Goal: Information Seeking & Learning: Learn about a topic

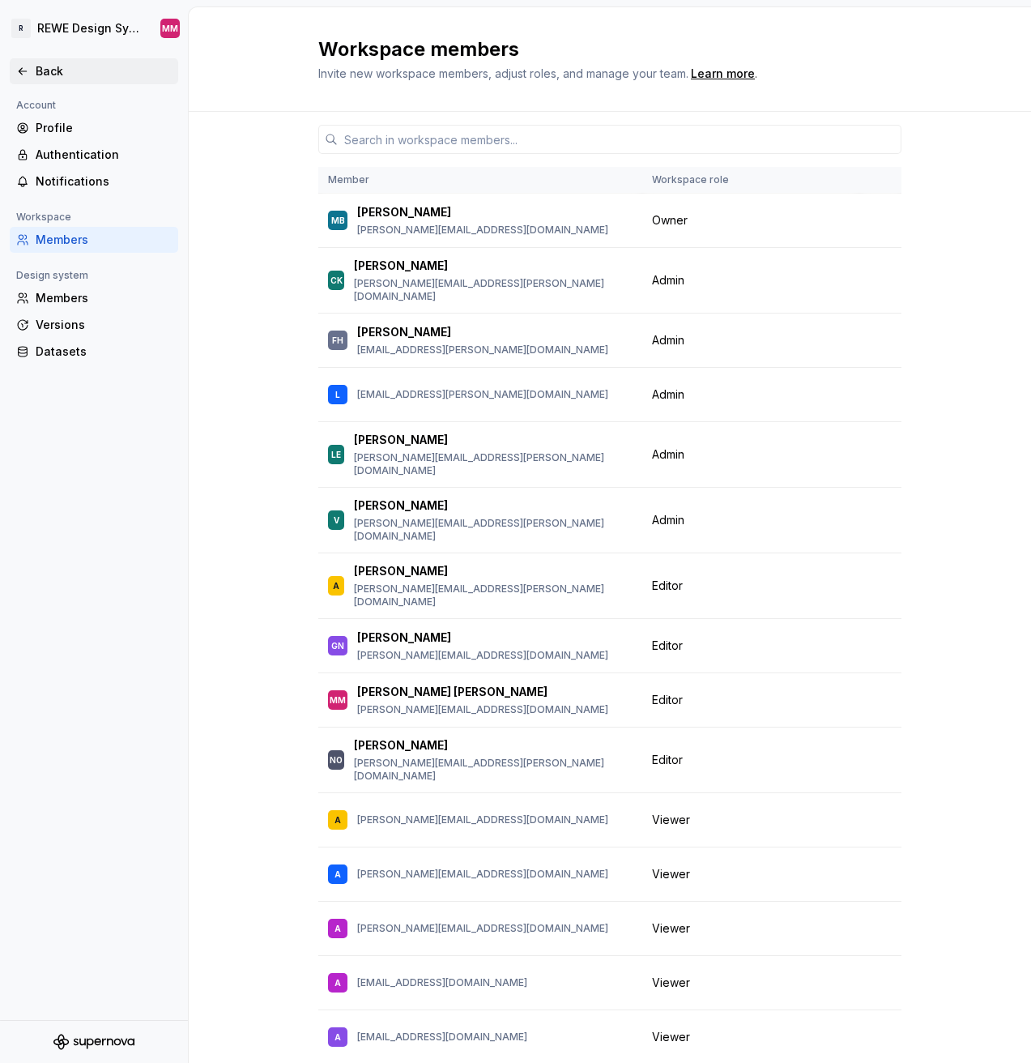
click at [47, 70] on div "Back" at bounding box center [104, 71] width 136 height 16
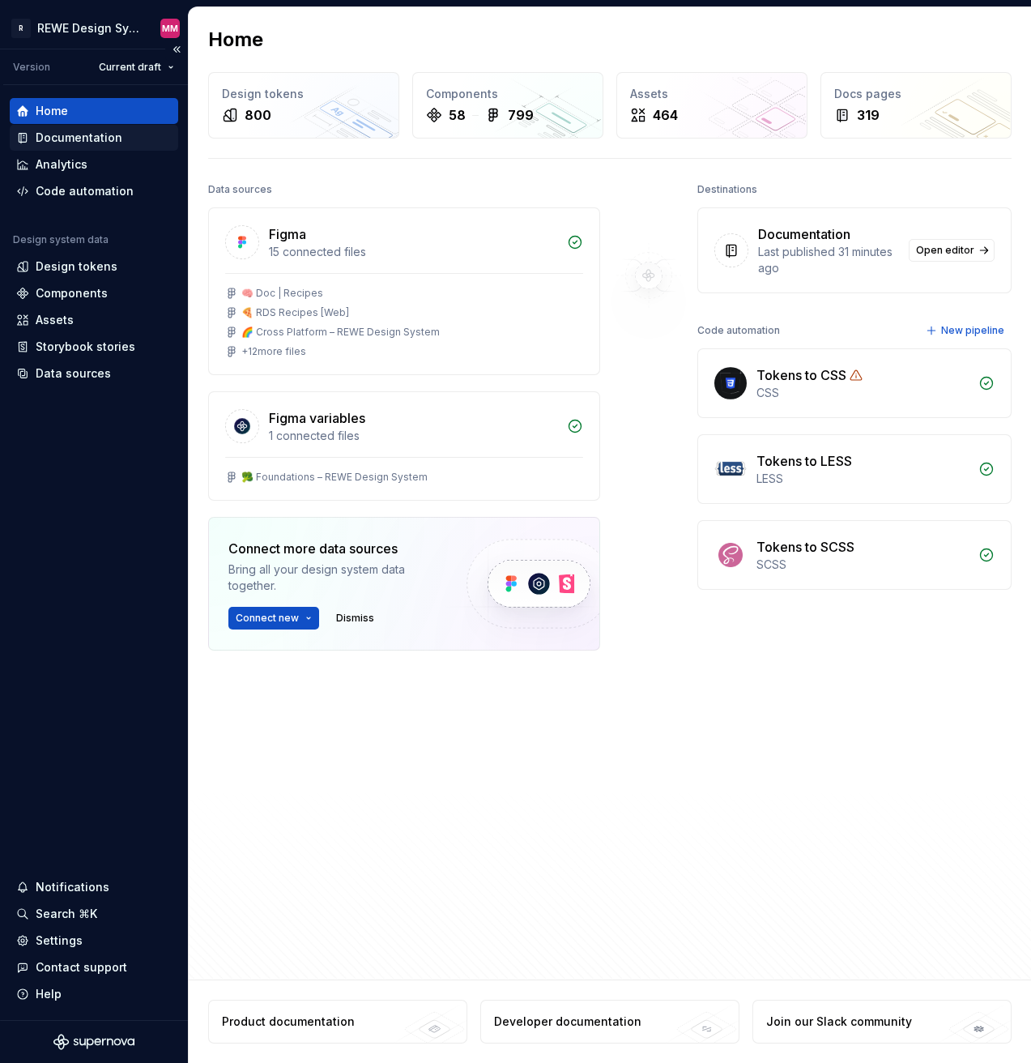
click at [87, 133] on div "Documentation" at bounding box center [79, 138] width 87 height 16
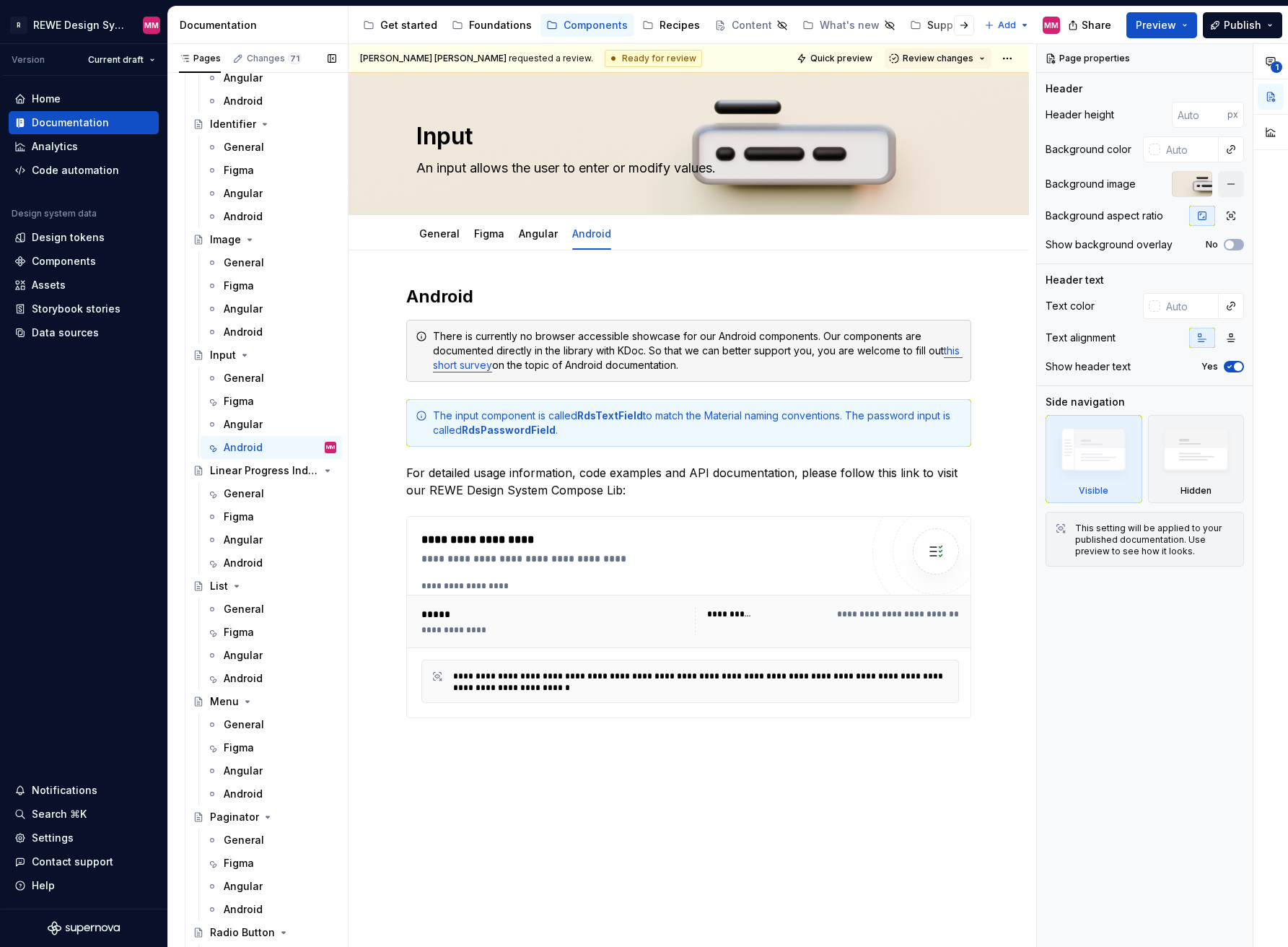
scroll to position [2329, 0]
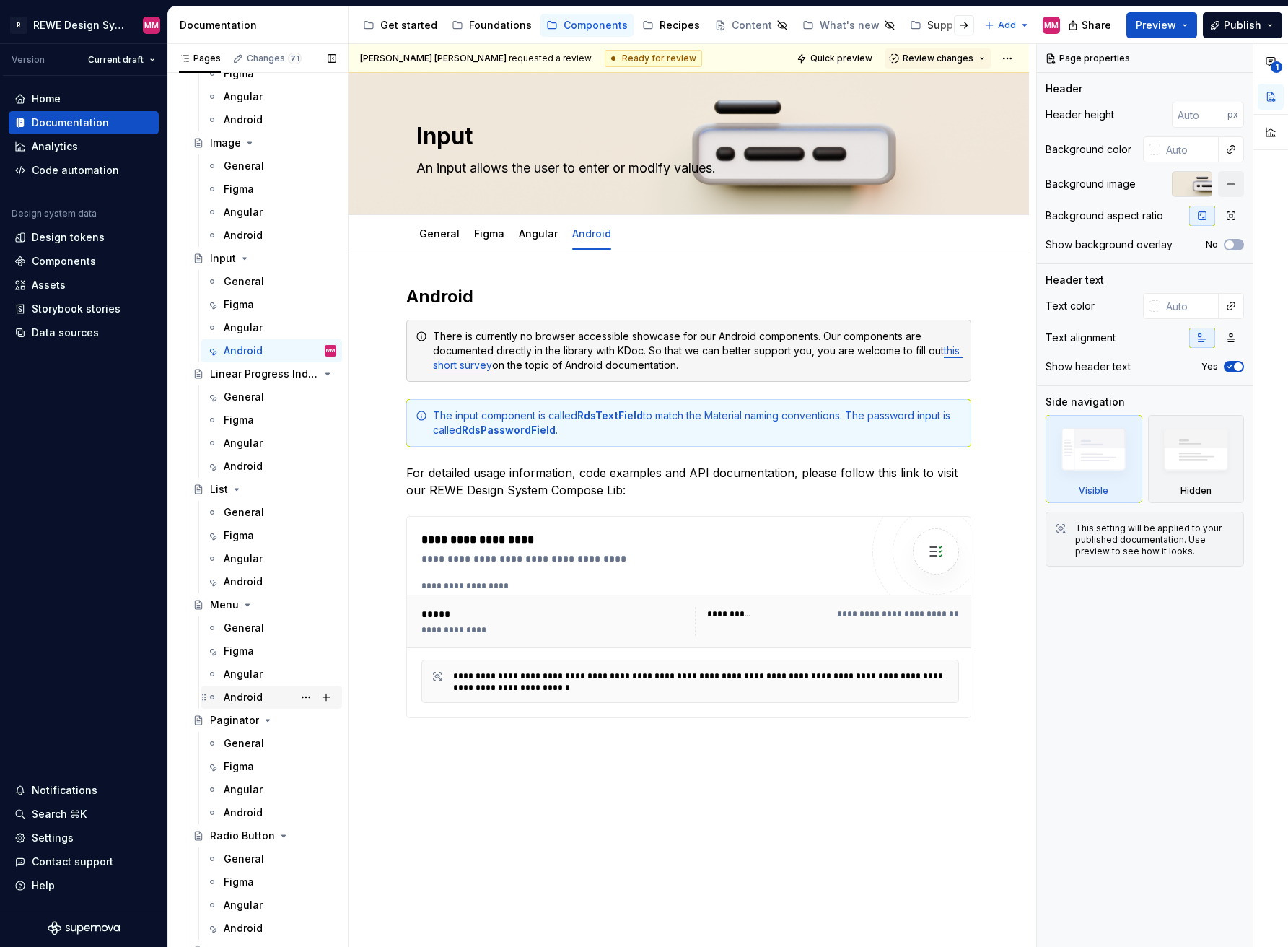
click at [254, 698] on div "Android" at bounding box center [243, 697] width 39 height 14
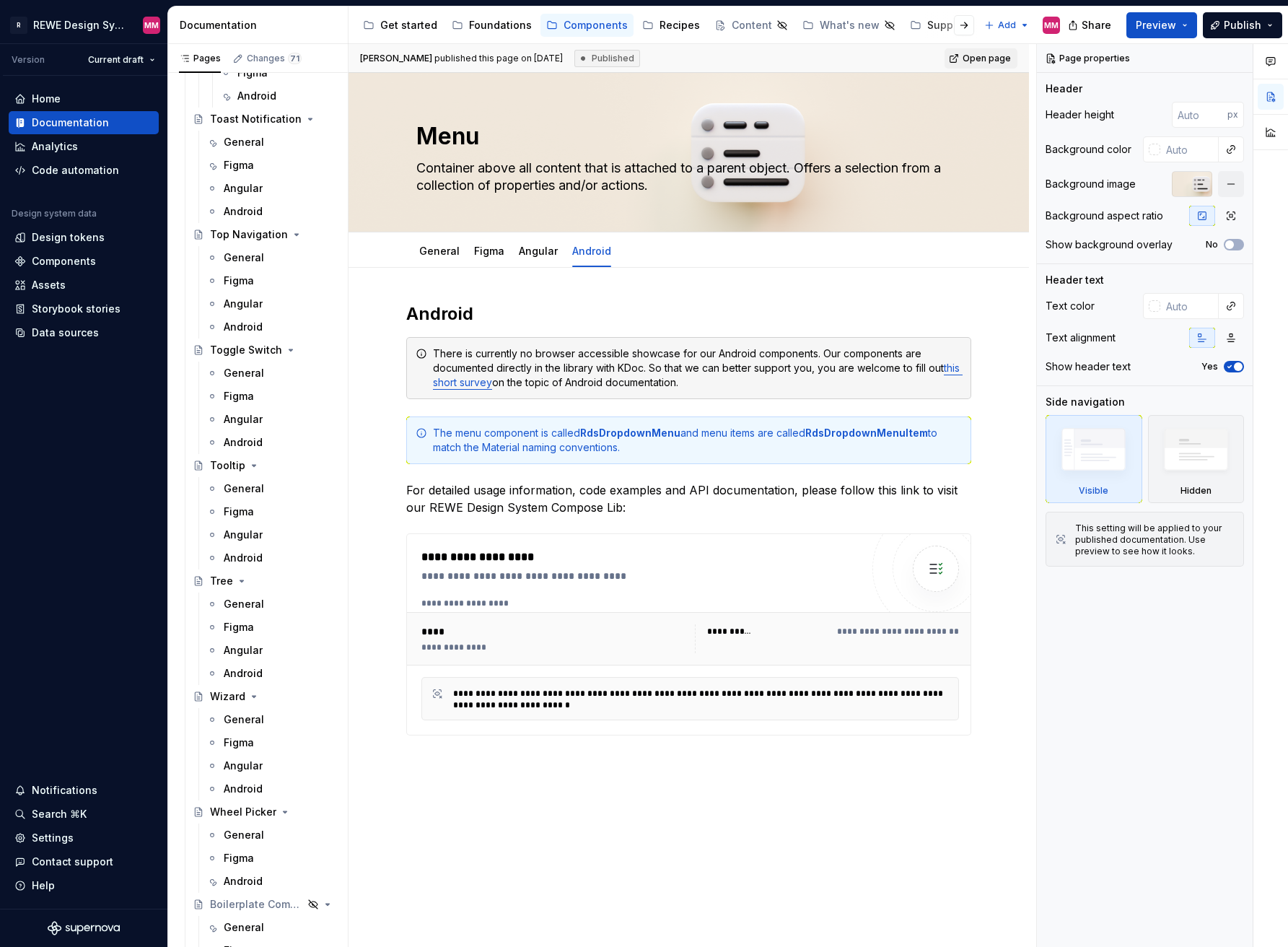
scroll to position [4545, 0]
click at [430, 246] on link "General" at bounding box center [439, 251] width 40 height 12
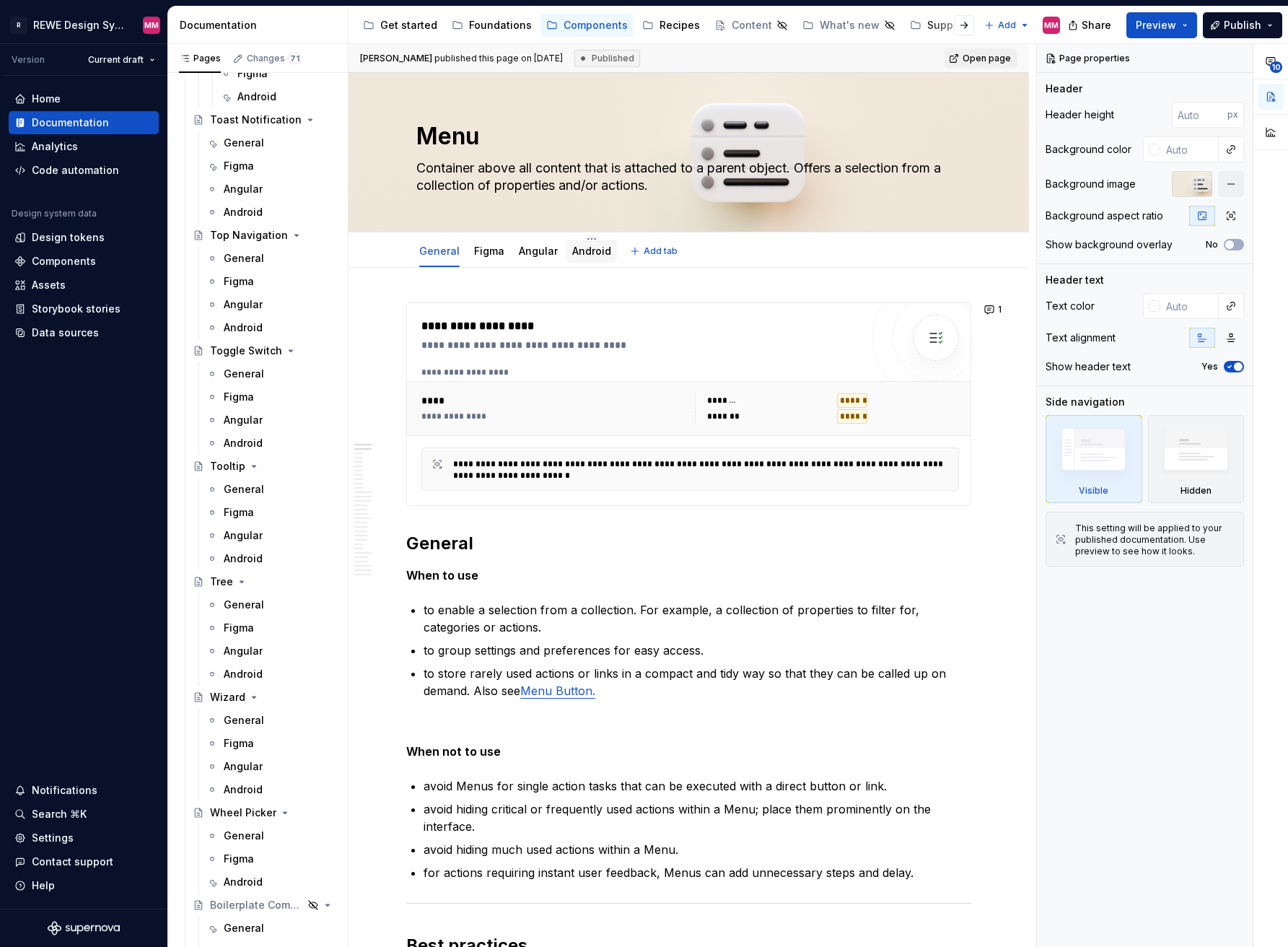
click at [588, 253] on link "Android" at bounding box center [591, 251] width 39 height 12
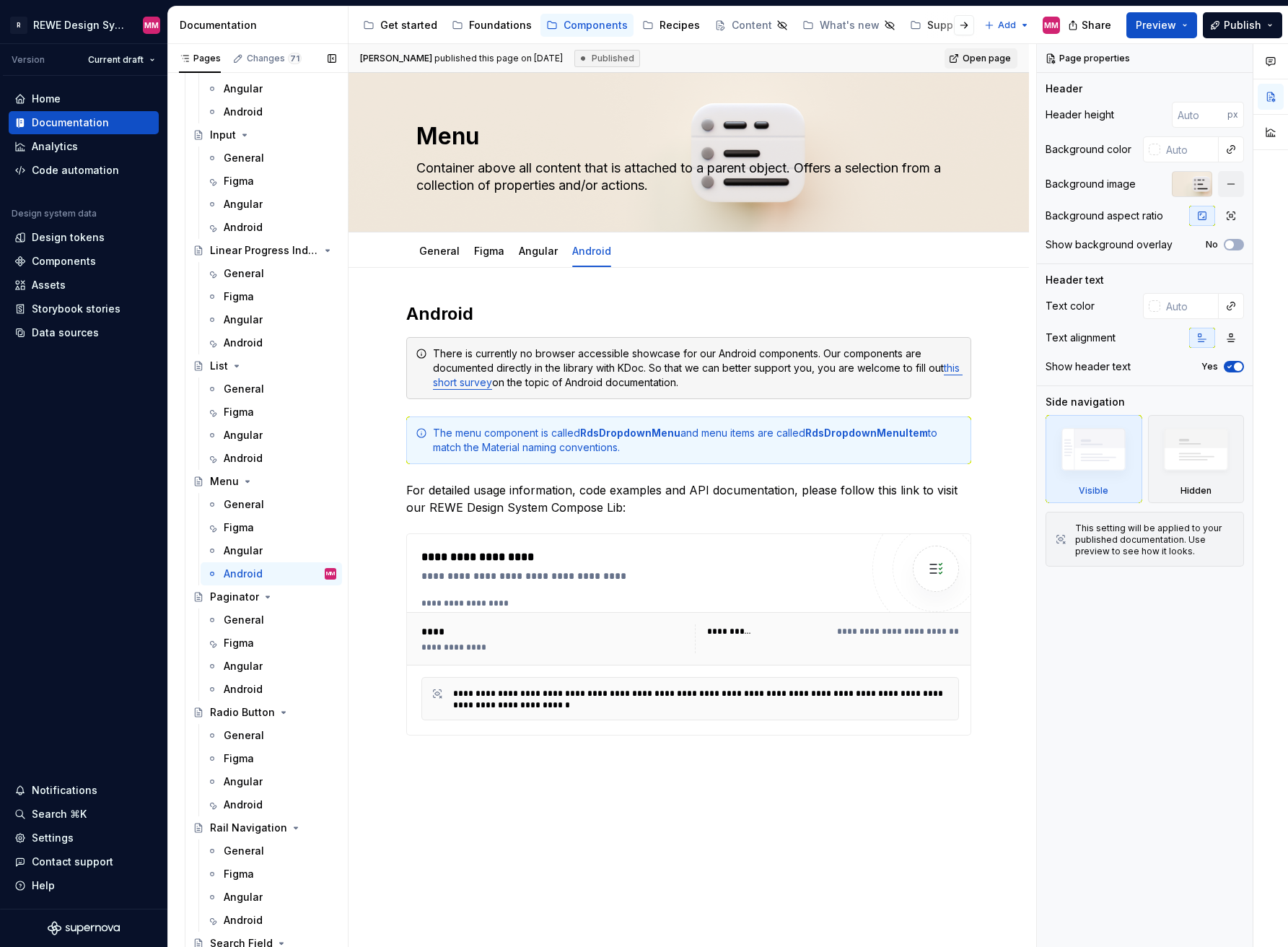
scroll to position [2448, 0]
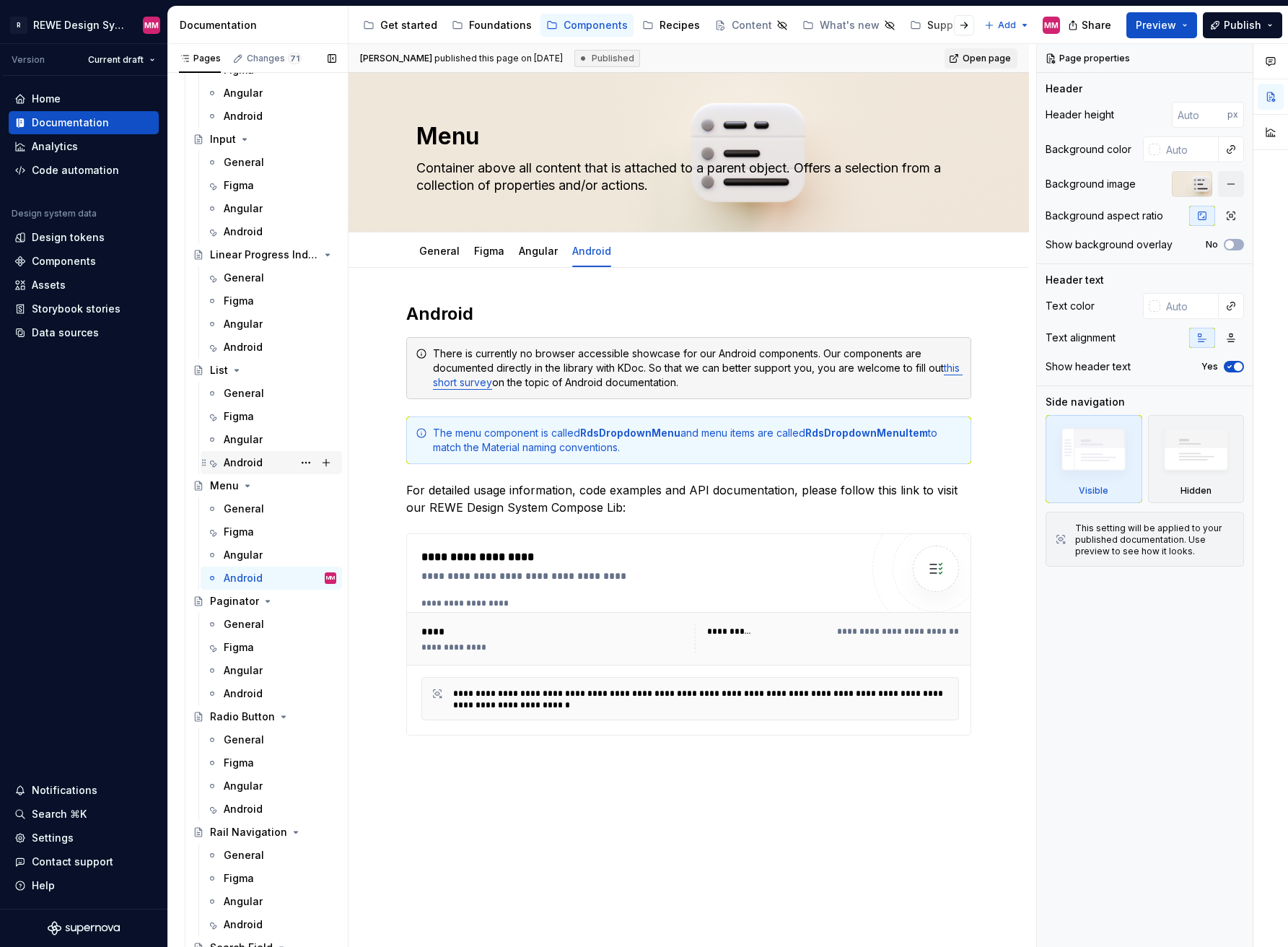
click at [254, 460] on div "Android" at bounding box center [243, 462] width 39 height 14
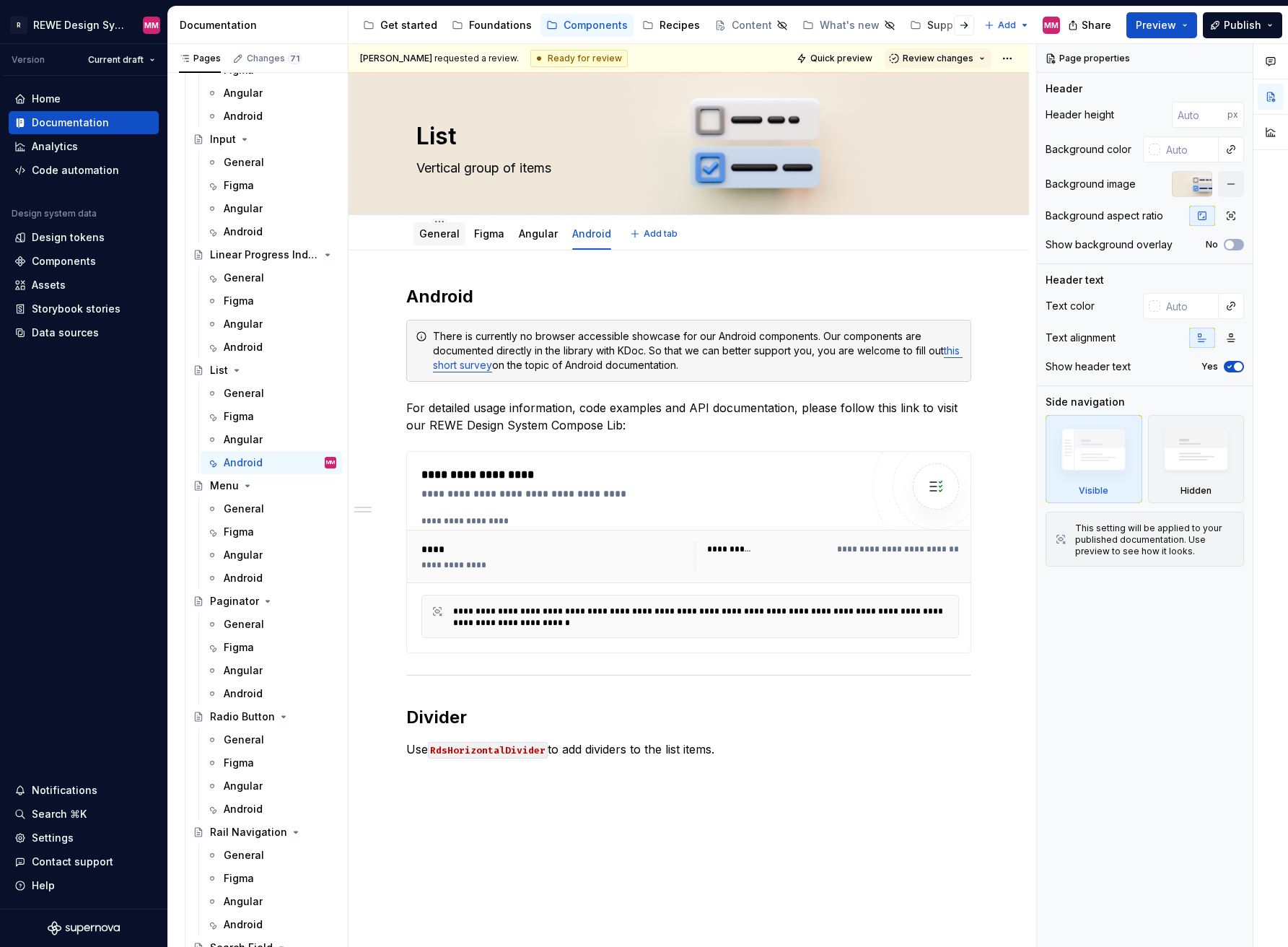
click at [426, 235] on link "General" at bounding box center [439, 233] width 40 height 12
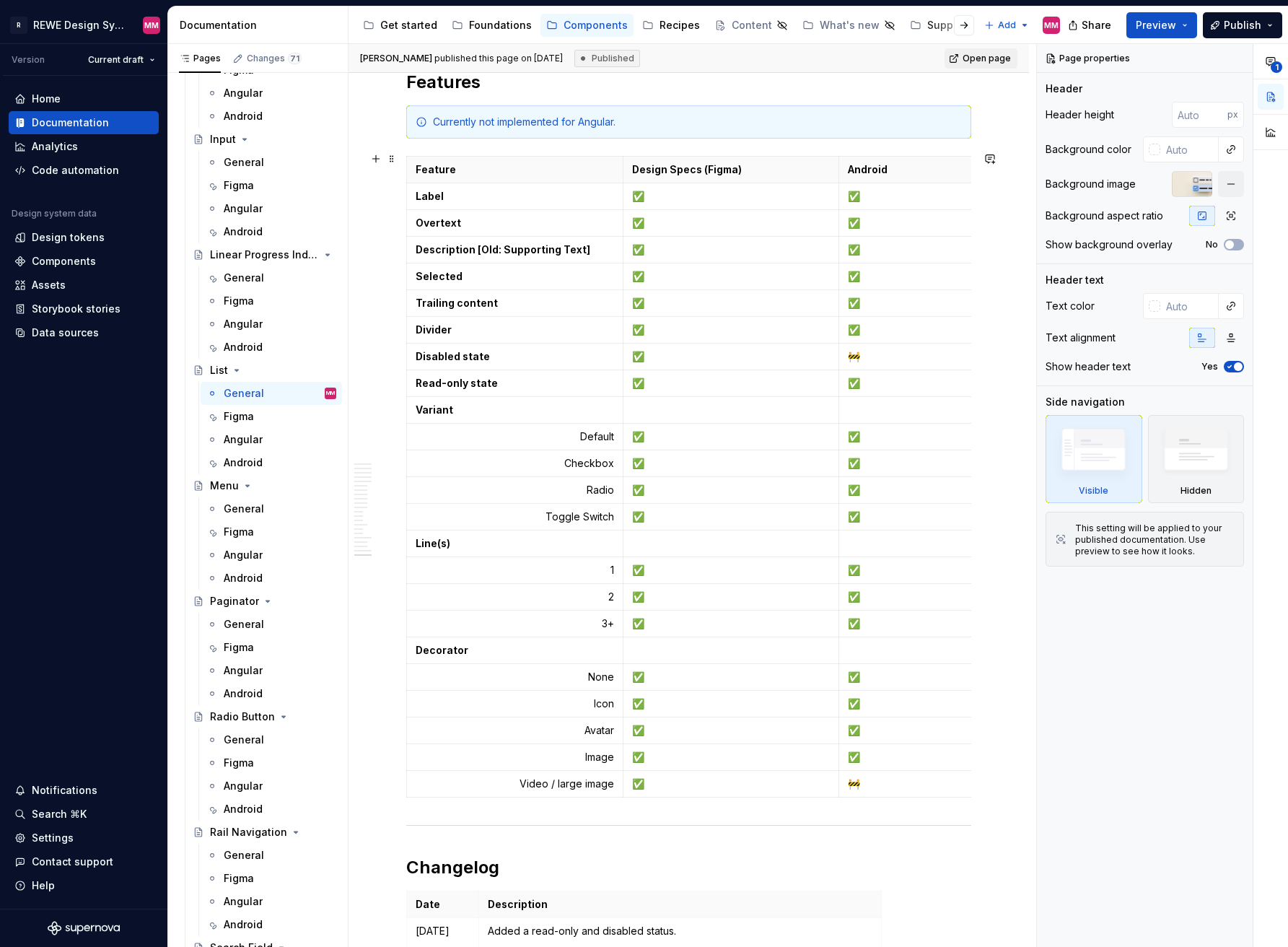
scroll to position [8665, 0]
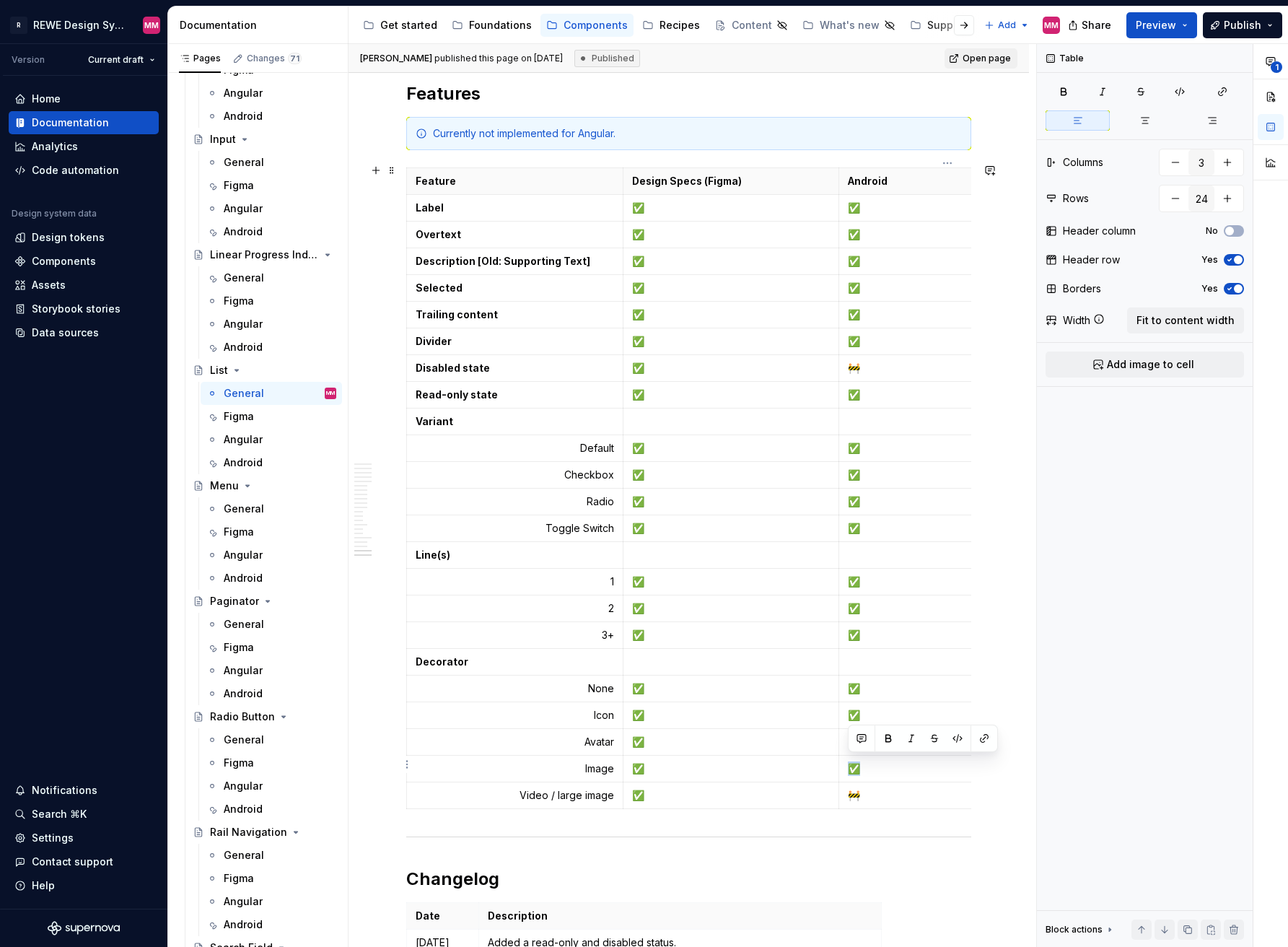
drag, startPoint x: 869, startPoint y: 762, endPoint x: 848, endPoint y: 763, distance: 21.0
click at [848, 763] on p "✅" at bounding box center [947, 769] width 199 height 14
copy p "✅"
drag, startPoint x: 868, startPoint y: 786, endPoint x: 849, endPoint y: 789, distance: 19.2
click at [849, 789] on p "🚧" at bounding box center [947, 796] width 199 height 14
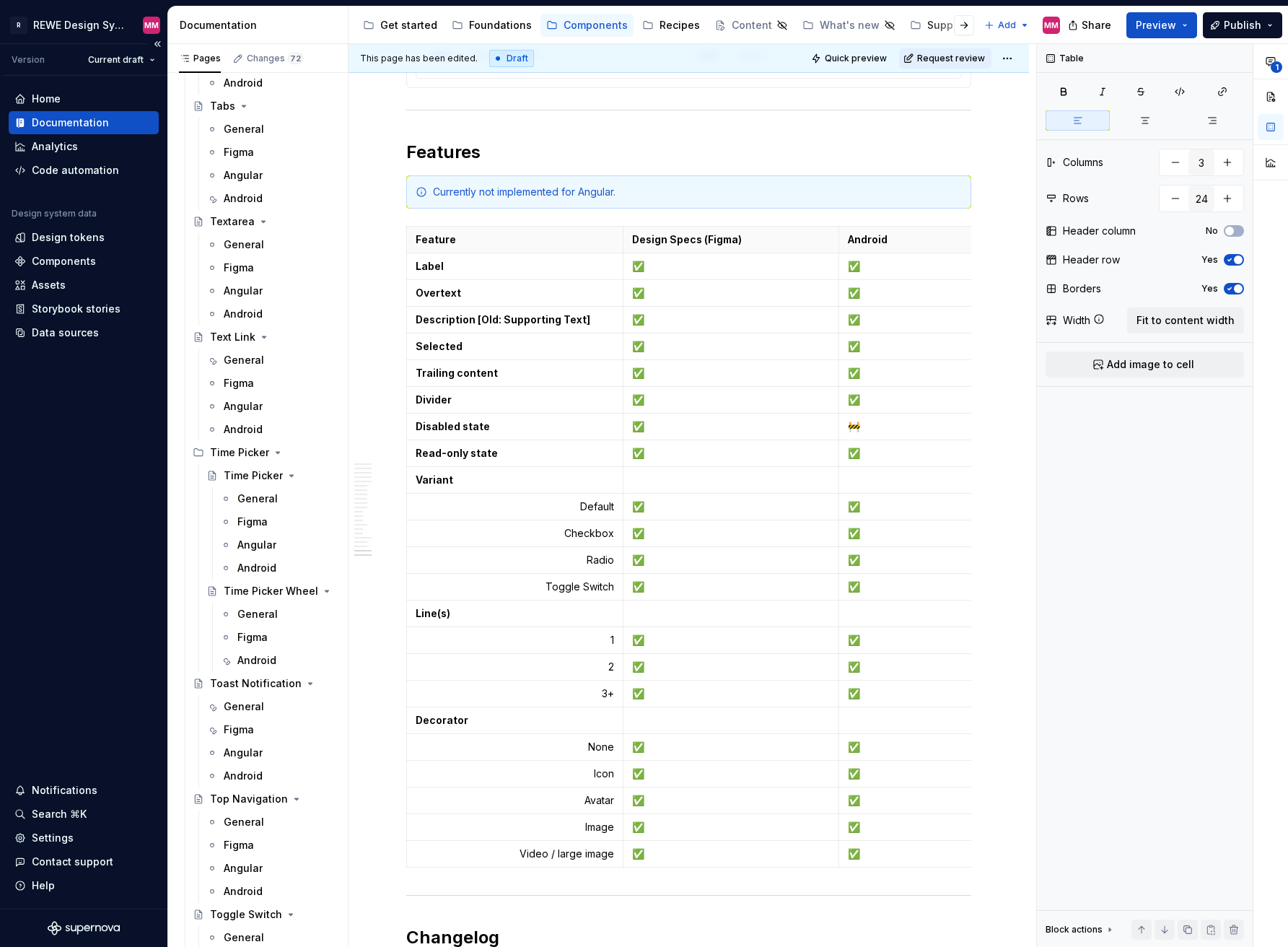
scroll to position [3981, 0]
click at [272, 452] on icon "Page tree" at bounding box center [277, 453] width 12 height 12
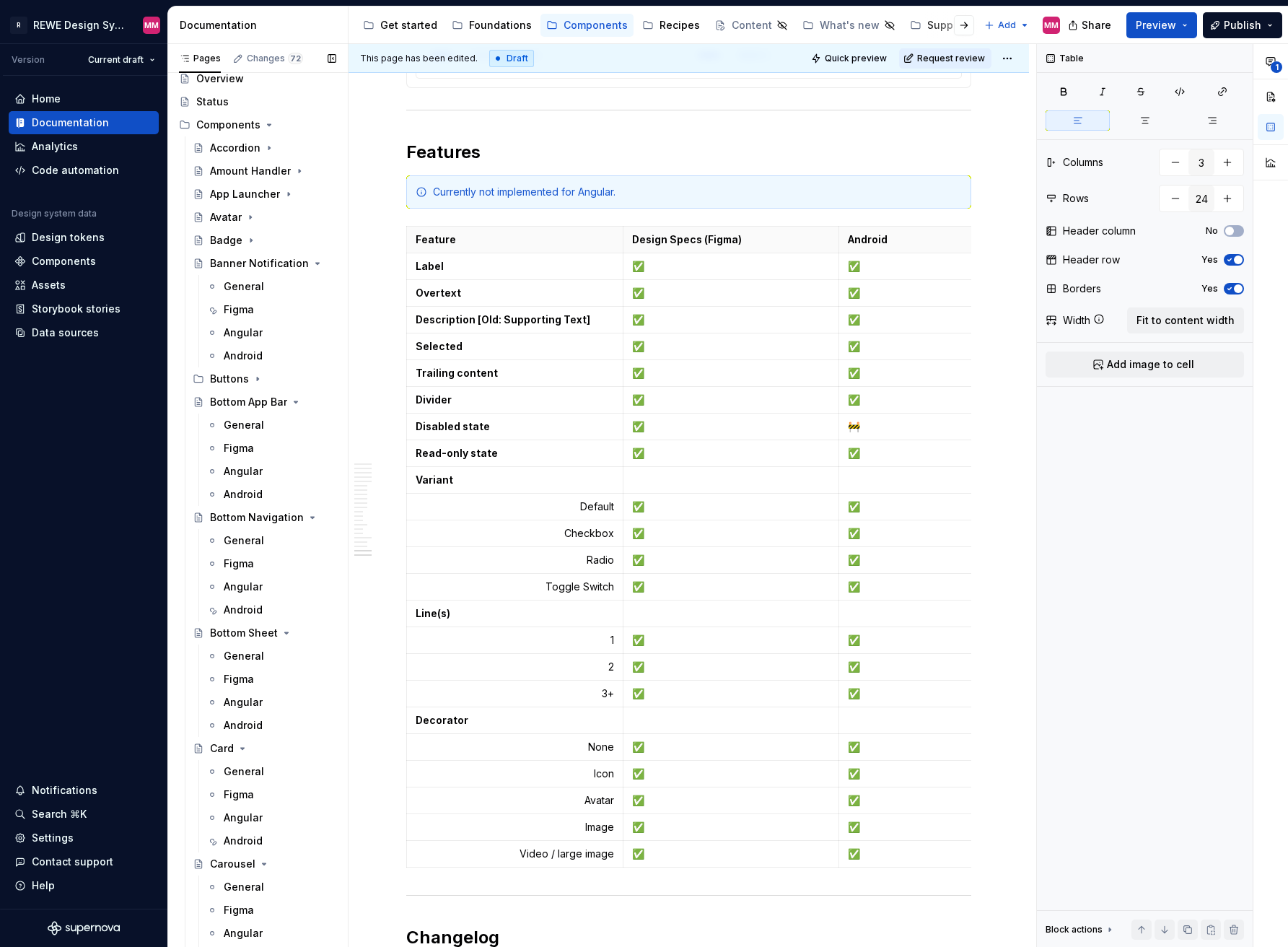
scroll to position [0, 0]
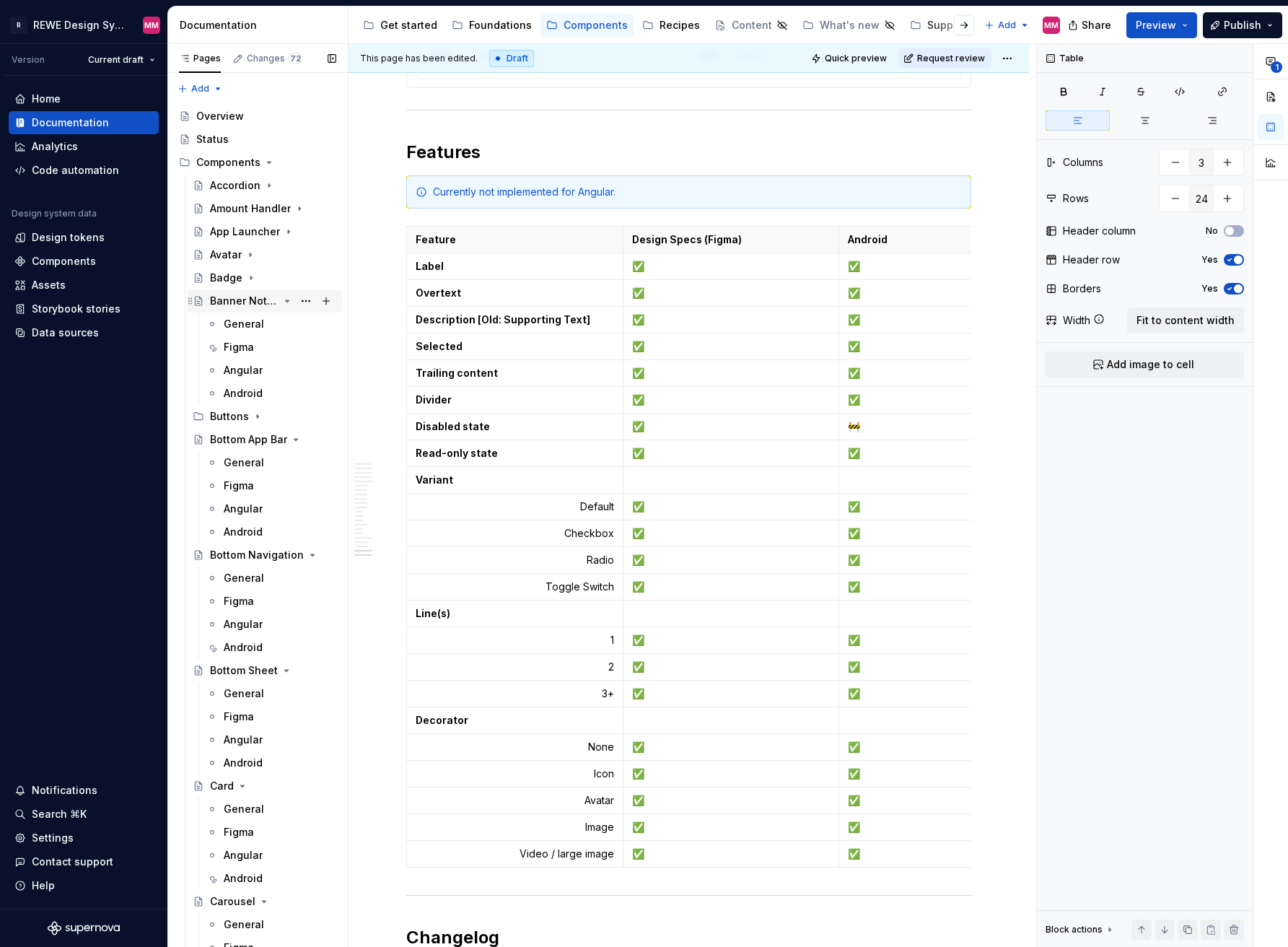
click at [281, 299] on icon "Page tree" at bounding box center [287, 300] width 12 height 12
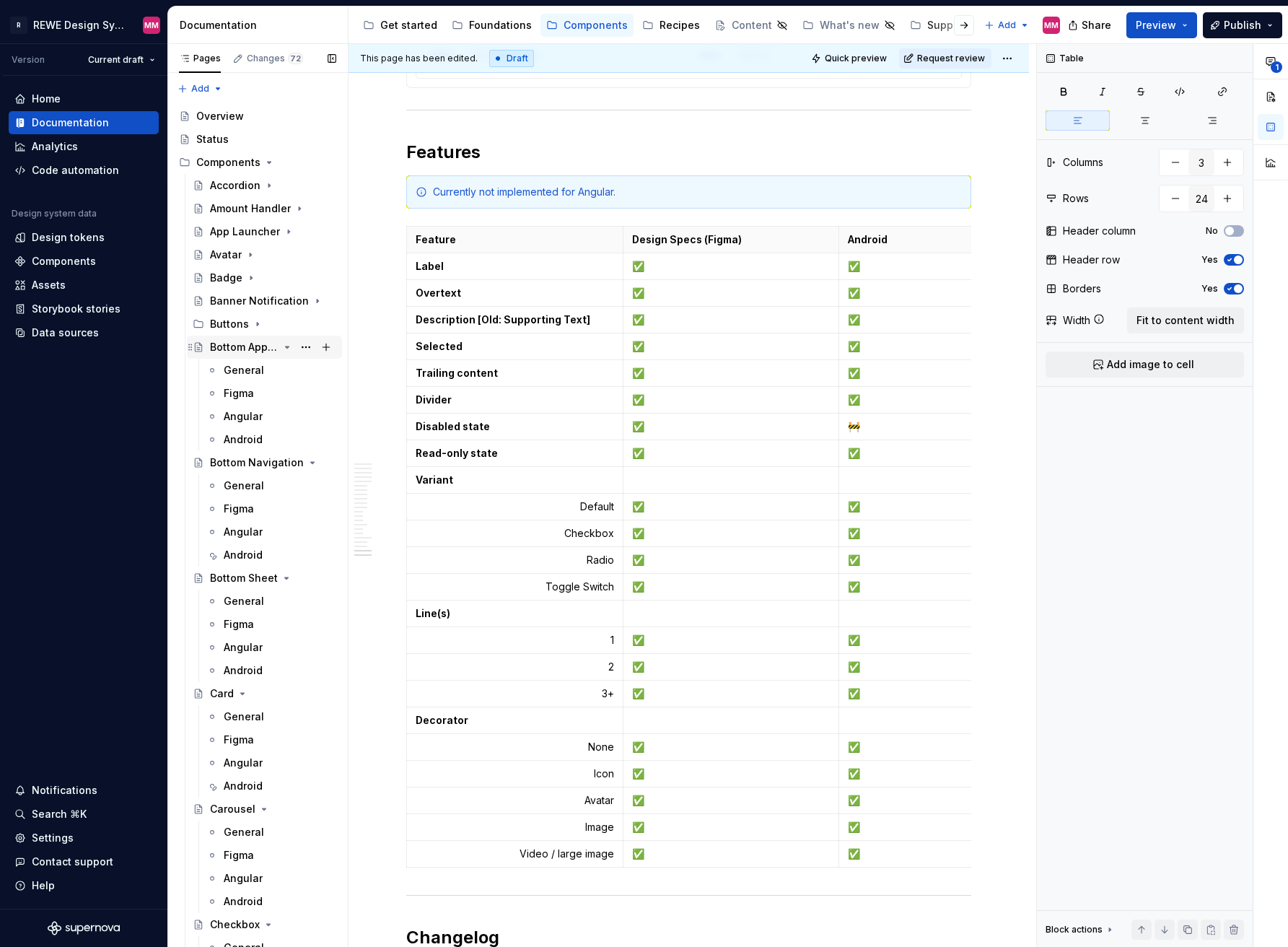
click at [282, 351] on icon "Page tree" at bounding box center [287, 347] width 12 height 12
click at [281, 371] on icon "Page tree" at bounding box center [287, 370] width 12 height 12
click at [281, 393] on icon "Page tree" at bounding box center [286, 393] width 12 height 12
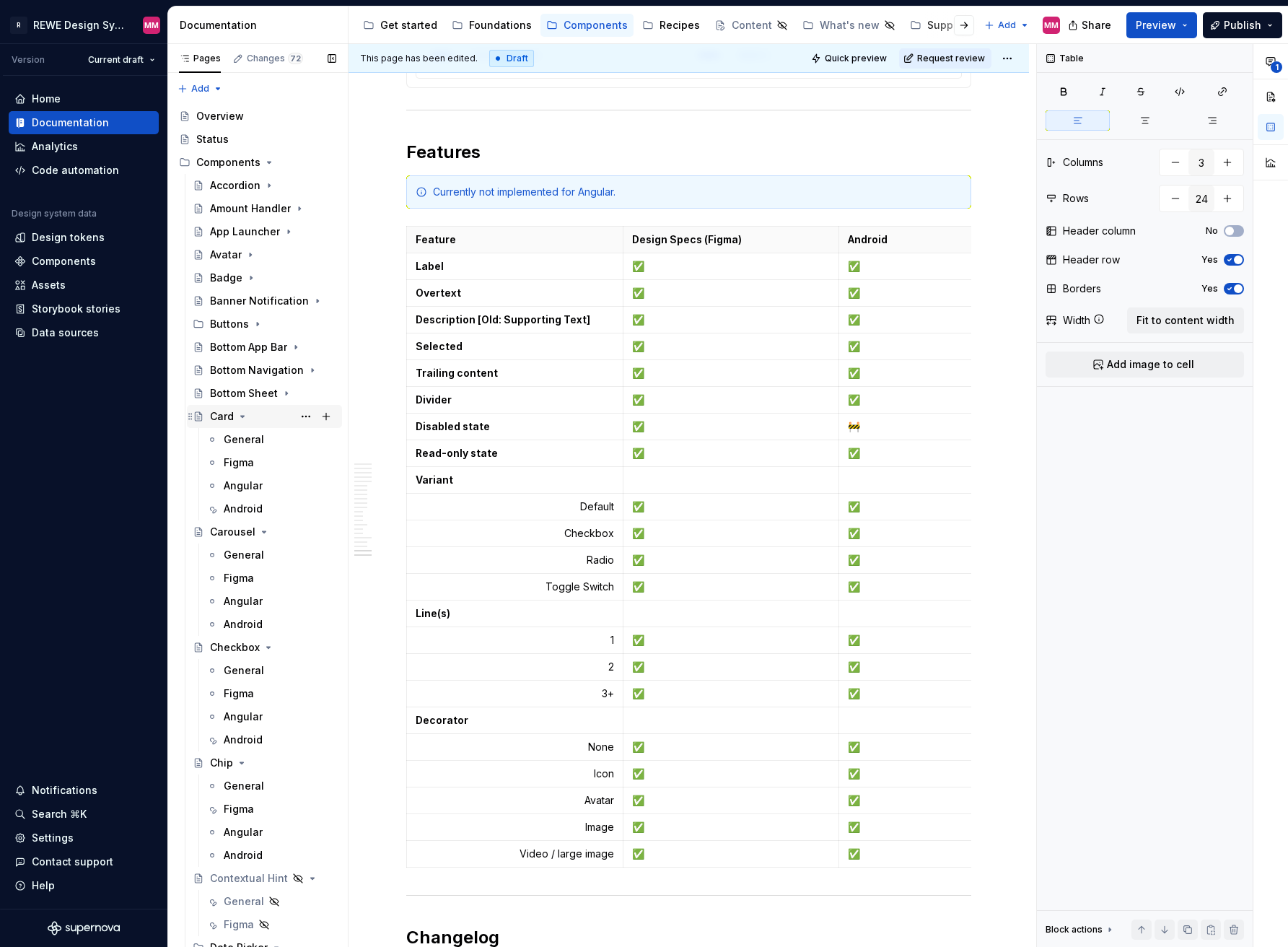
click at [245, 414] on icon "Page tree" at bounding box center [242, 416] width 12 height 12
click at [263, 440] on icon "Page tree" at bounding box center [265, 439] width 4 height 2
click at [264, 462] on icon "Page tree" at bounding box center [268, 462] width 12 height 12
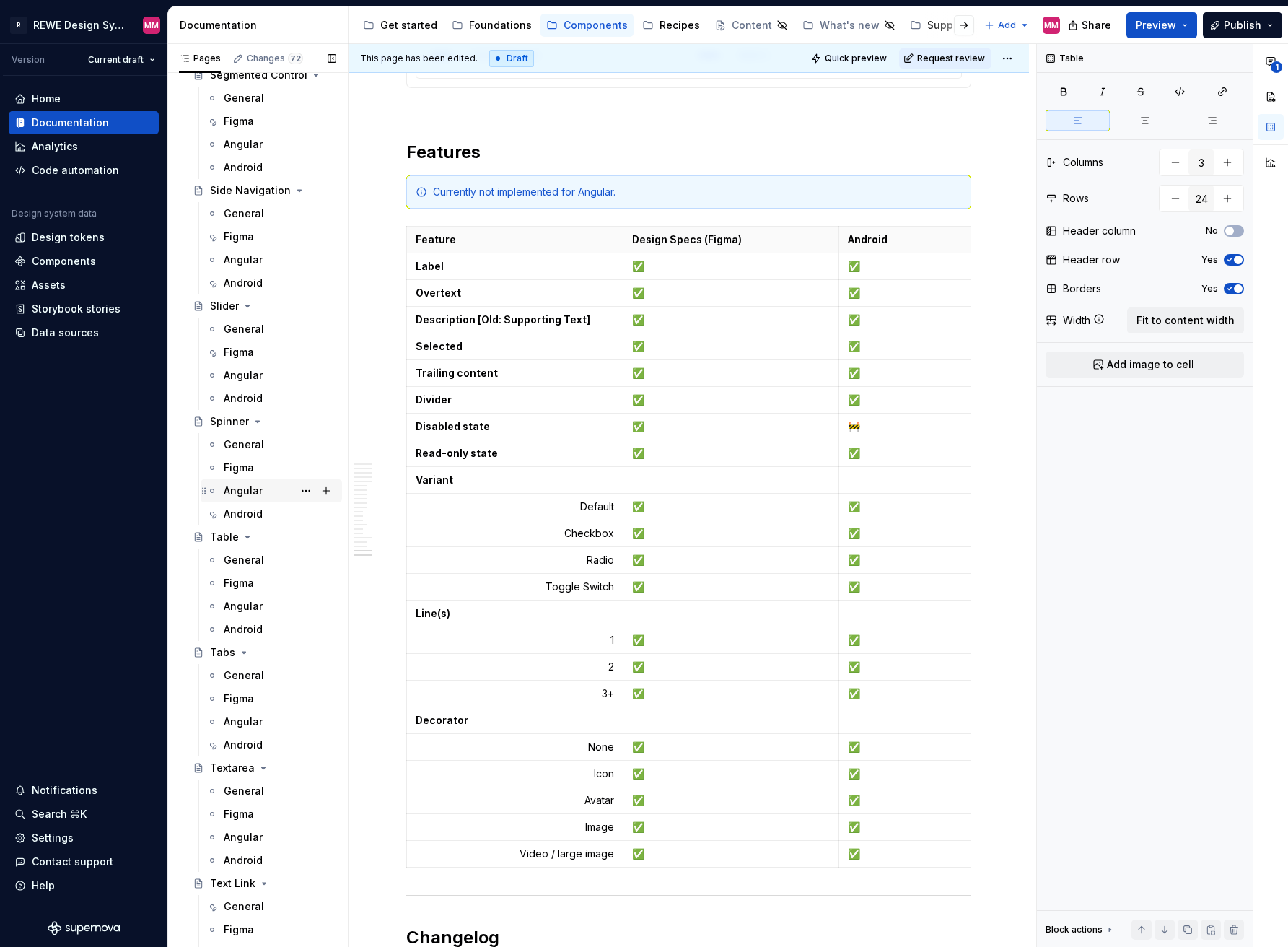
scroll to position [2790, 0]
click at [243, 746] on div "Android" at bounding box center [243, 744] width 39 height 14
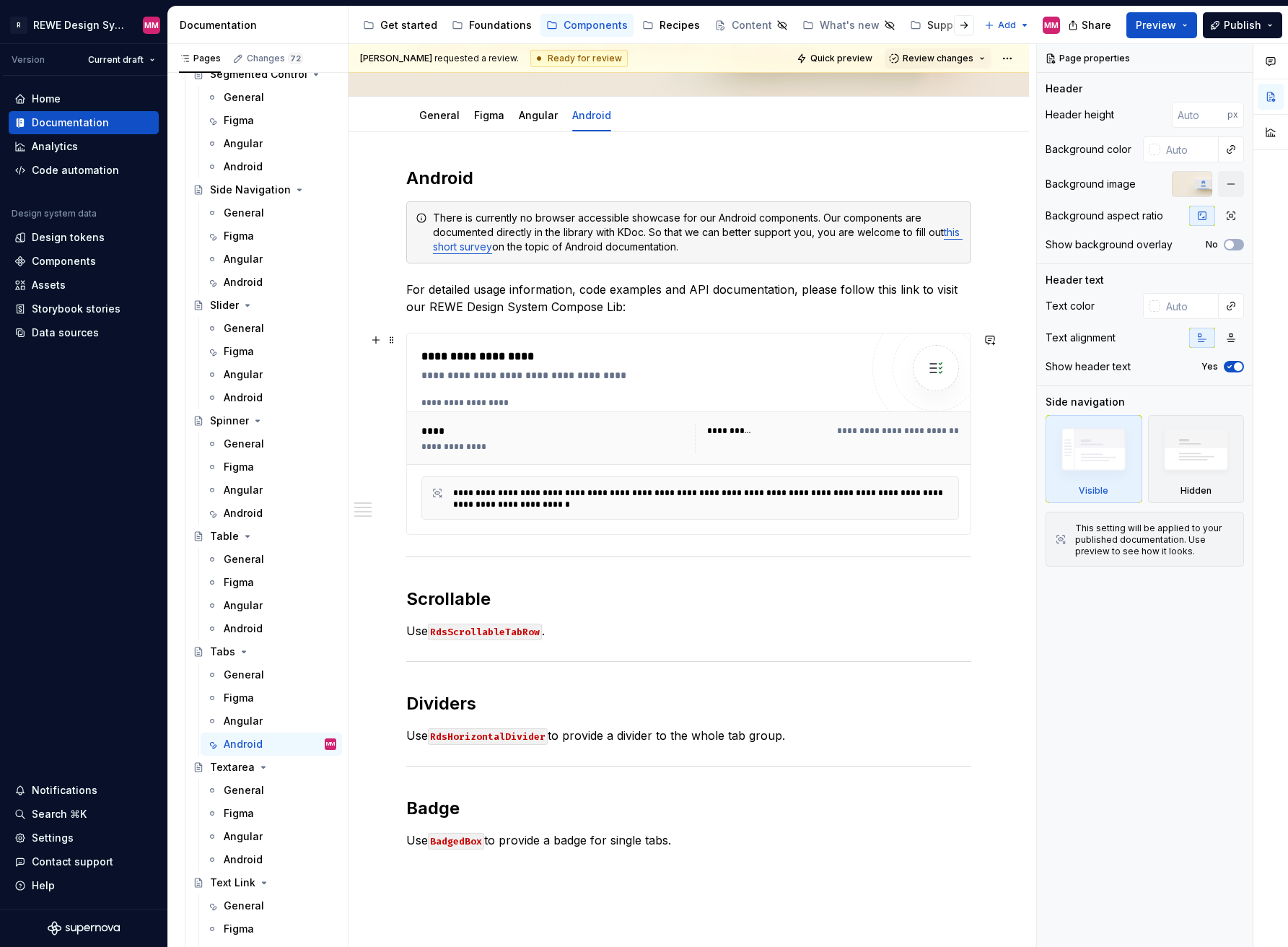
scroll to position [134, 0]
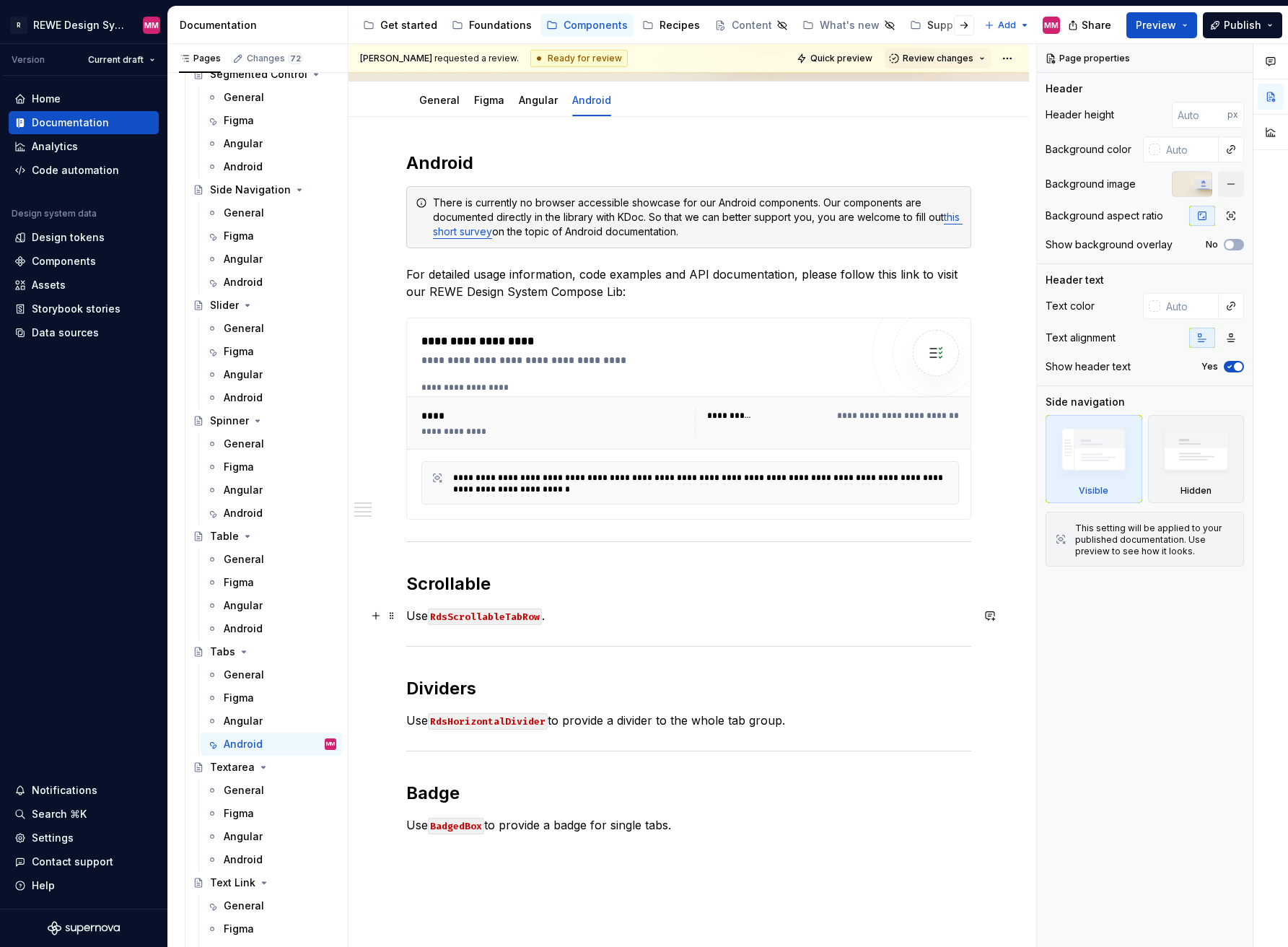
type textarea "*"
click at [492, 616] on code "RdsScrollableTabRow" at bounding box center [485, 616] width 114 height 17
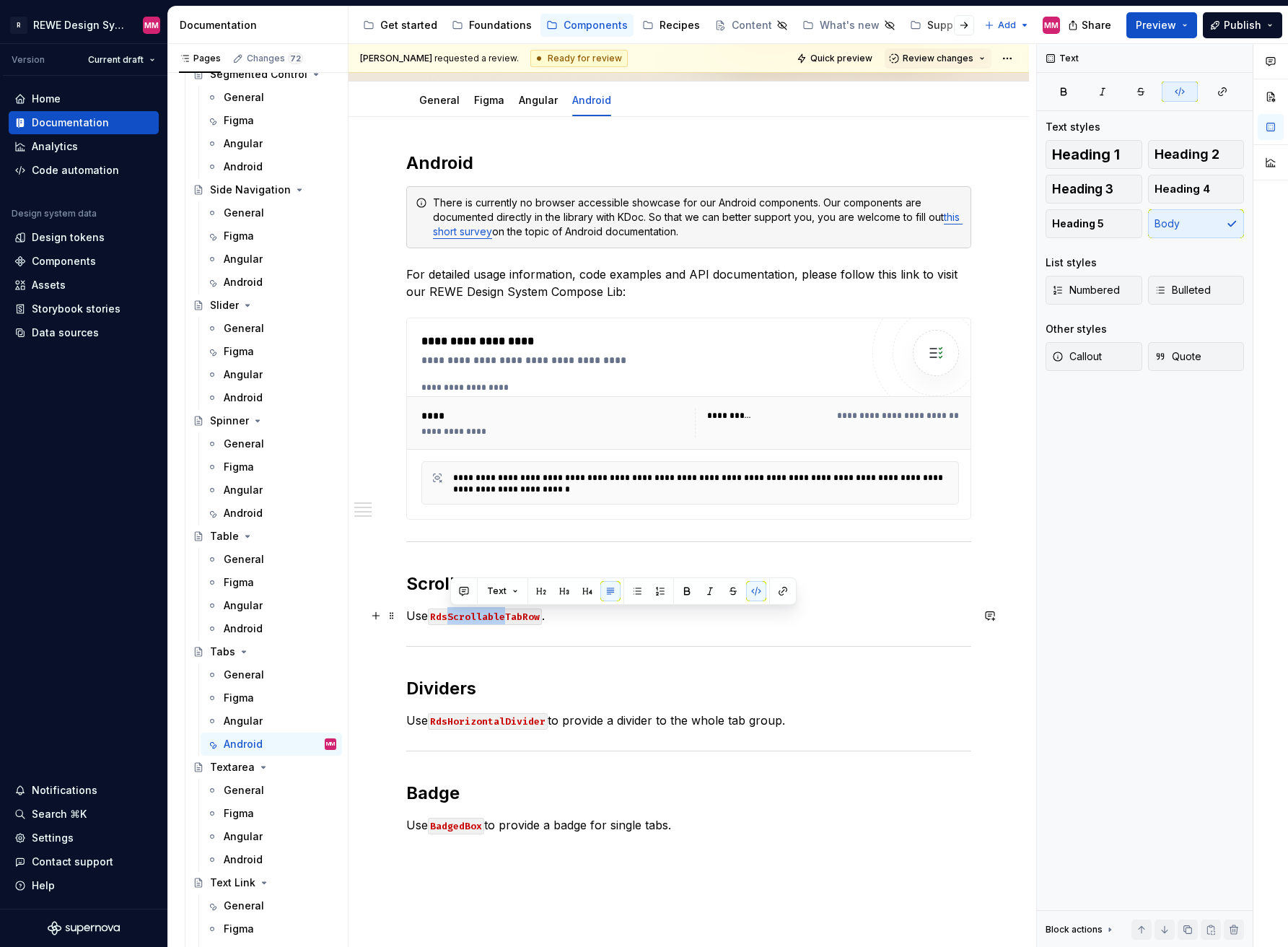
drag, startPoint x: 506, startPoint y: 617, endPoint x: 449, endPoint y: 619, distance: 57.0
click at [449, 619] on code "RdsScrollableTabRow" at bounding box center [485, 616] width 114 height 17
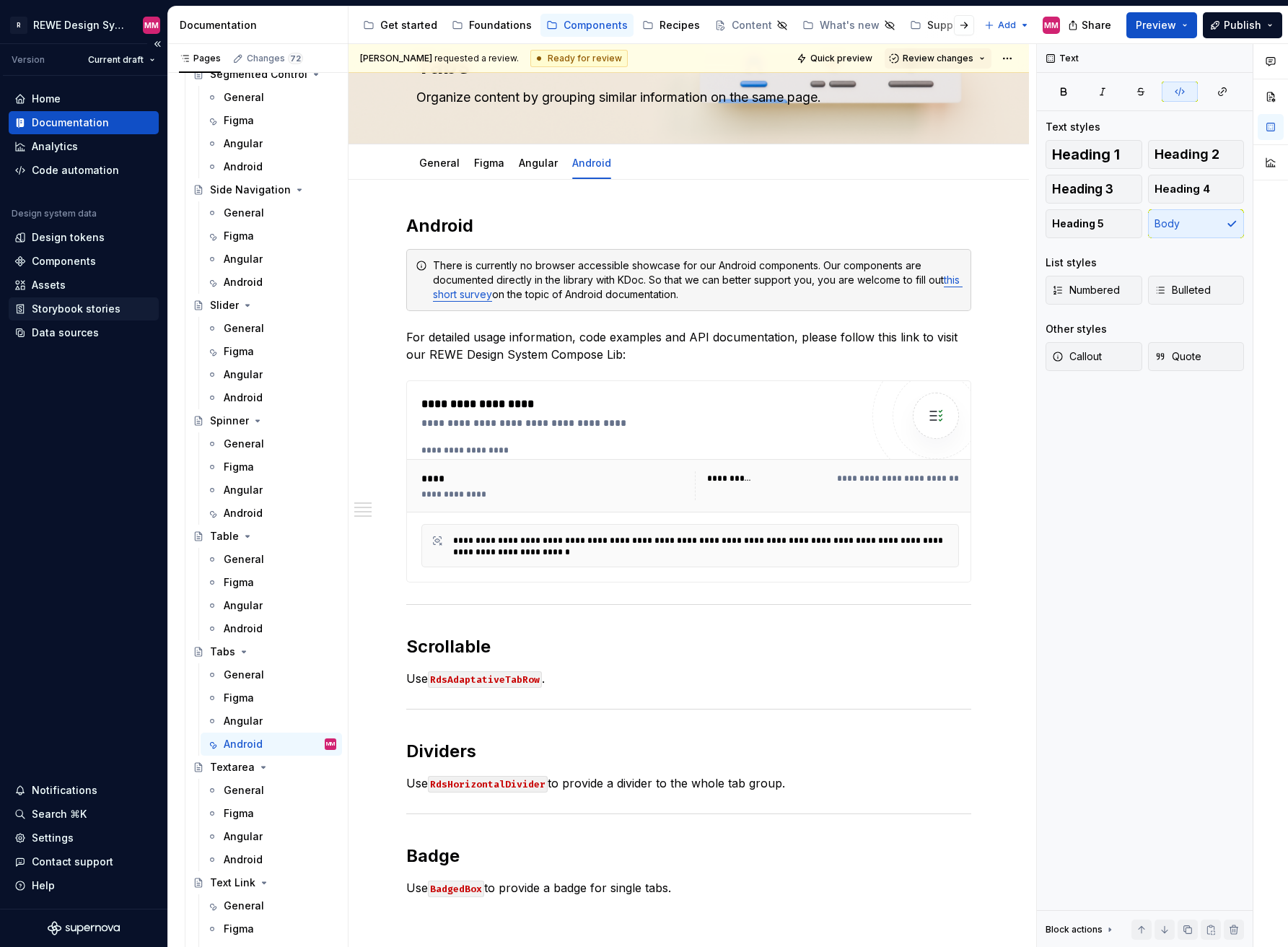
scroll to position [3, 0]
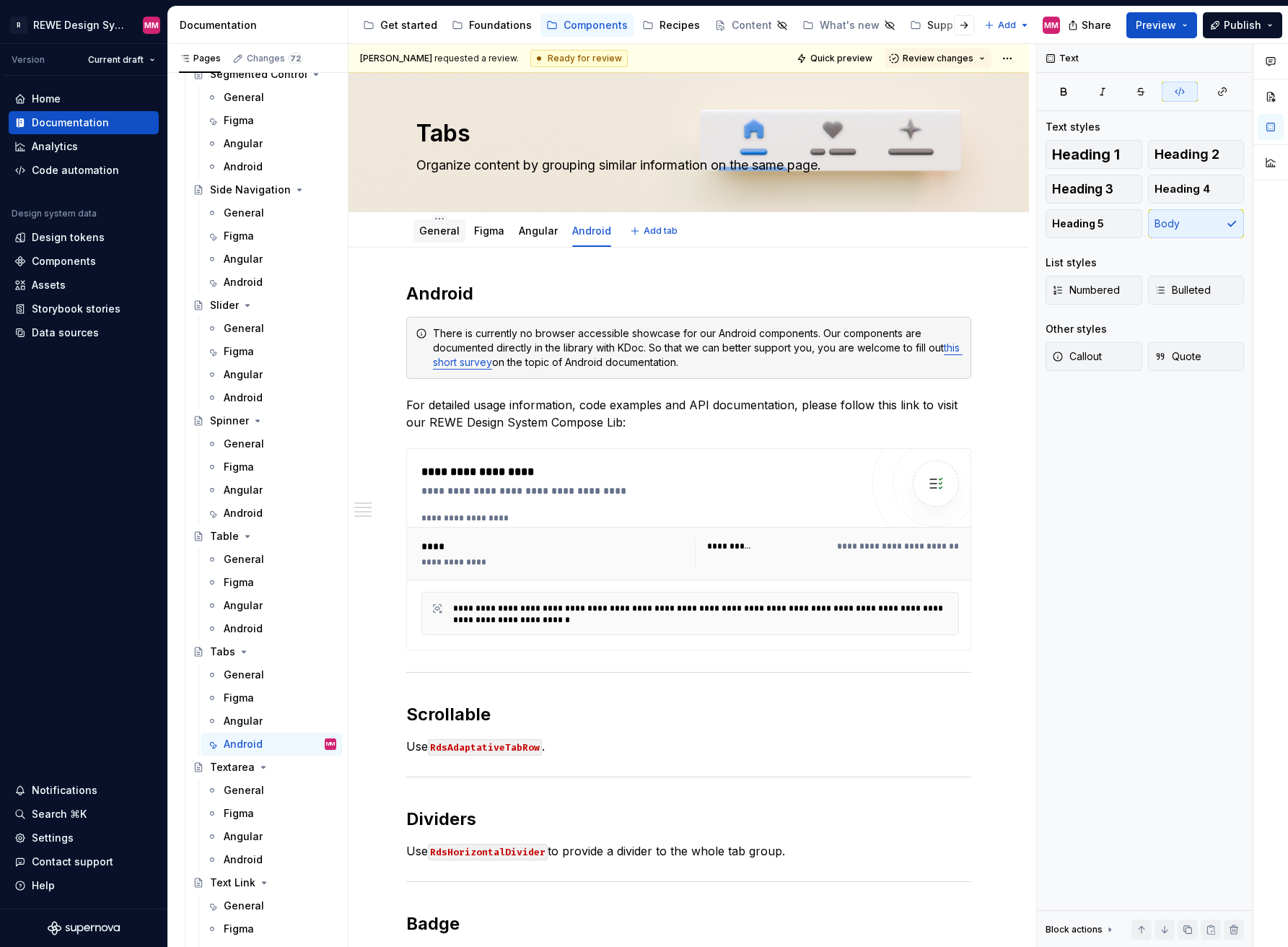
click at [439, 230] on link "General" at bounding box center [439, 231] width 40 height 12
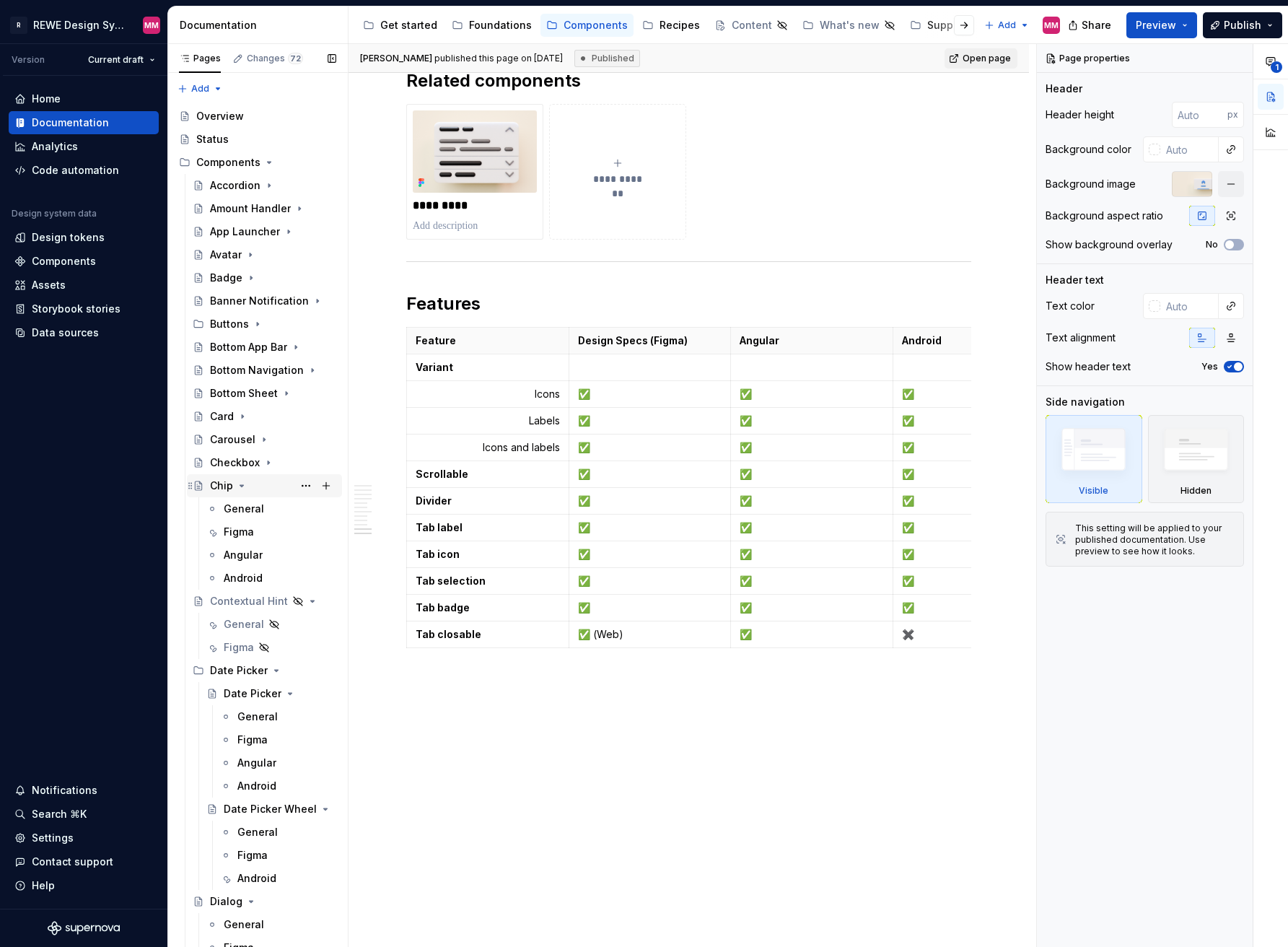
click at [239, 488] on icon "Page tree" at bounding box center [241, 486] width 12 height 12
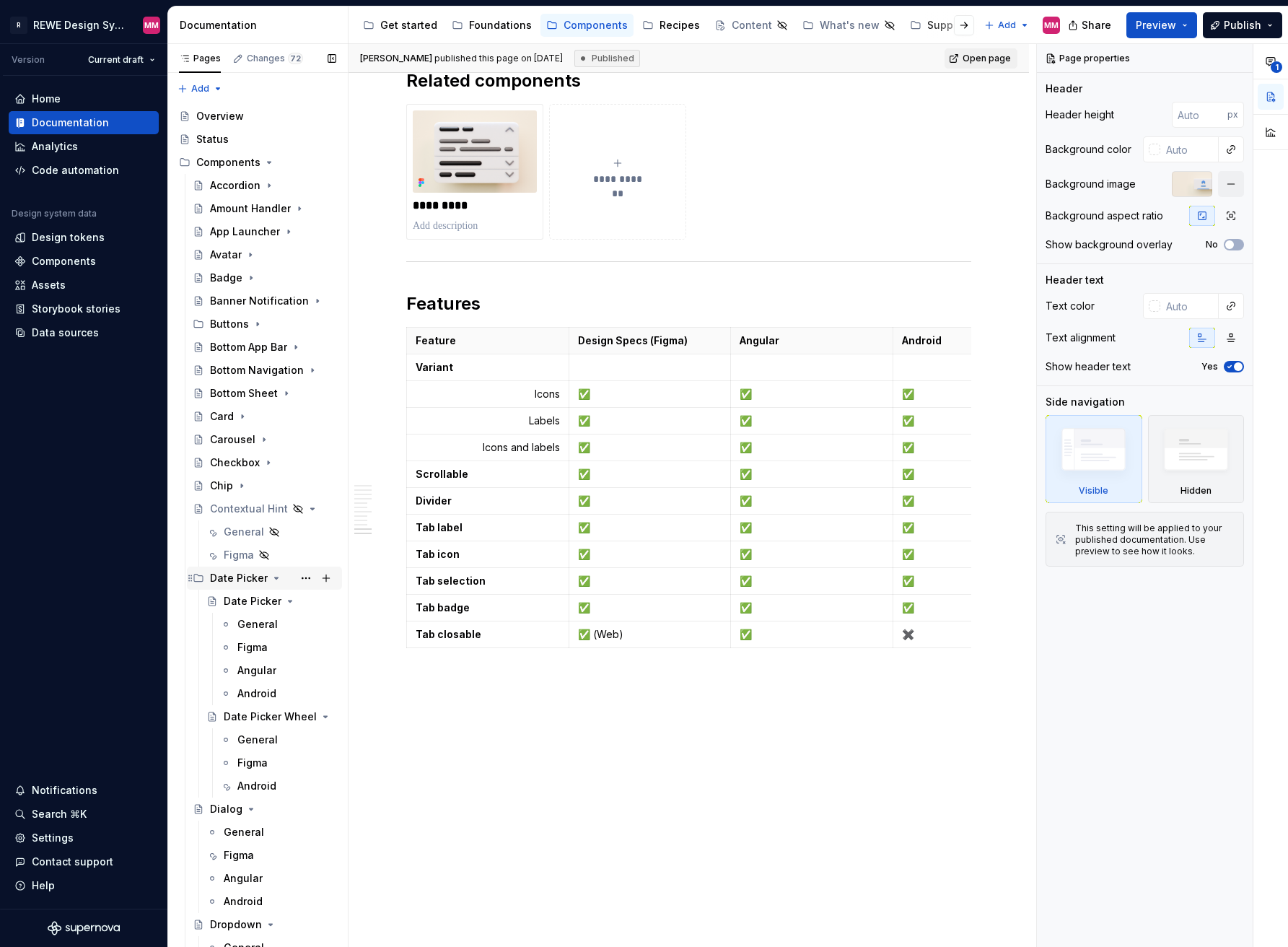
click at [273, 576] on icon "Page tree" at bounding box center [276, 577] width 12 height 12
click at [249, 604] on icon "Page tree" at bounding box center [250, 600] width 12 height 12
click at [266, 629] on icon "Page tree" at bounding box center [270, 624] width 12 height 12
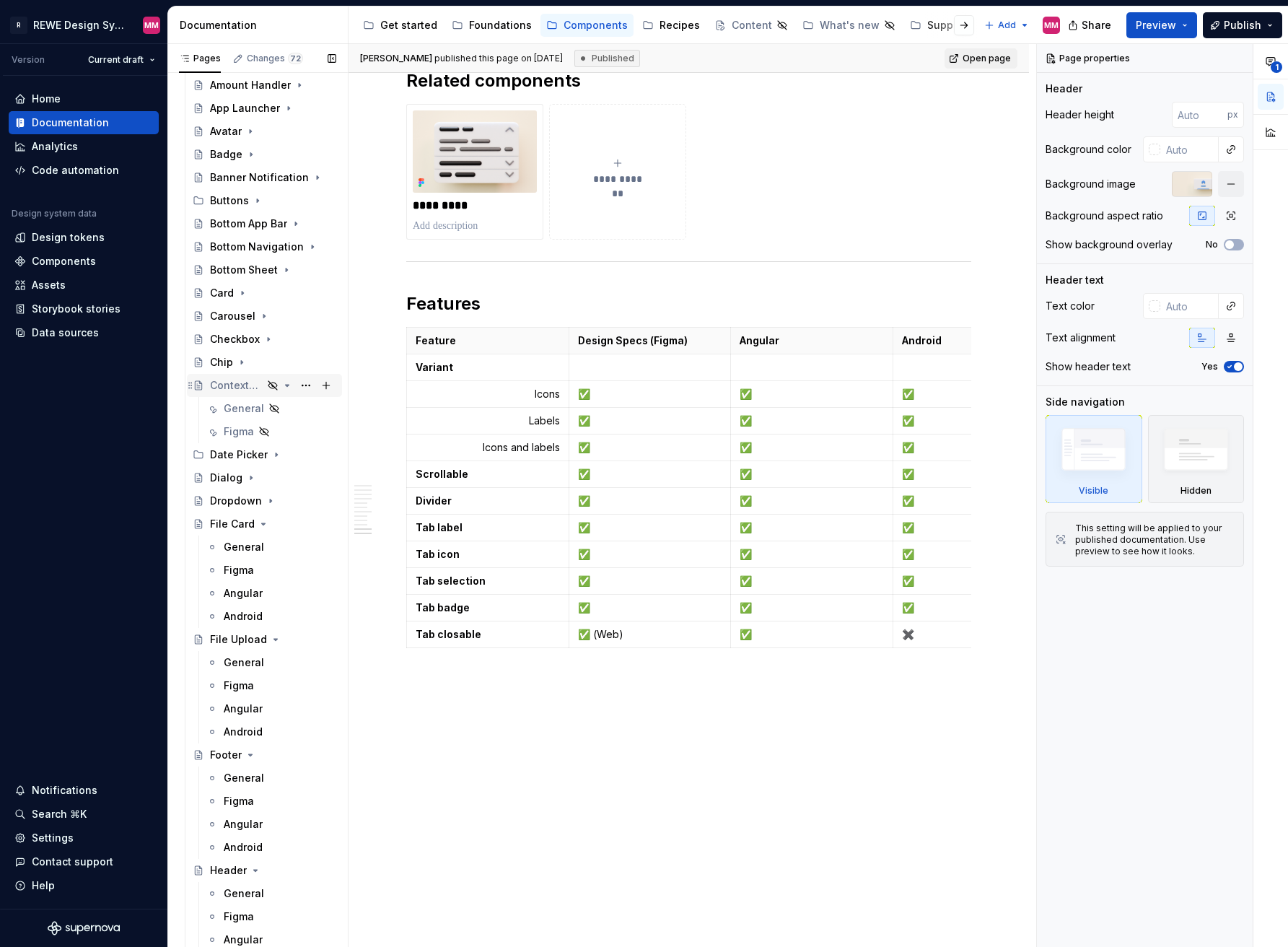
scroll to position [274, 0]
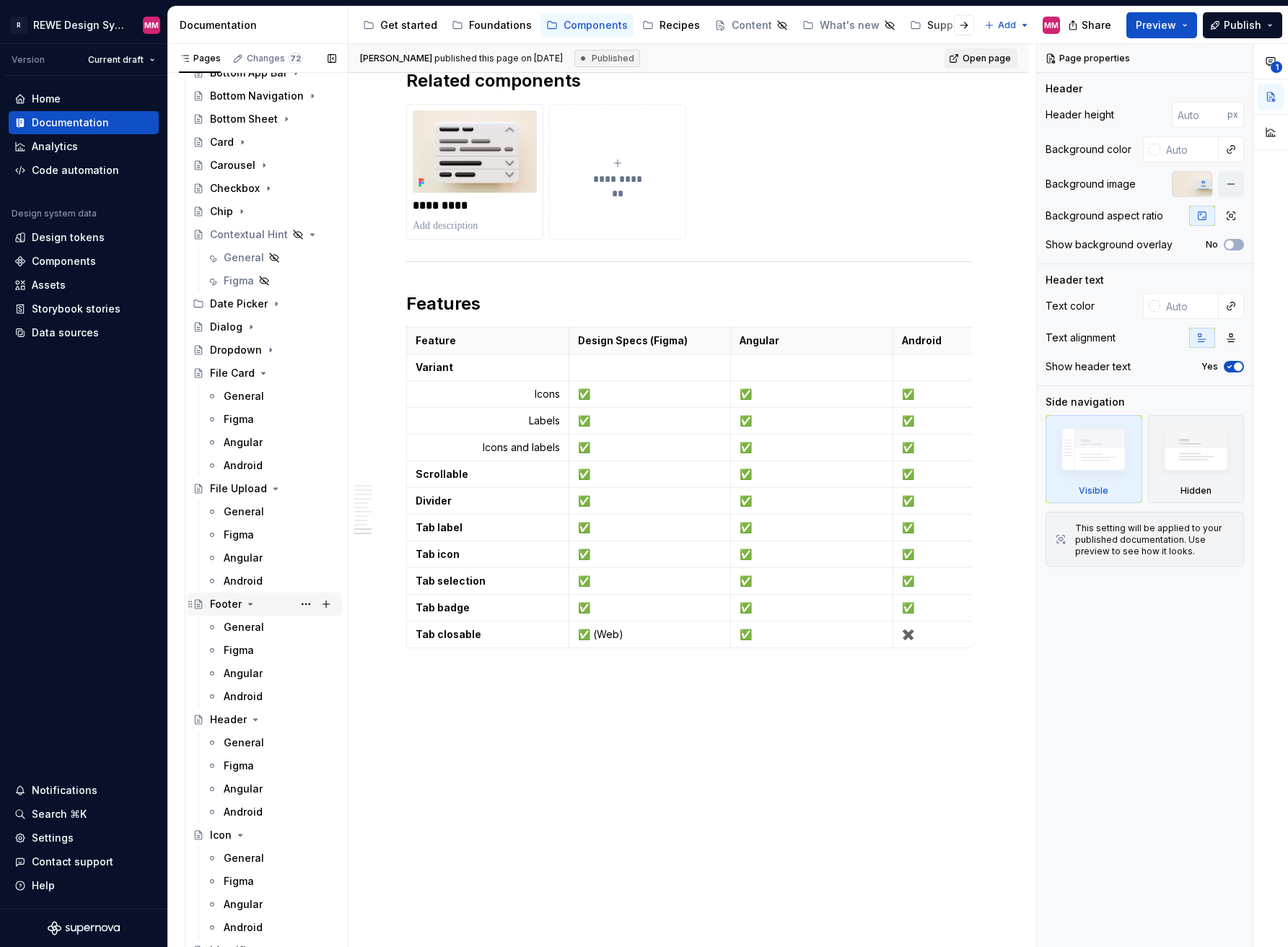
click at [247, 604] on icon "Page tree" at bounding box center [250, 604] width 12 height 12
click at [249, 627] on icon "Page tree" at bounding box center [255, 626] width 12 height 12
click at [249, 648] on div "Icon" at bounding box center [273, 649] width 126 height 20
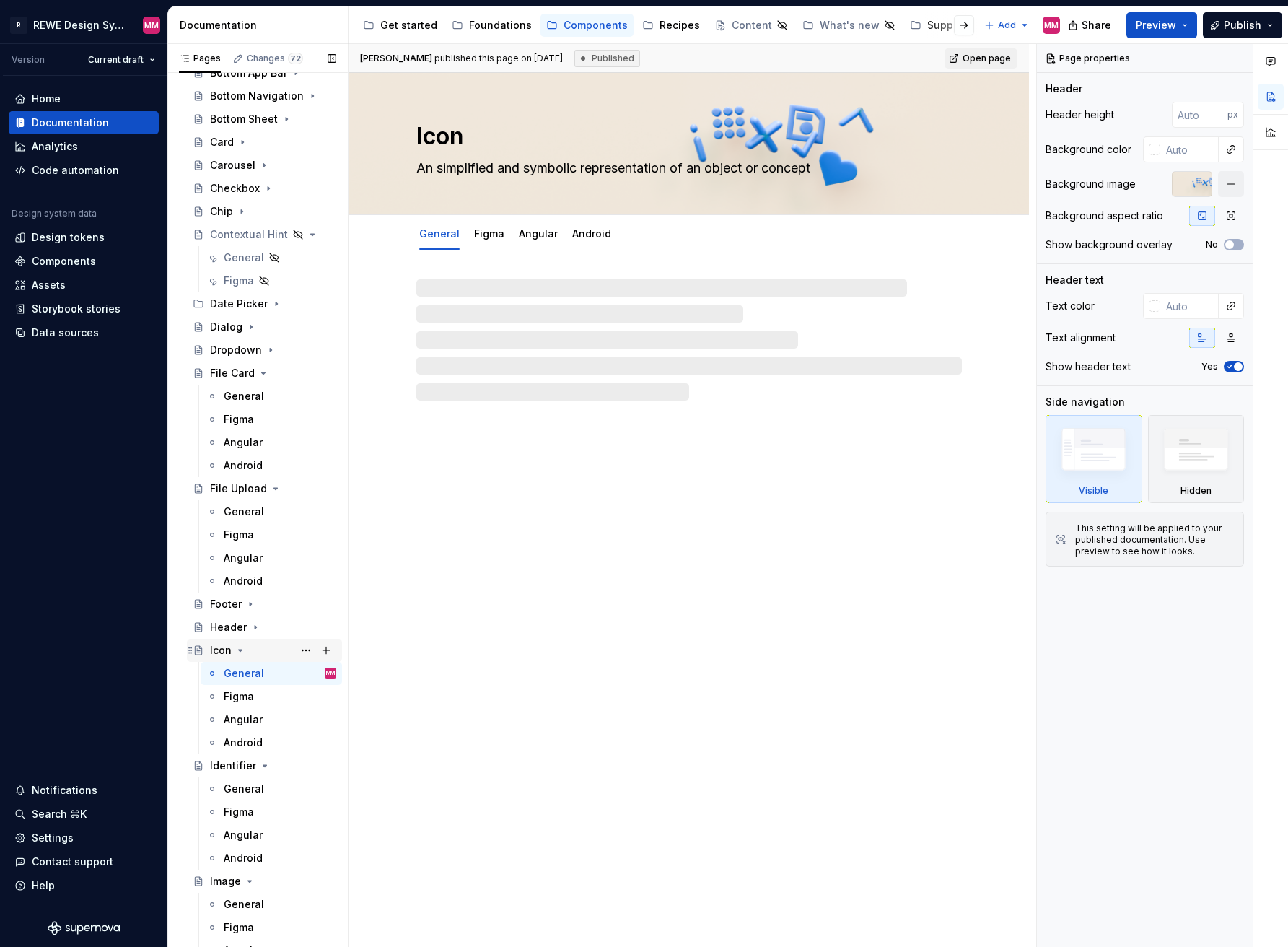
click at [240, 647] on icon "Page tree" at bounding box center [240, 649] width 12 height 12
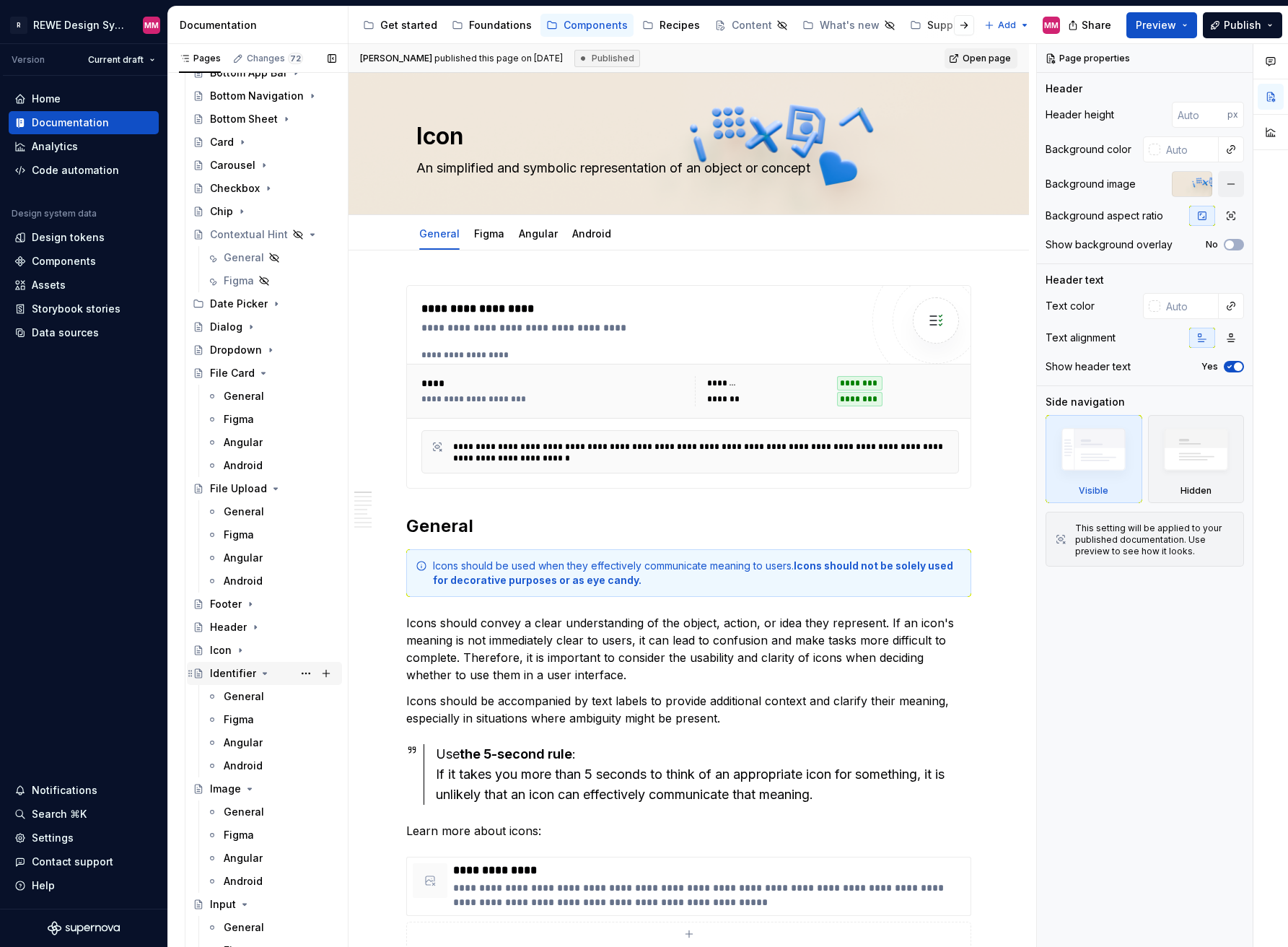
click at [259, 671] on icon "Page tree" at bounding box center [265, 673] width 12 height 12
click at [249, 696] on icon "Page tree" at bounding box center [250, 697] width 4 height 2
click at [245, 718] on icon "Page tree" at bounding box center [244, 719] width 12 height 12
click at [286, 742] on icon "Page tree" at bounding box center [288, 743] width 4 height 2
click at [237, 767] on icon "Page tree" at bounding box center [236, 765] width 12 height 12
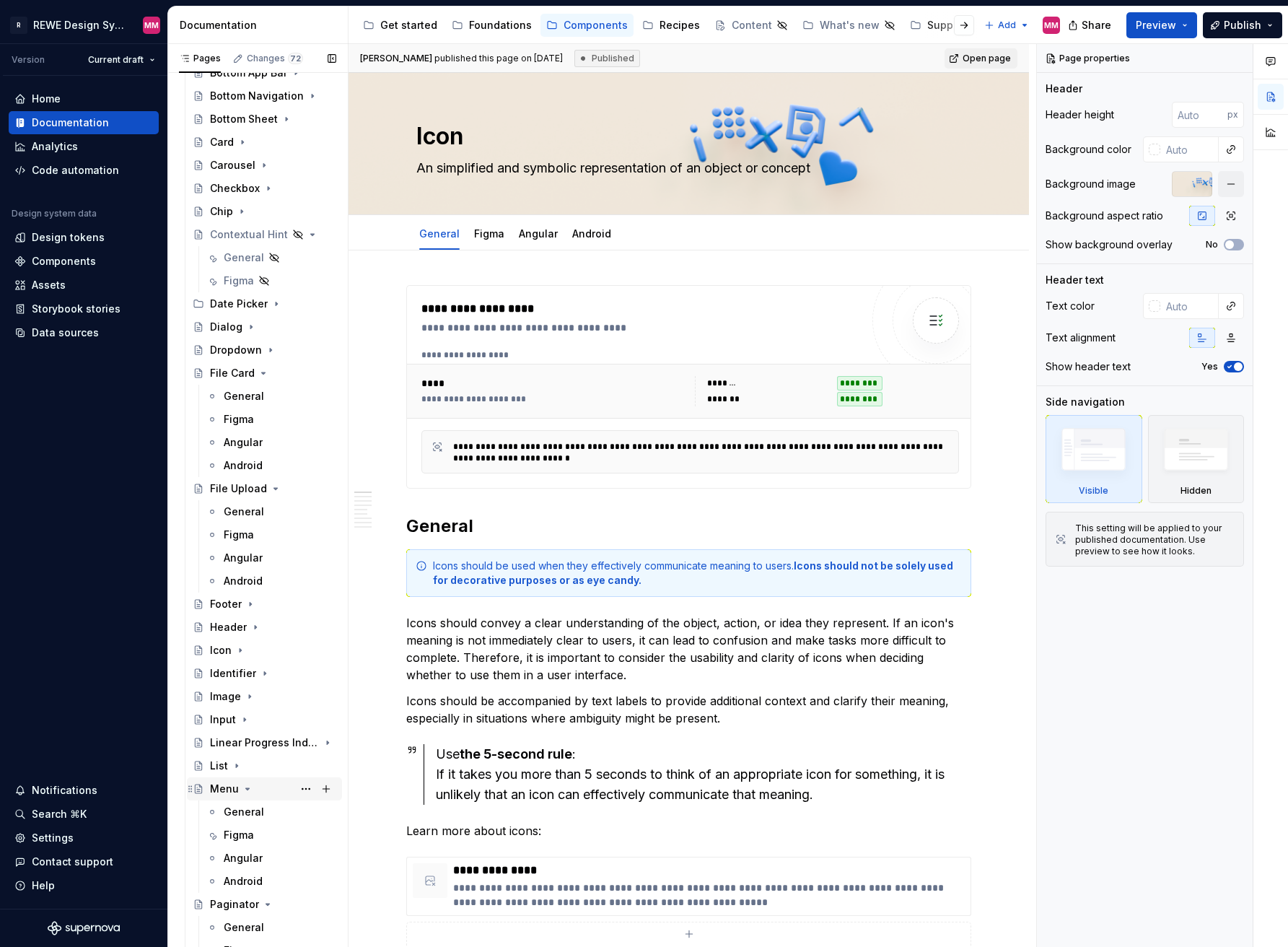
click at [250, 792] on icon "Page tree" at bounding box center [247, 788] width 12 height 12
click at [234, 788] on div "Menu" at bounding box center [224, 788] width 29 height 14
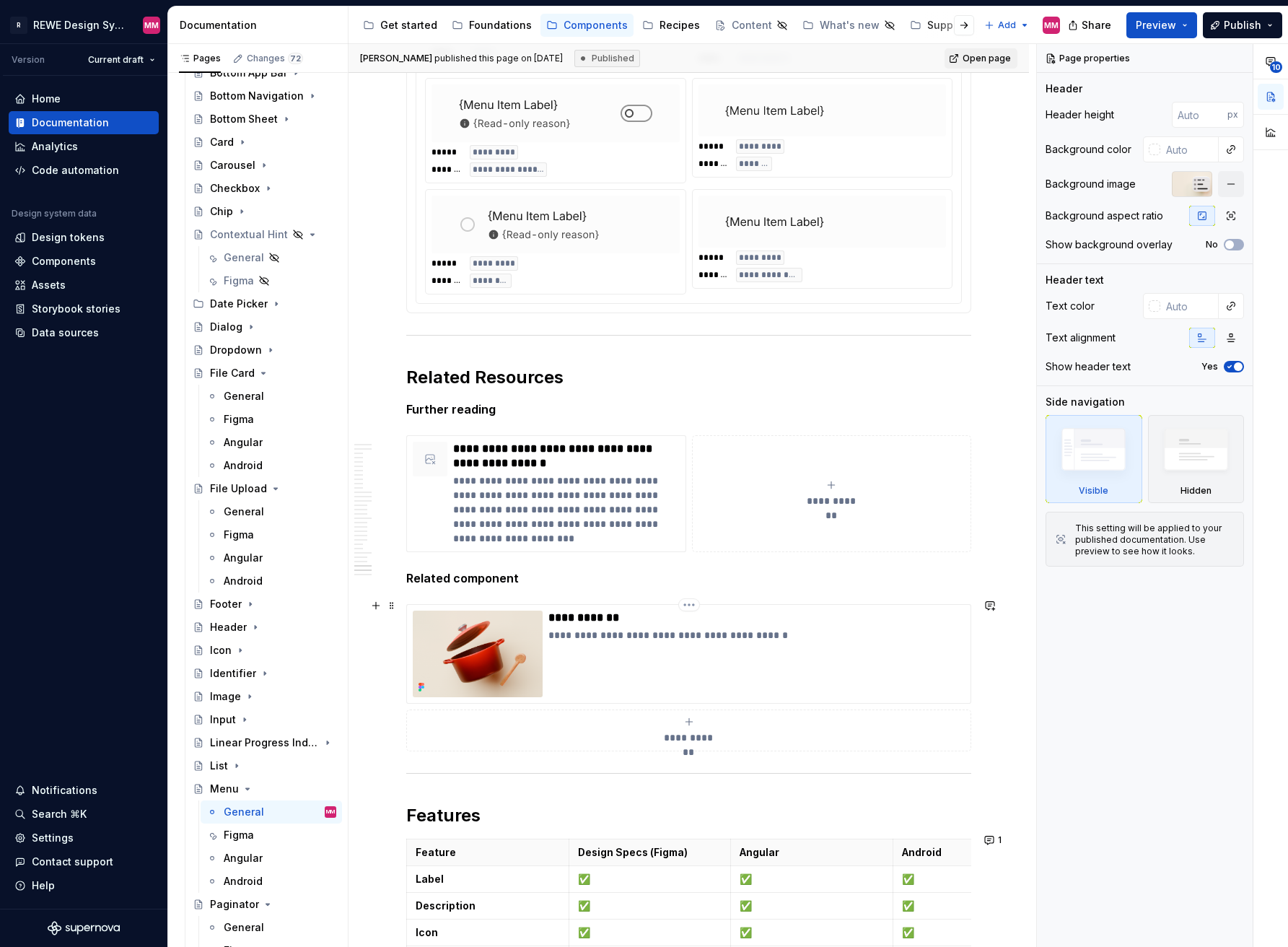
scroll to position [12919, 0]
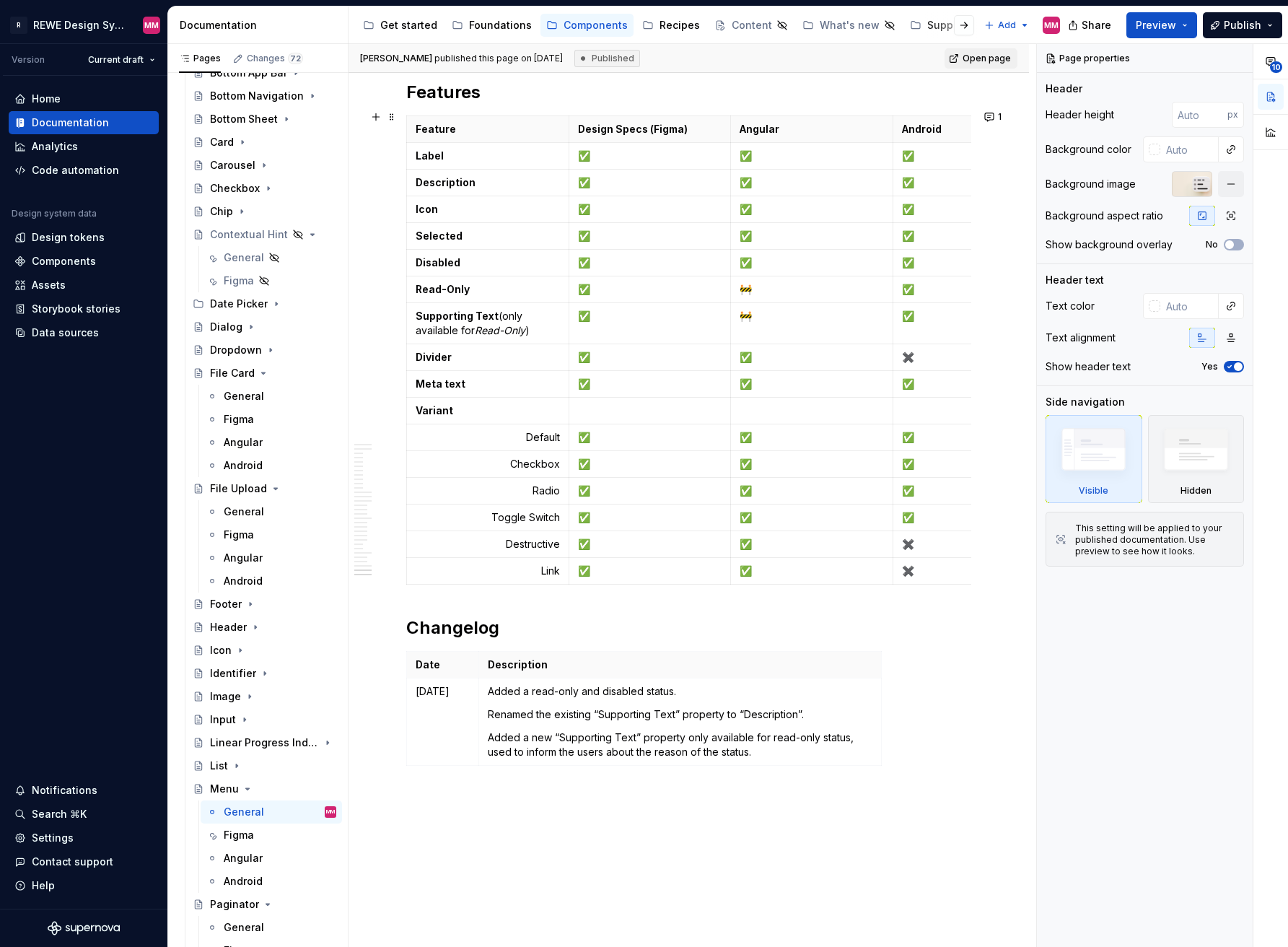
type textarea "*"
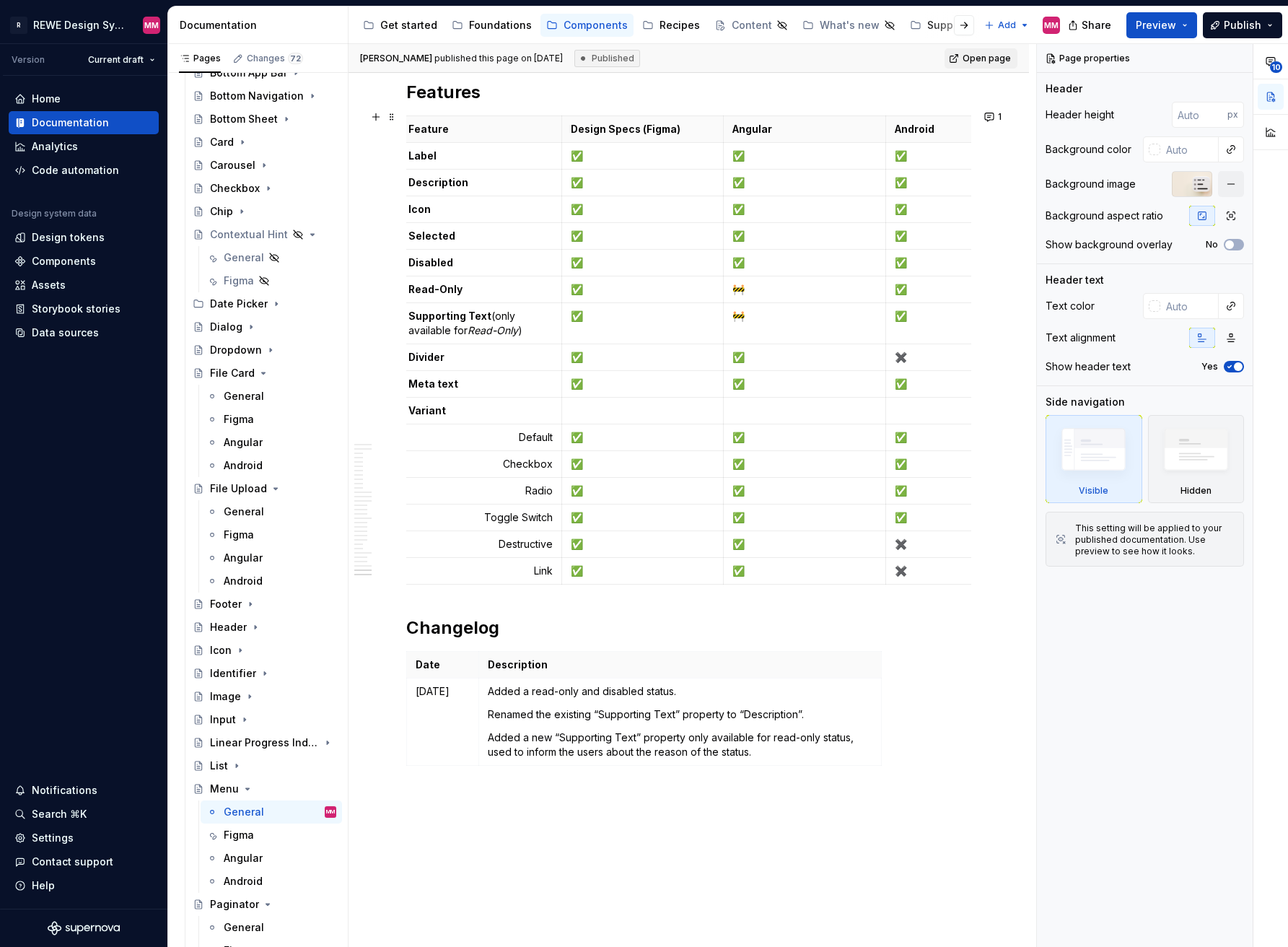
scroll to position [0, 86]
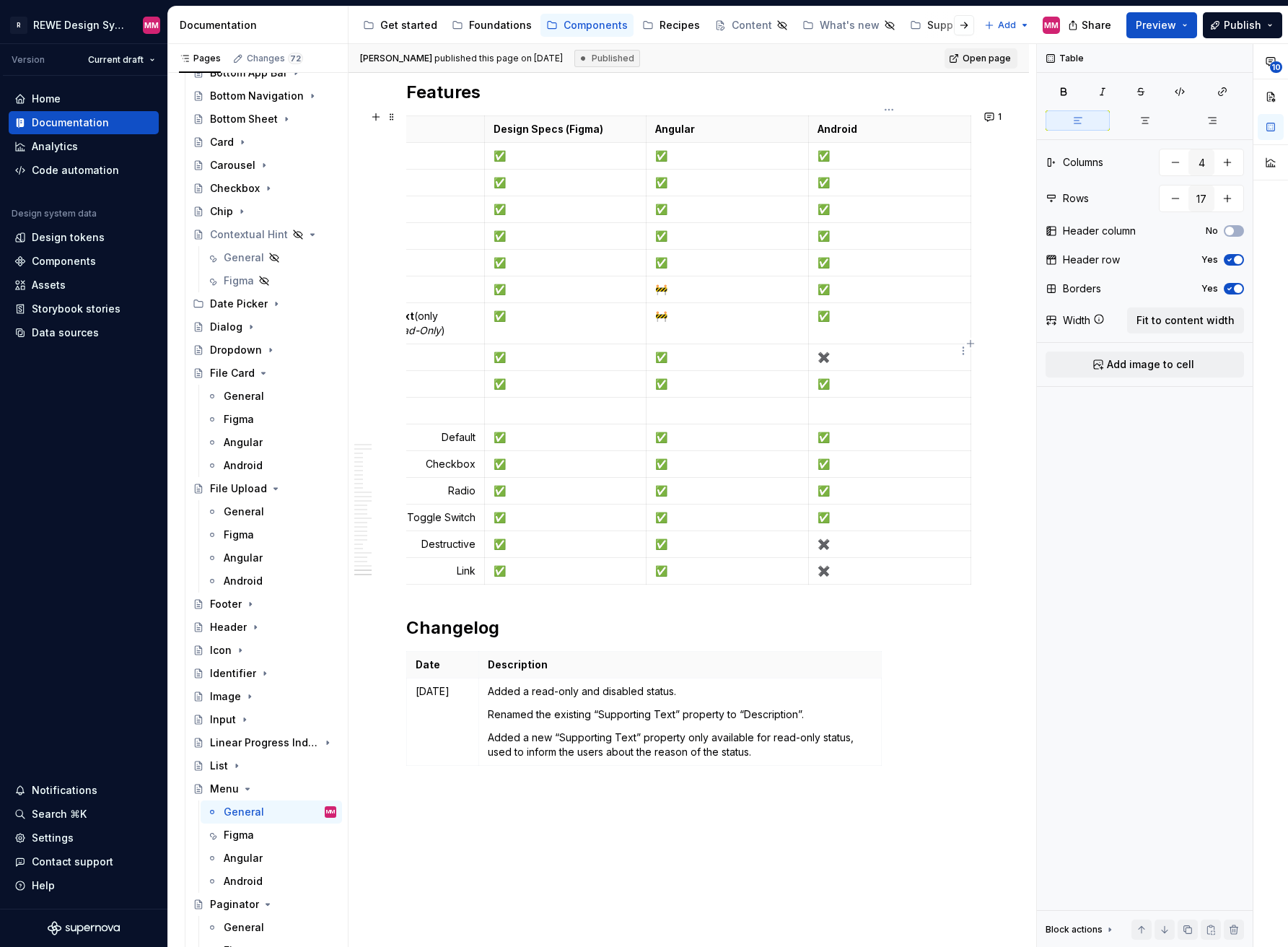
click at [831, 350] on p "✖️" at bounding box center [890, 357] width 144 height 14
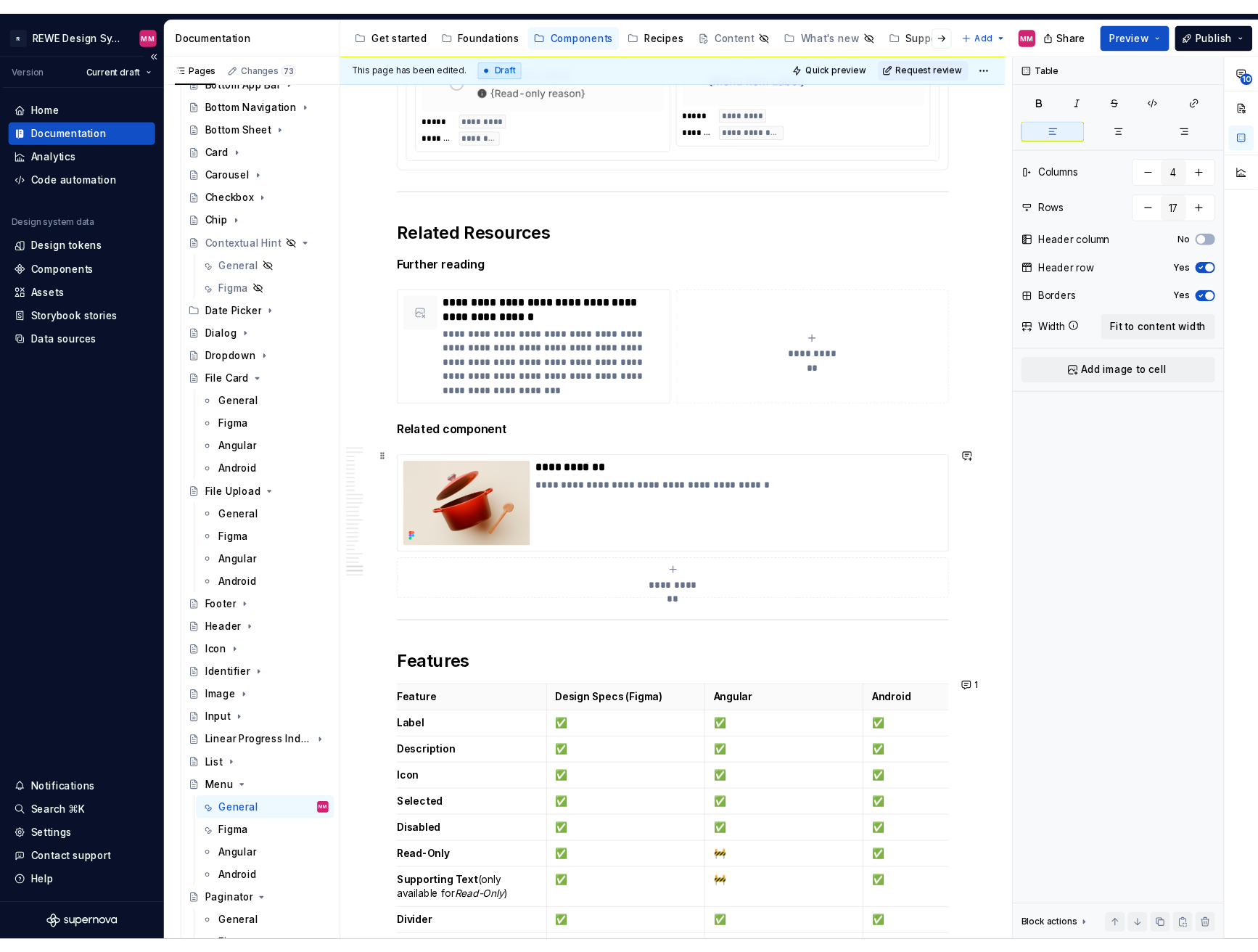
scroll to position [12899, 0]
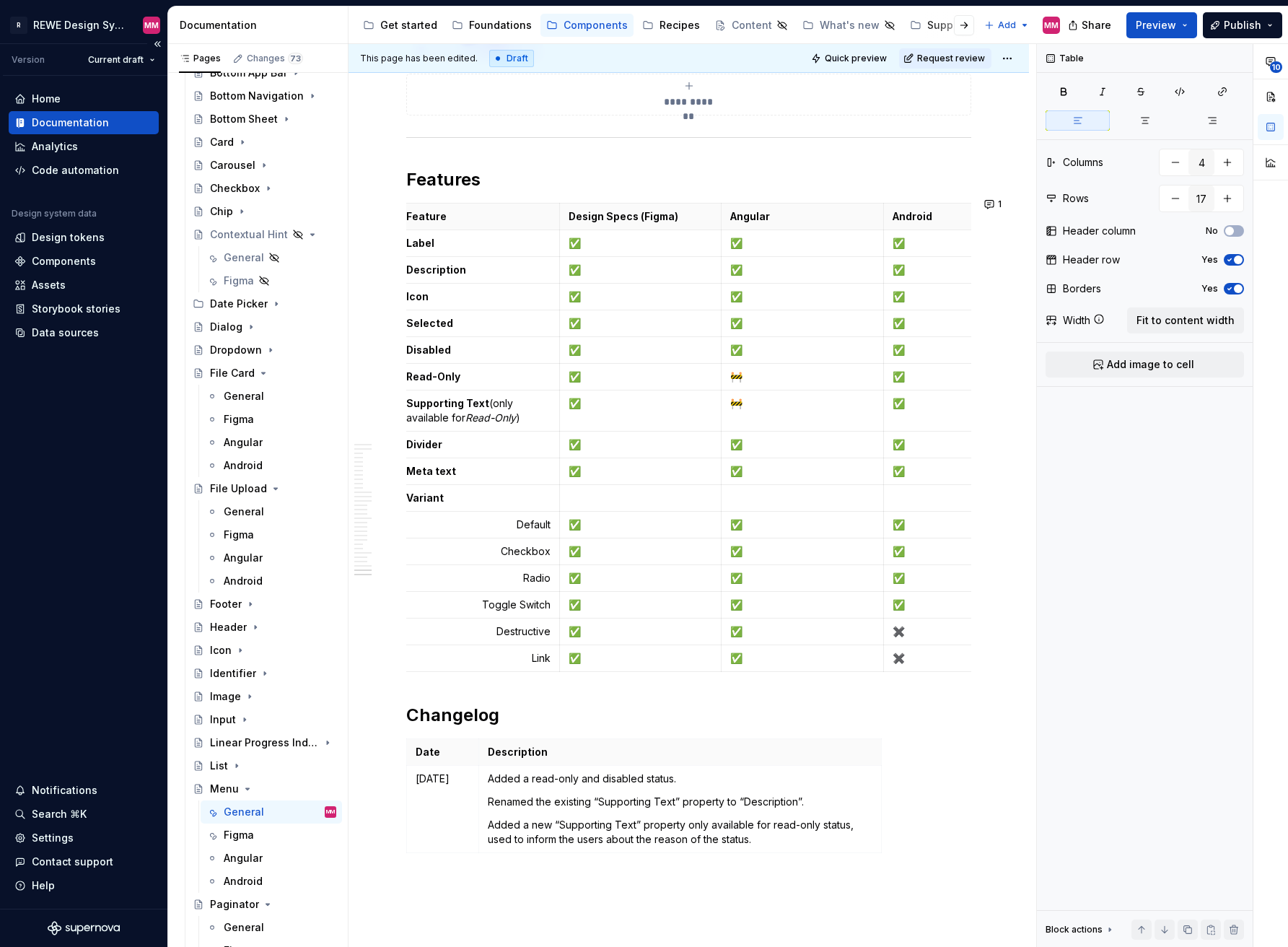
click at [16, 429] on div "Home Documentation Analytics Code automation Design system data Design tokens C…" at bounding box center [84, 492] width 167 height 833
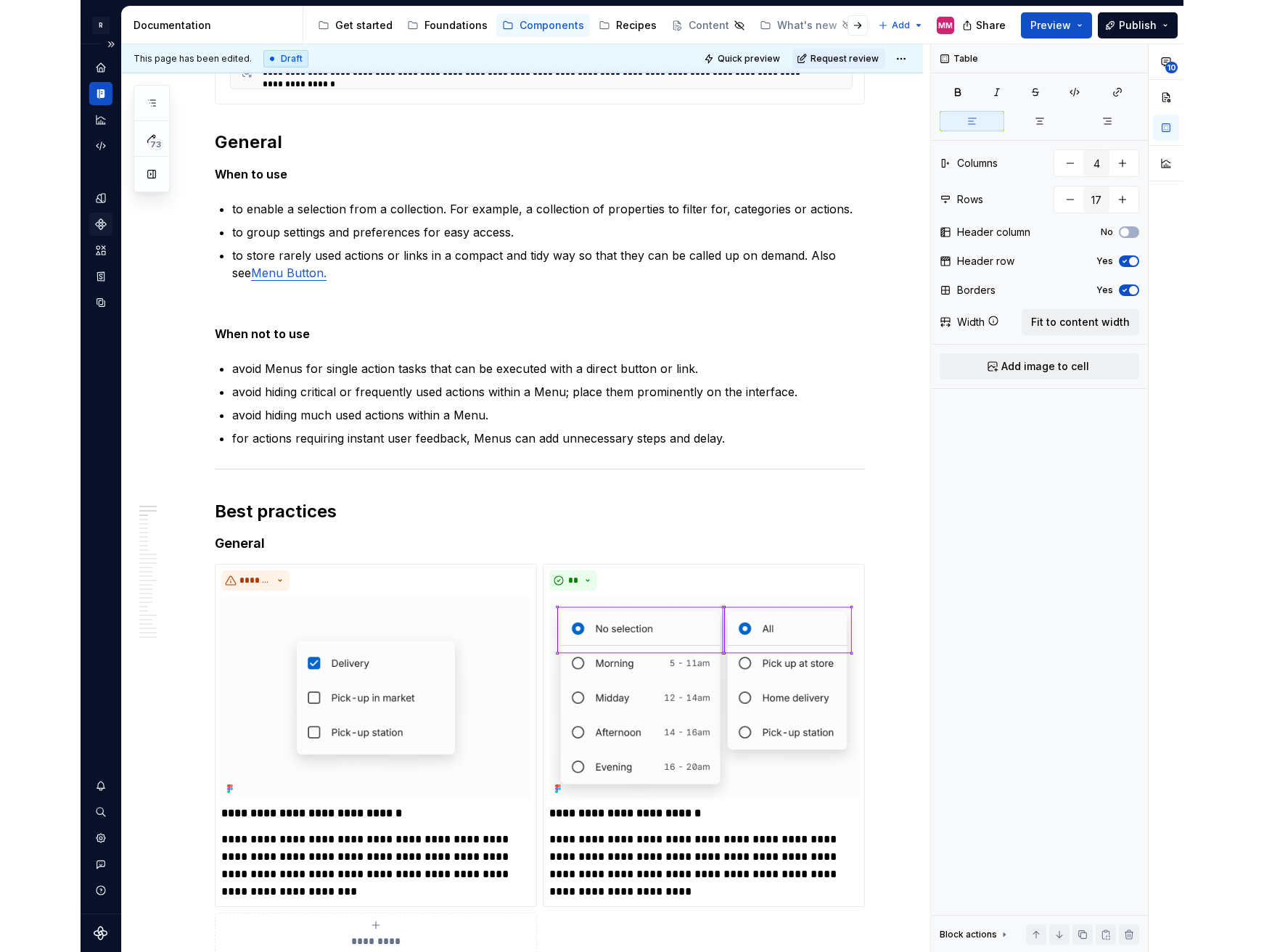
scroll to position [0, 0]
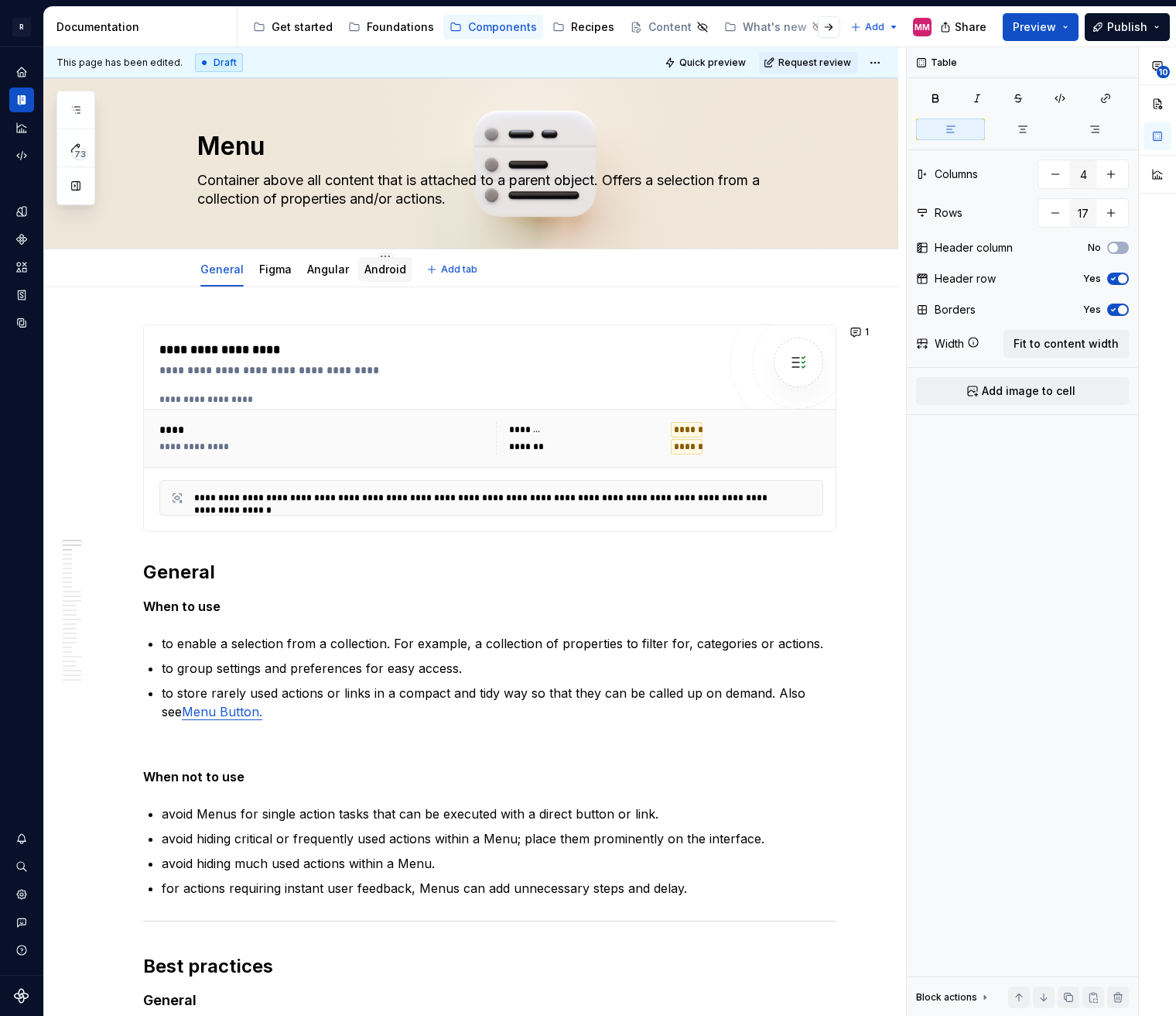
click at [385, 271] on link "Android" at bounding box center [386, 270] width 42 height 13
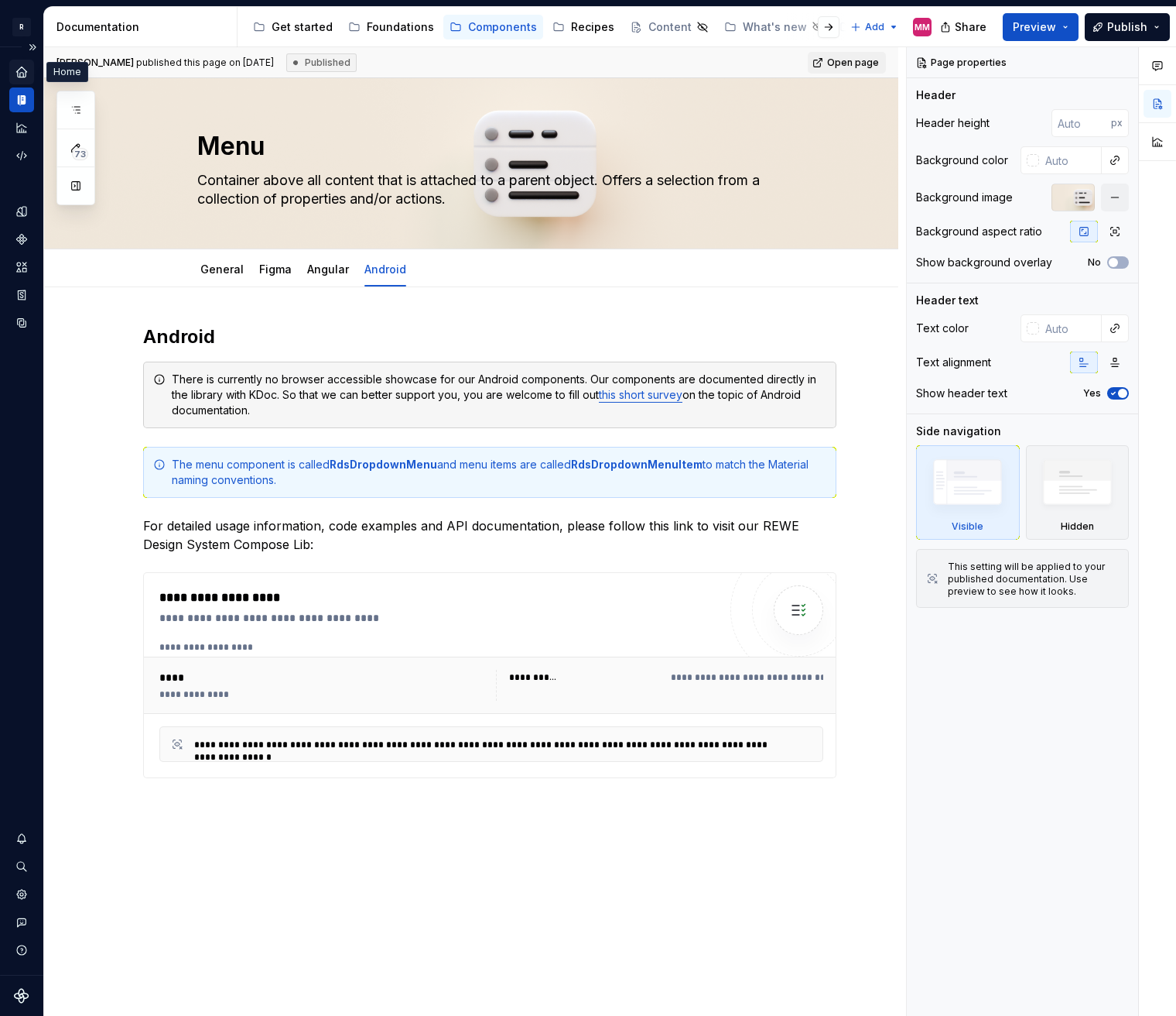
click at [22, 72] on icon "Home" at bounding box center [21, 72] width 11 height 11
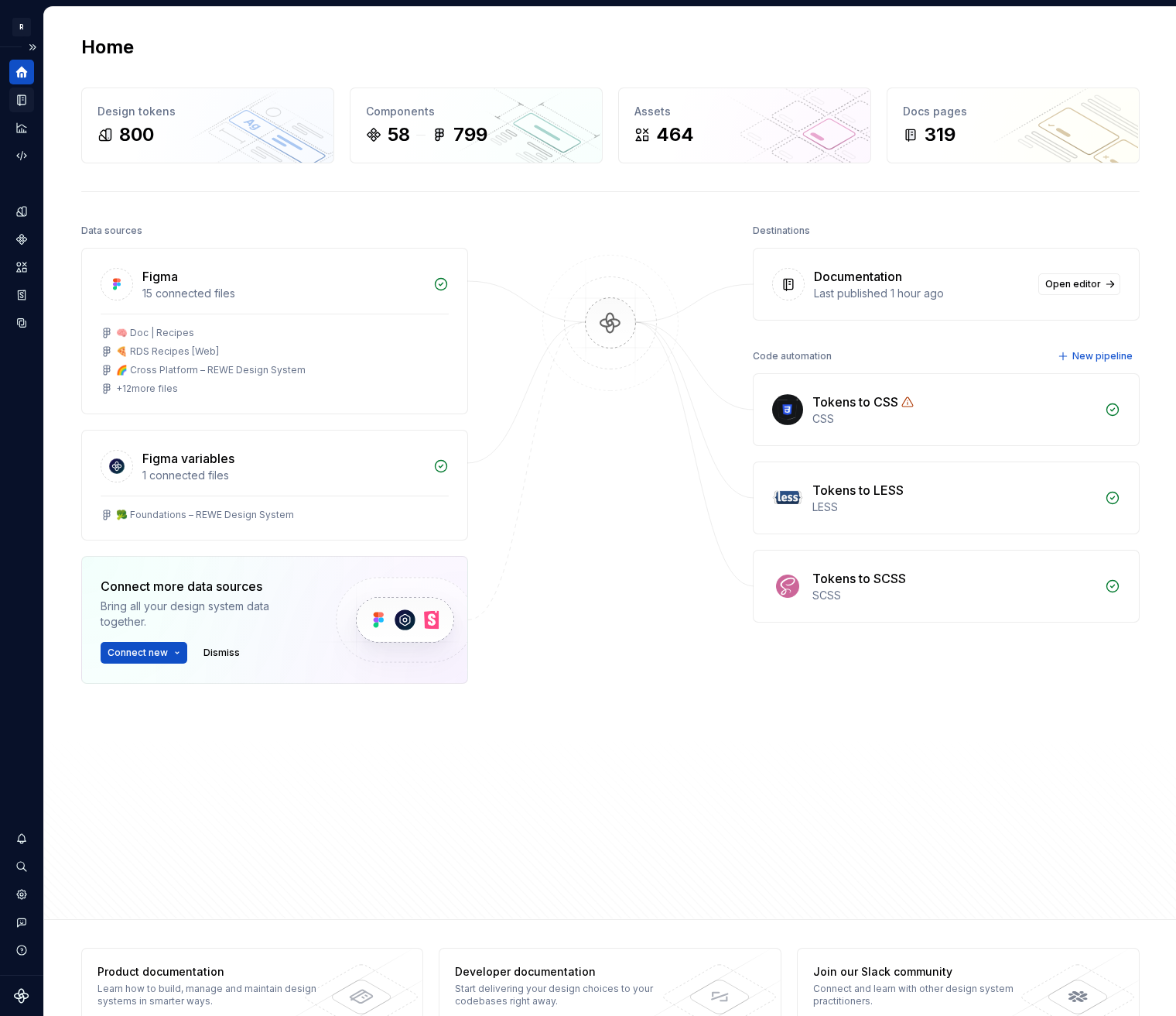
click at [22, 100] on icon "Documentation" at bounding box center [23, 99] width 6 height 9
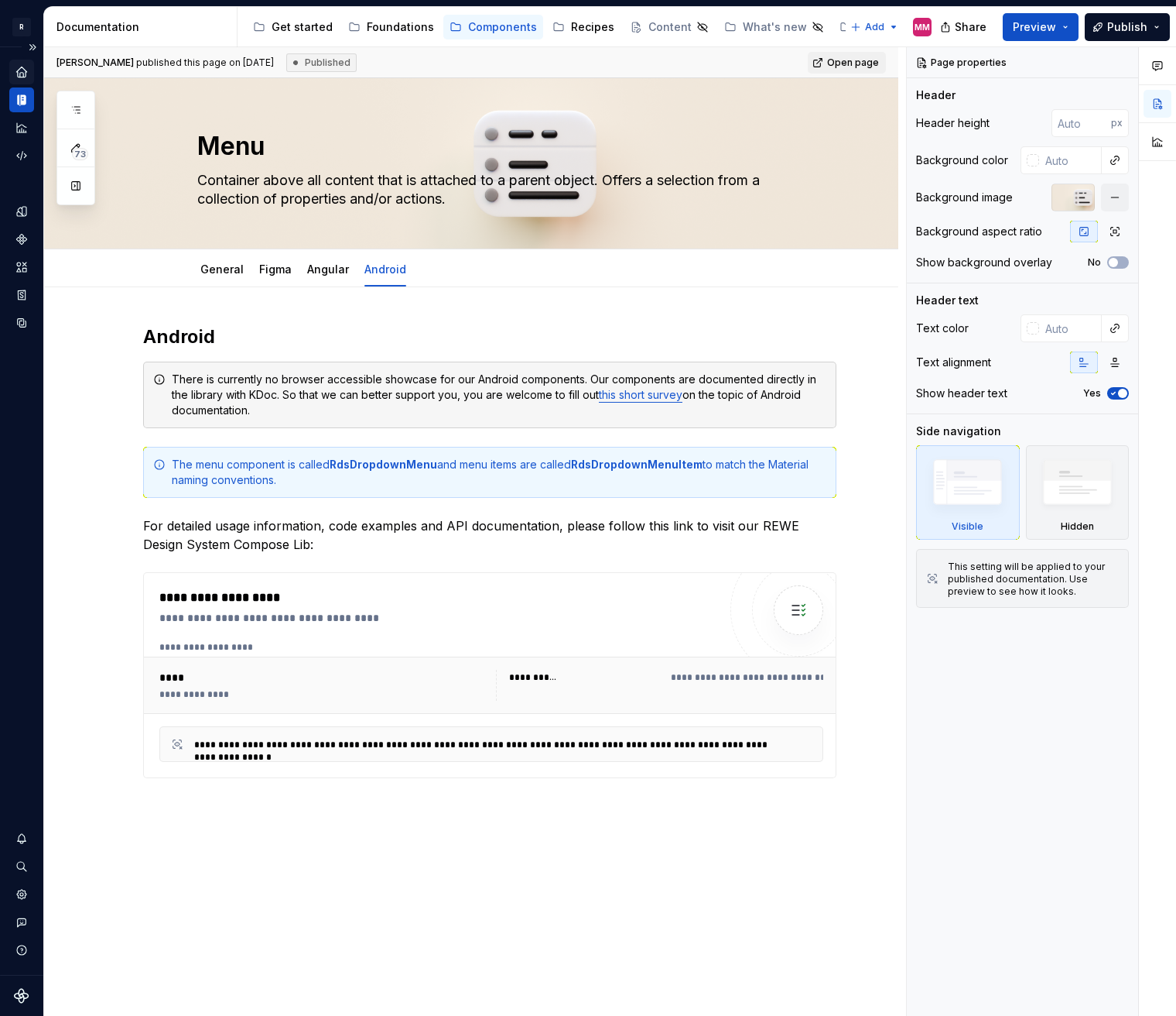
click at [22, 70] on icon "Home" at bounding box center [21, 72] width 11 height 11
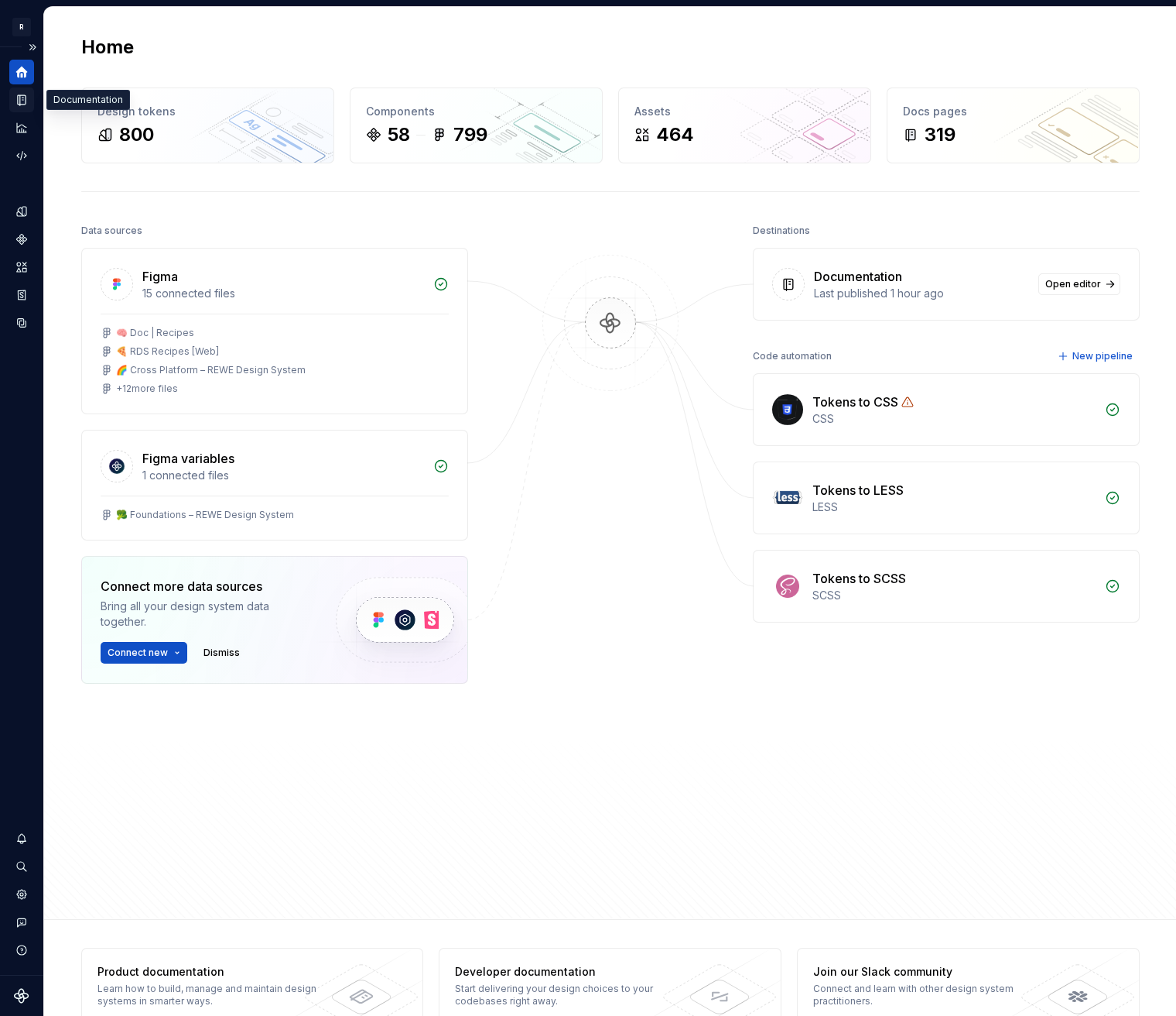
click at [25, 103] on icon "Documentation" at bounding box center [22, 100] width 8 height 11
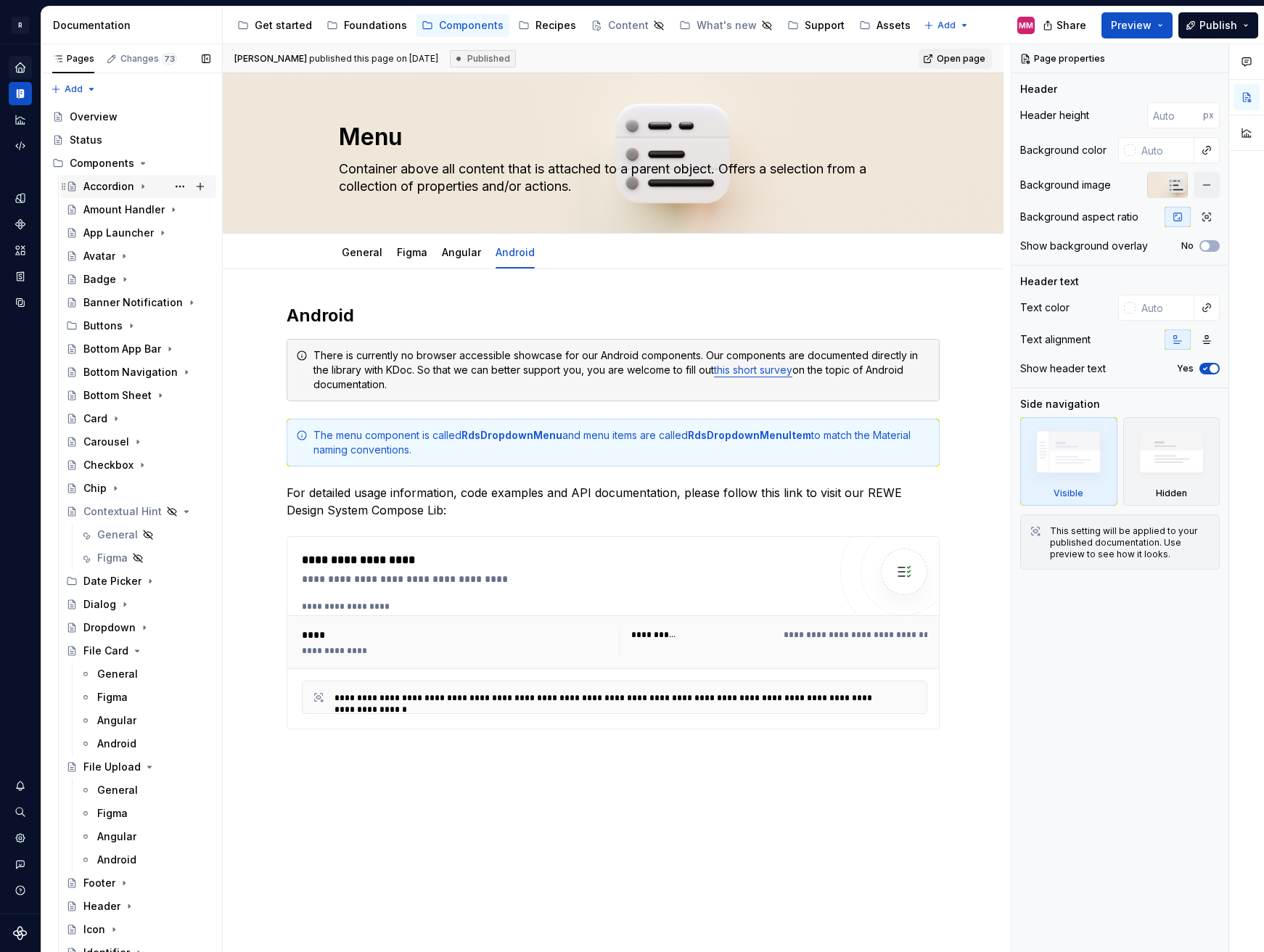
click at [113, 185] on div "Accordion" at bounding box center [108, 186] width 51 height 14
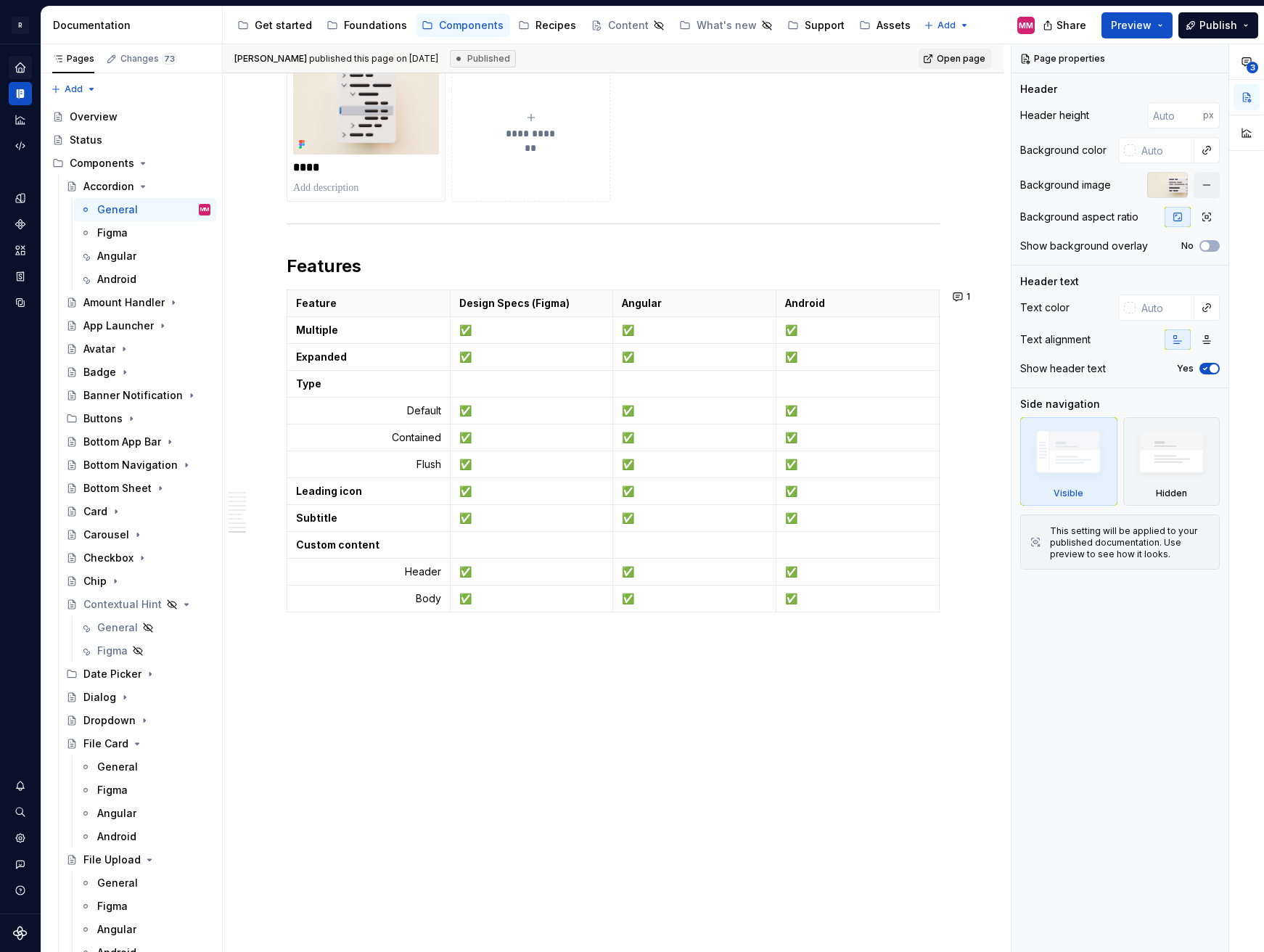
scroll to position [3953, 0]
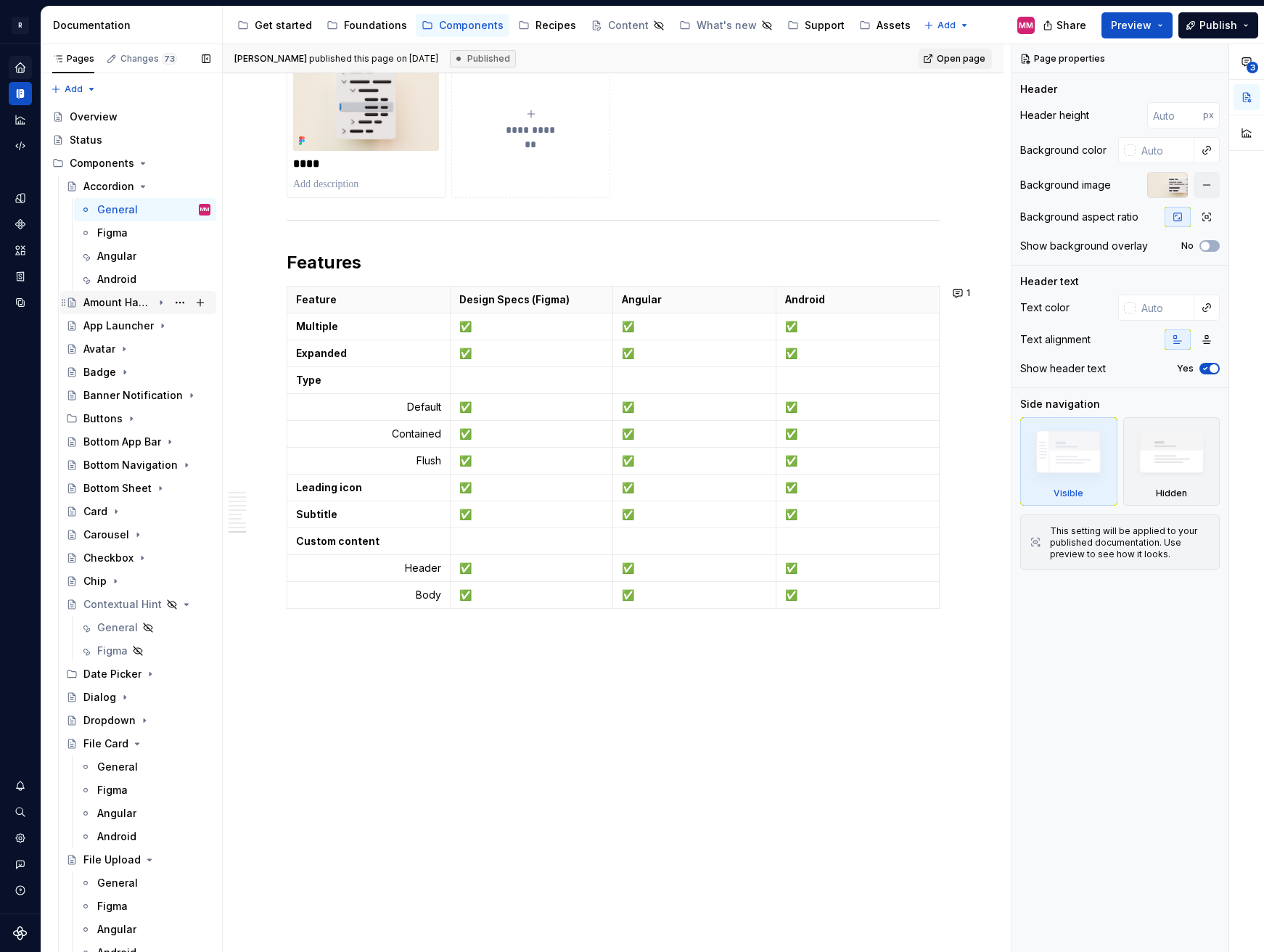
click at [120, 304] on div "Amount Handler" at bounding box center [117, 303] width 69 height 14
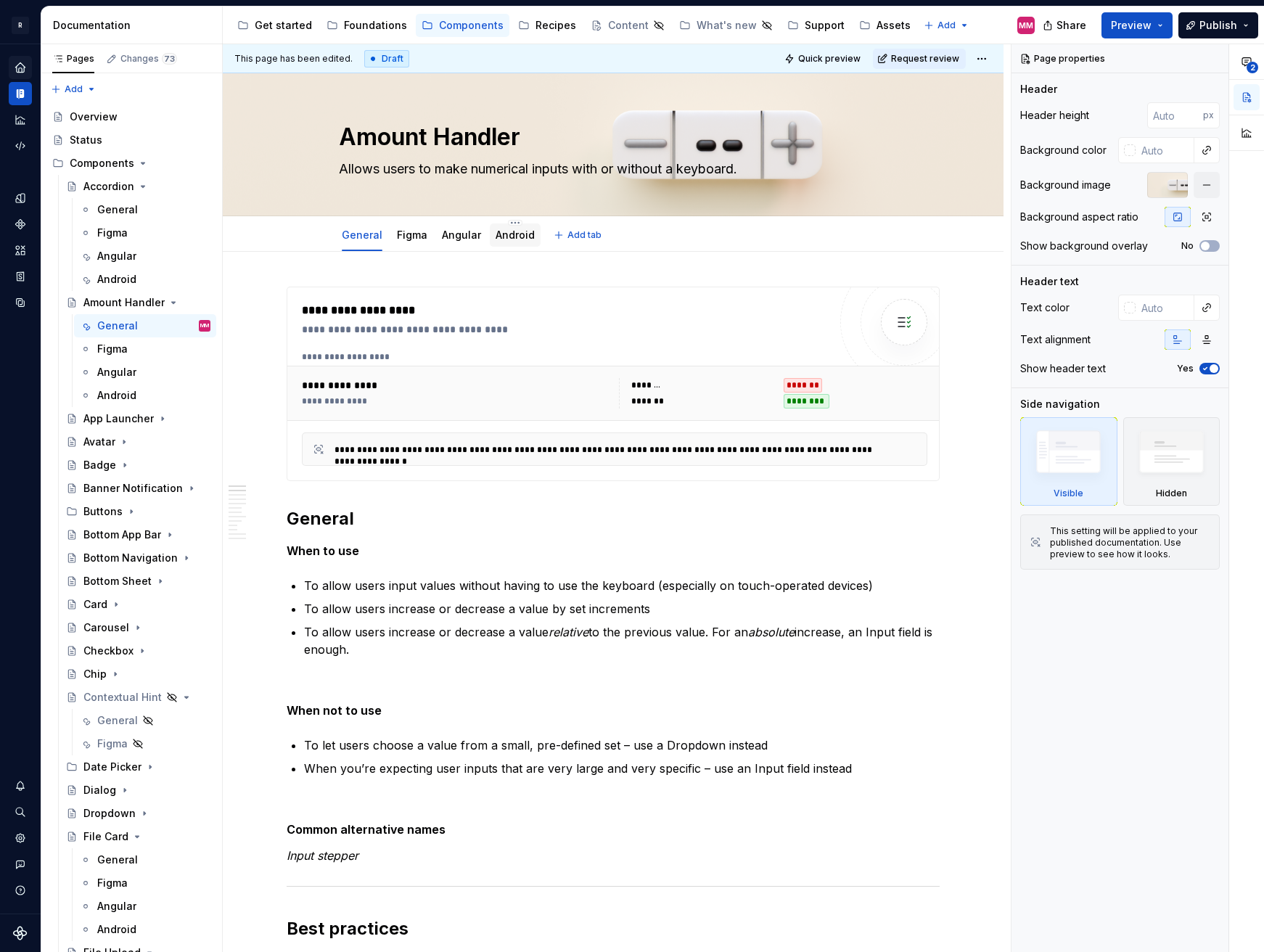
click at [516, 243] on div "Android" at bounding box center [515, 235] width 39 height 17
click at [513, 241] on div "Android" at bounding box center [515, 235] width 39 height 14
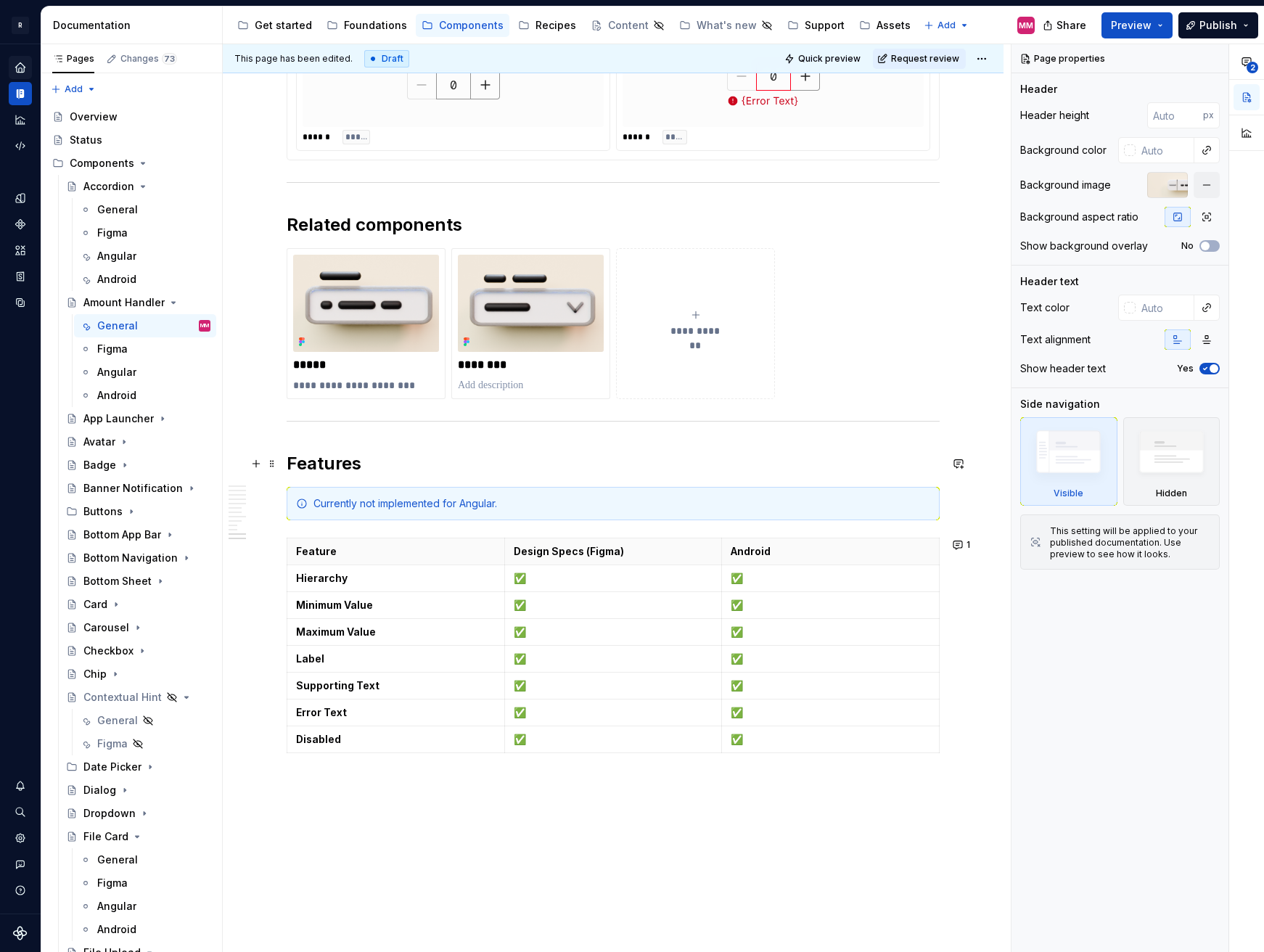
scroll to position [4184, 0]
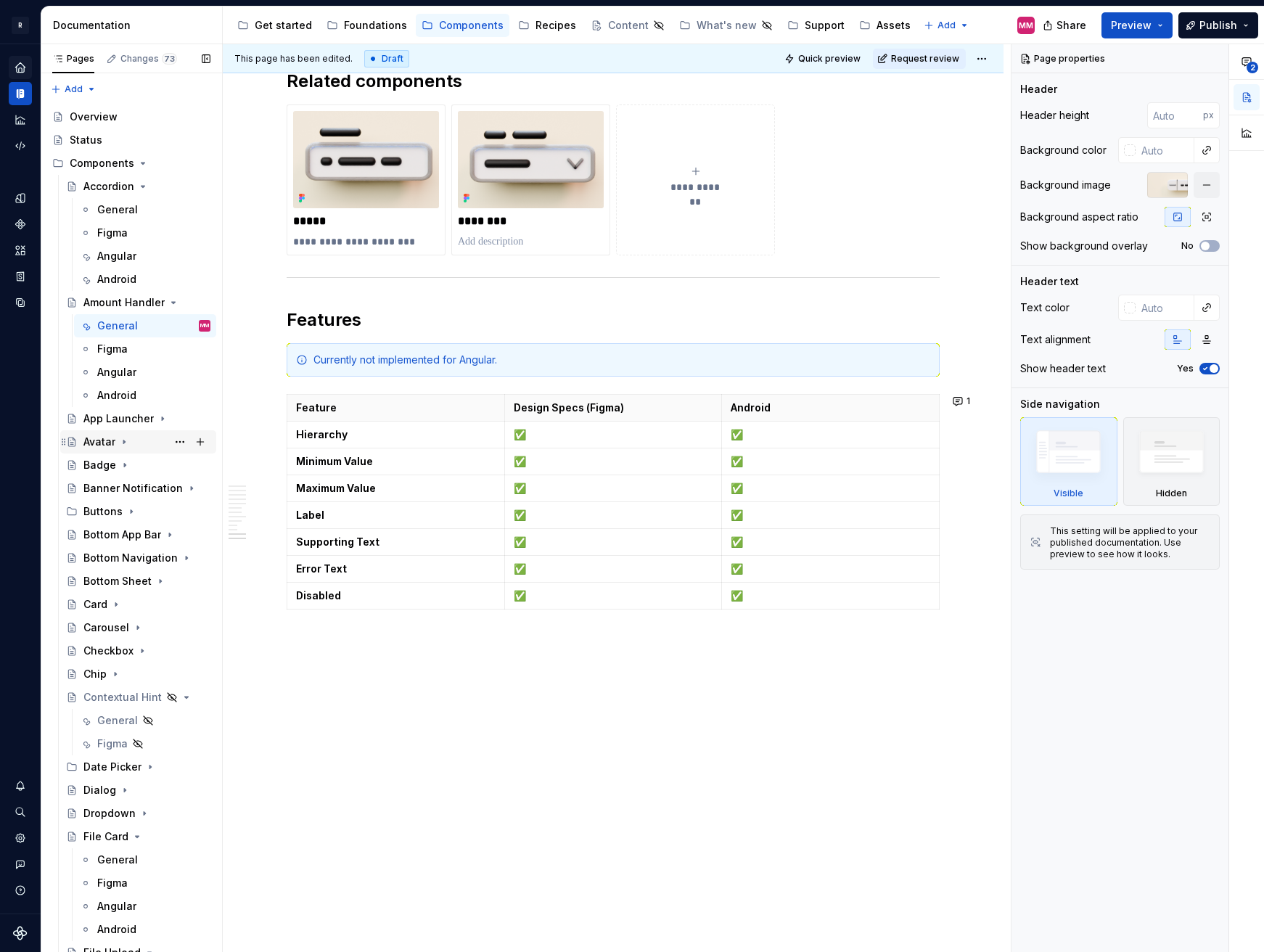
click at [96, 444] on div "Avatar" at bounding box center [99, 442] width 32 height 14
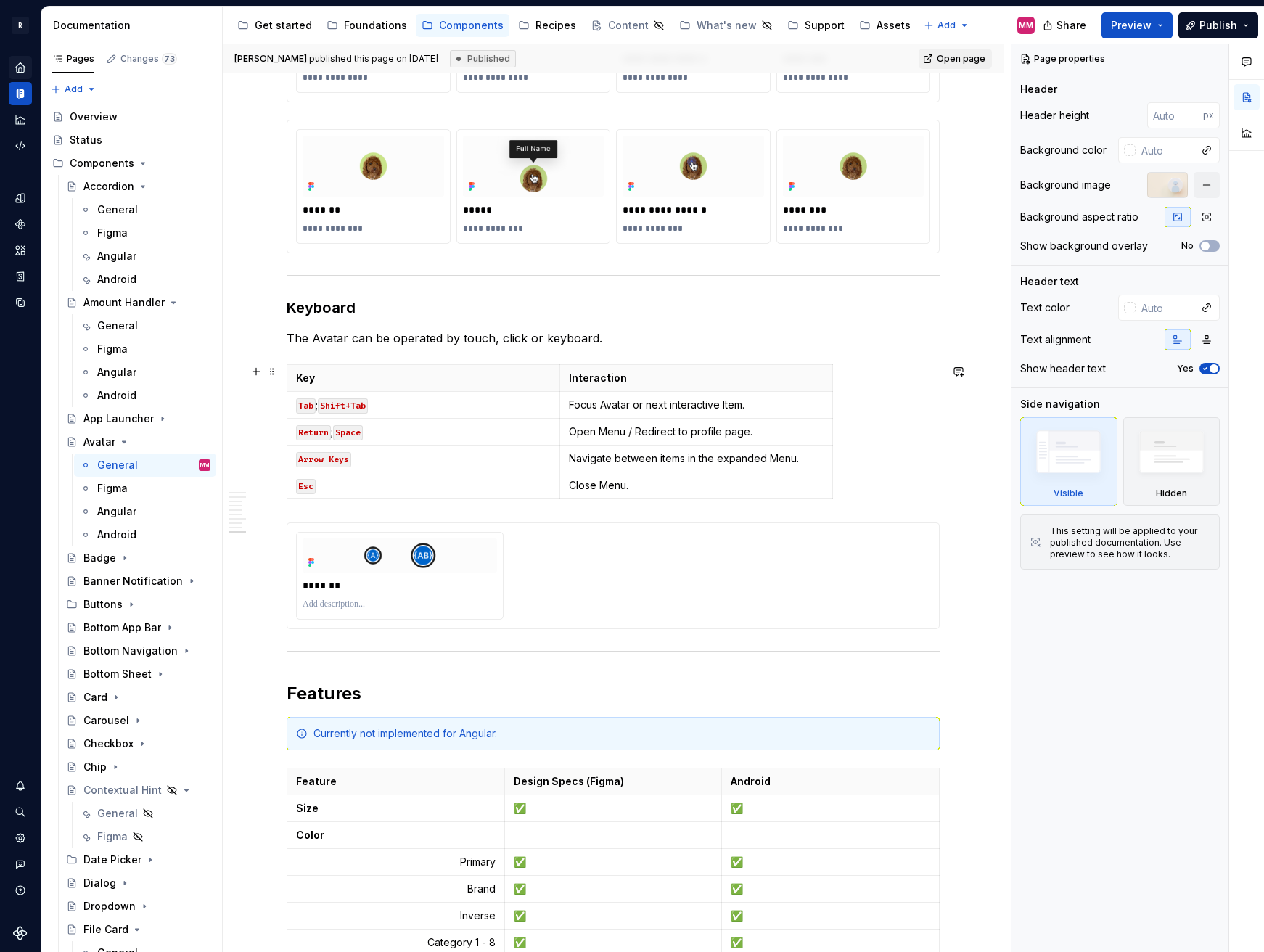
scroll to position [2859, 0]
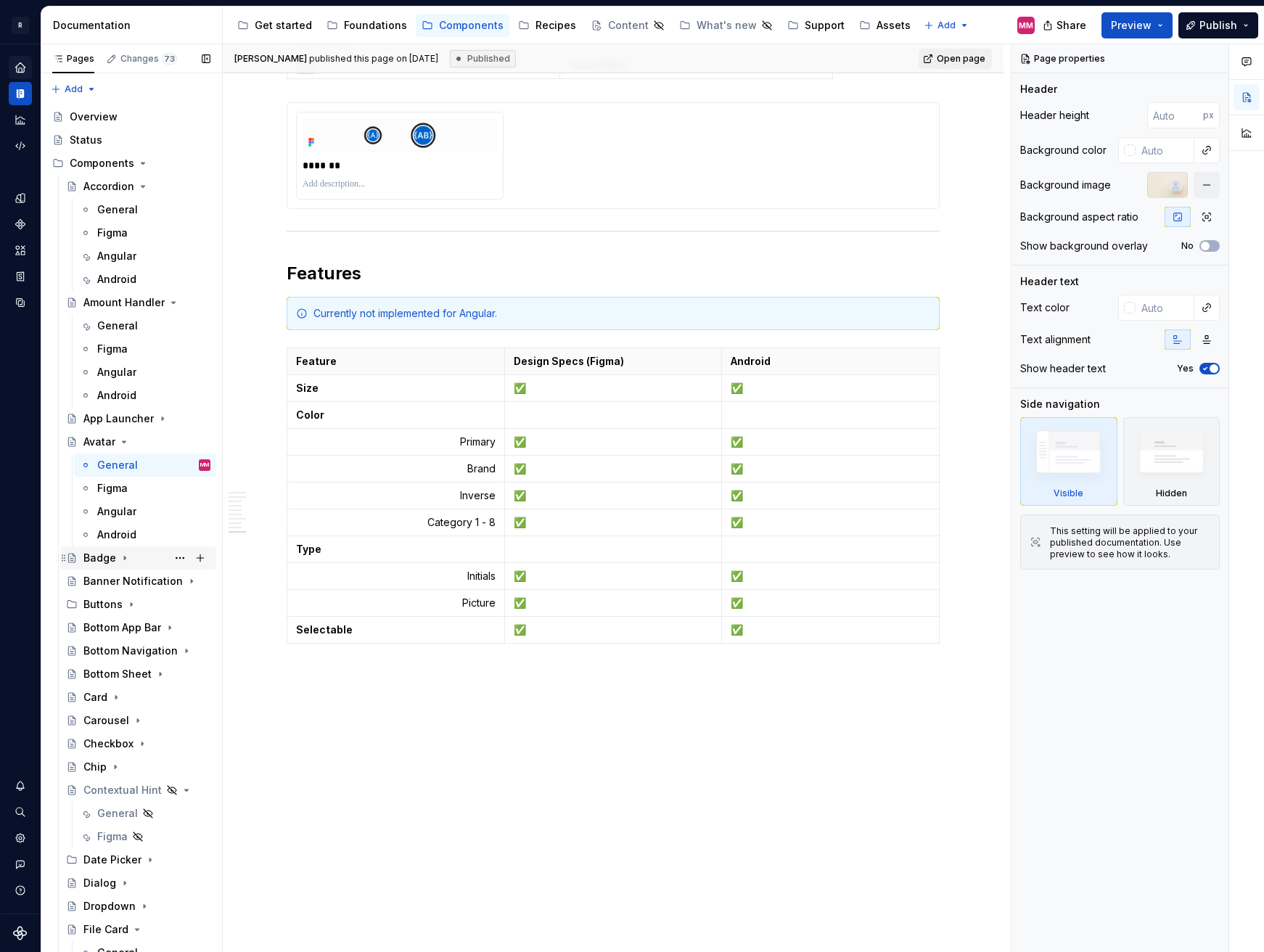
click at [97, 559] on div "Badge" at bounding box center [99, 558] width 32 height 14
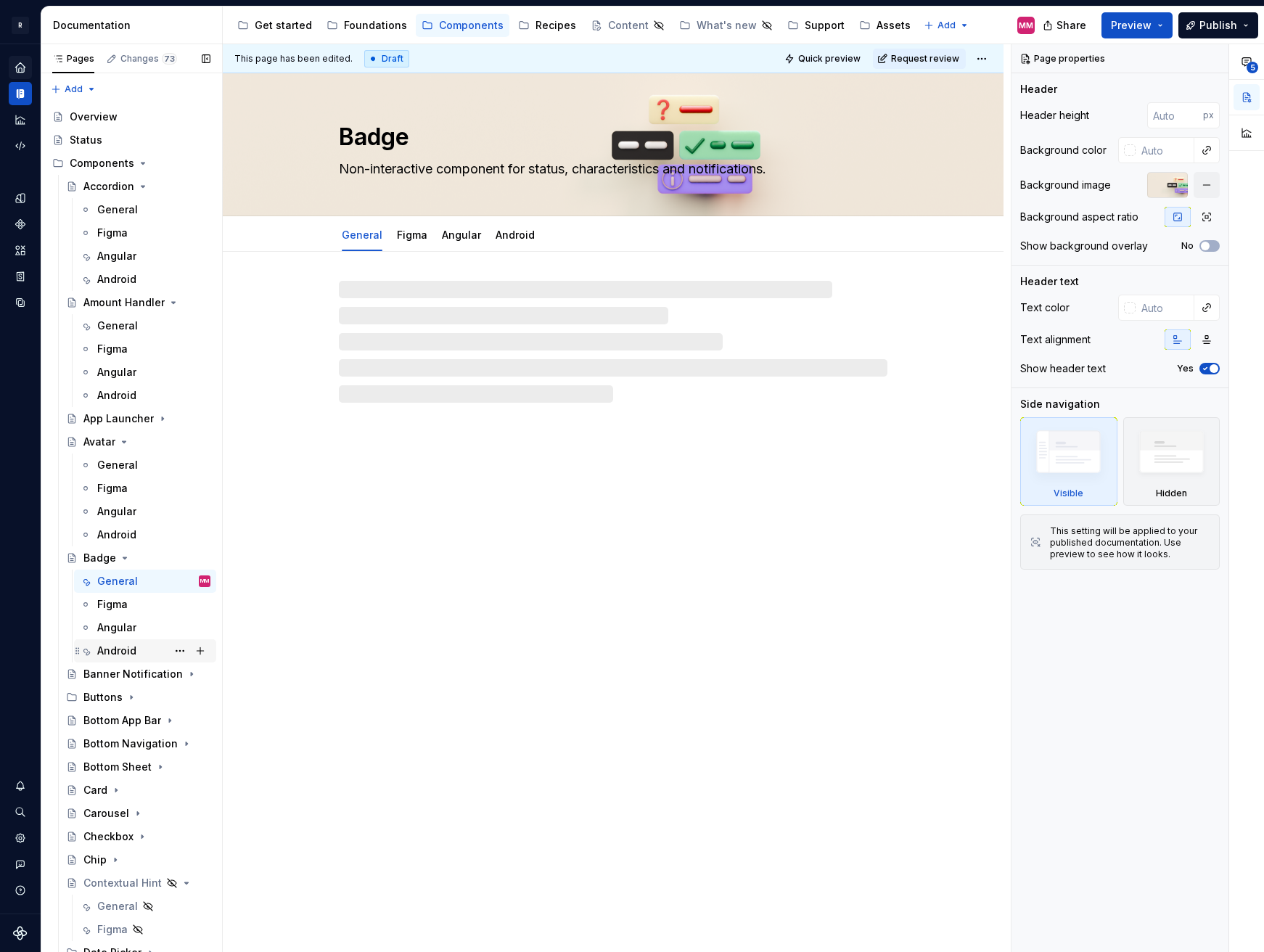
click at [126, 648] on div "Android" at bounding box center [117, 650] width 39 height 14
click at [118, 593] on div "Figma" at bounding box center [145, 605] width 142 height 23
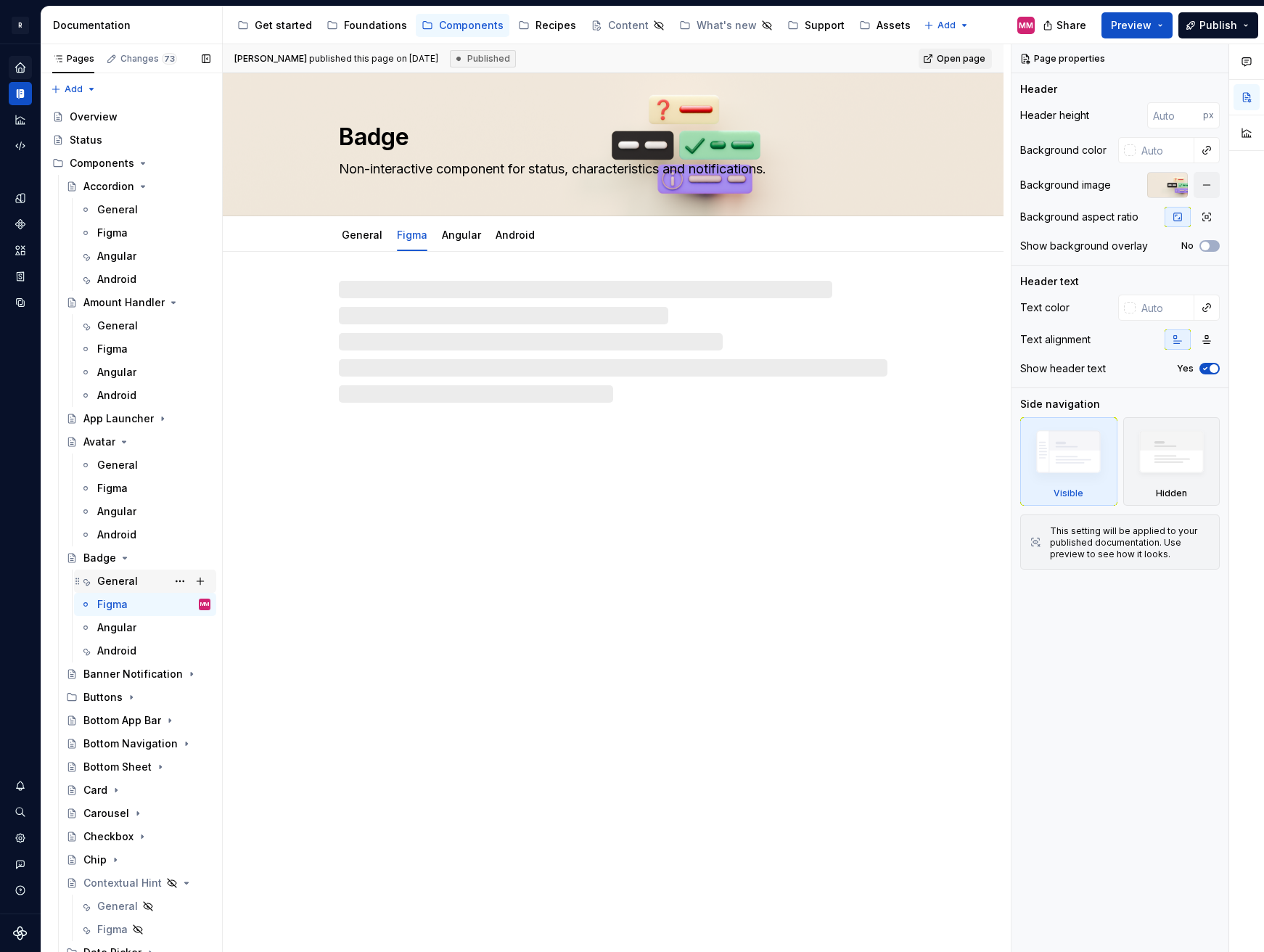
click at [120, 583] on div "General" at bounding box center [117, 581] width 40 height 14
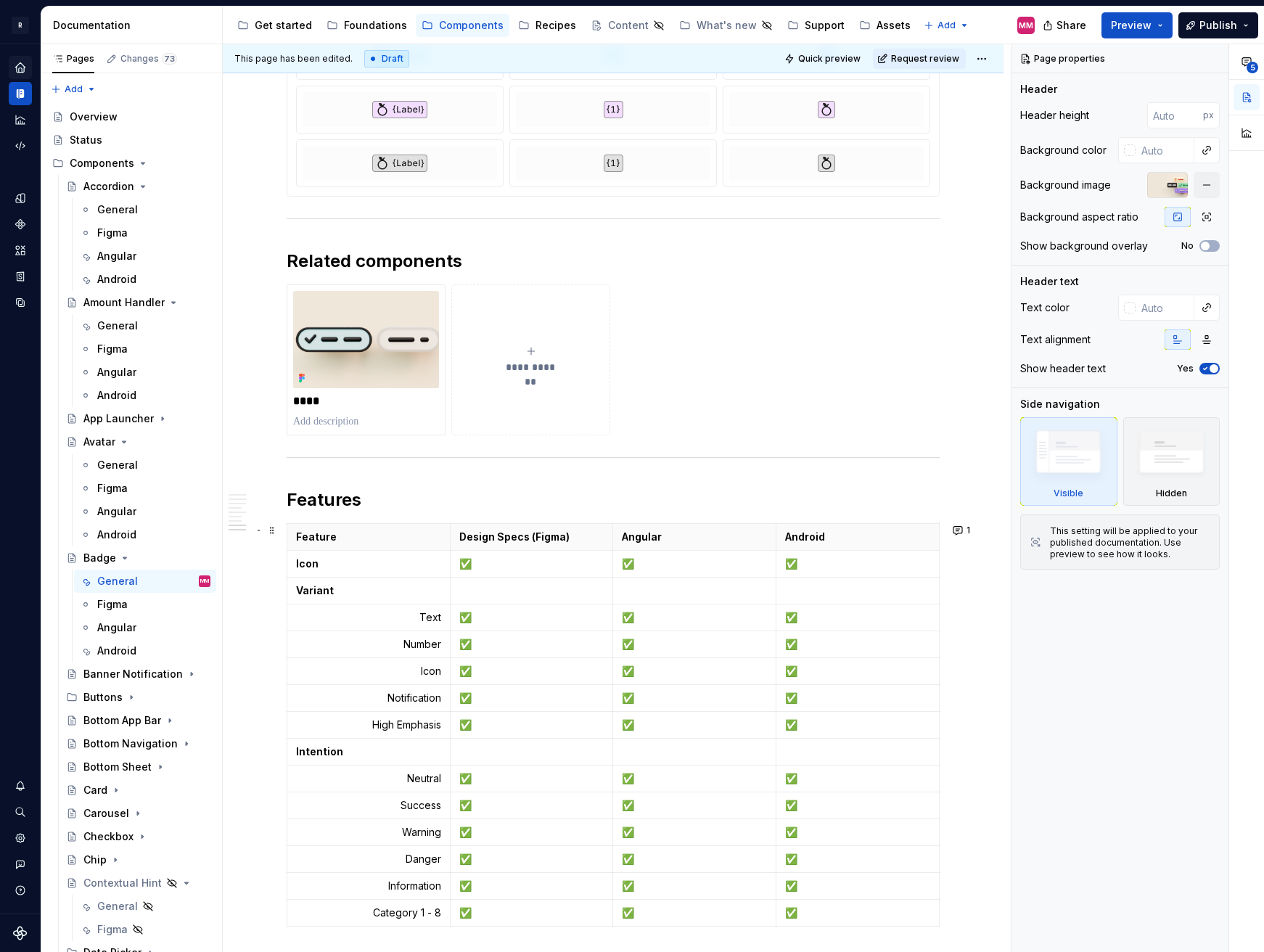
scroll to position [4561, 0]
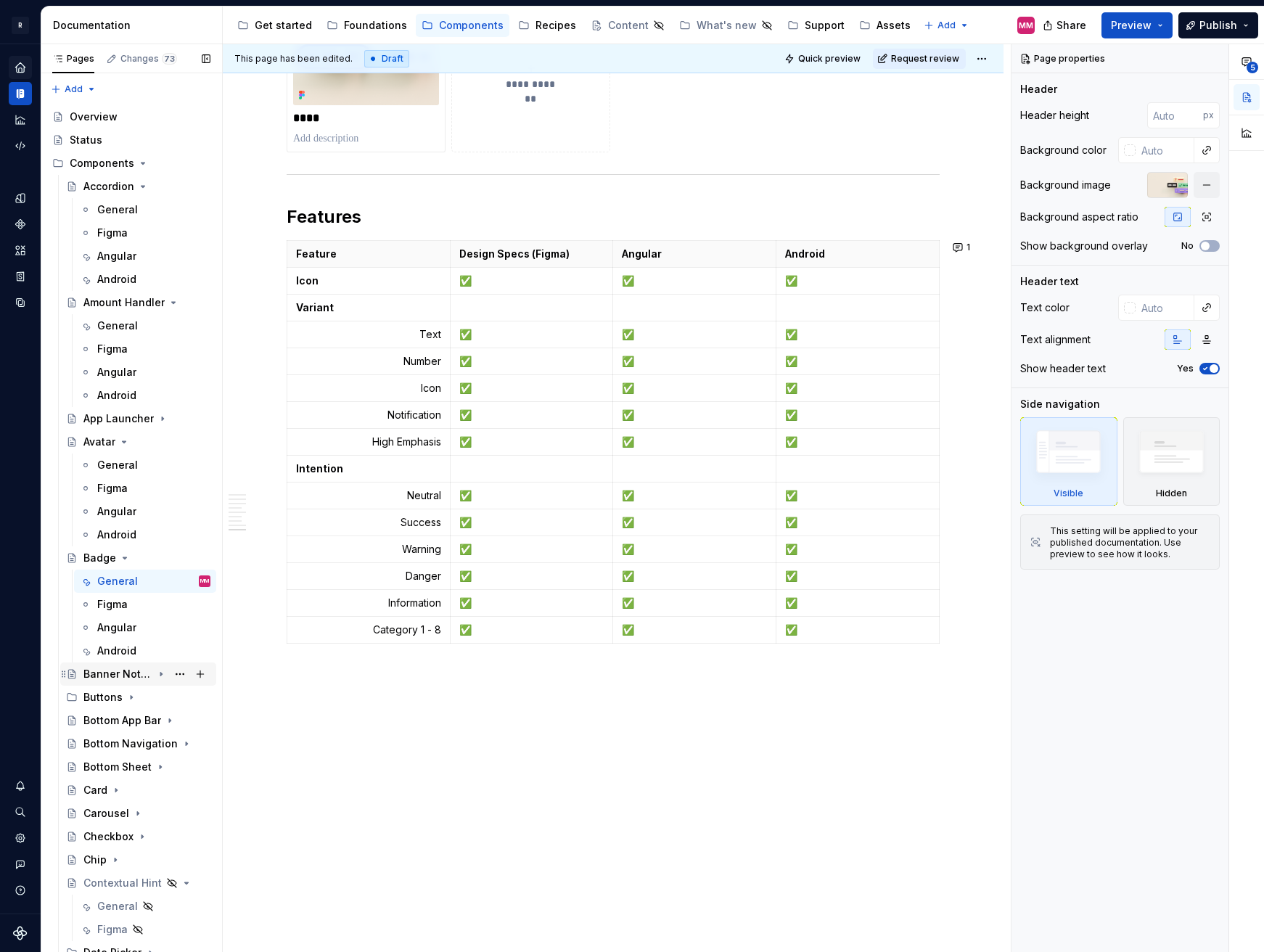
click at [117, 668] on div "Banner Notification" at bounding box center [117, 673] width 69 height 14
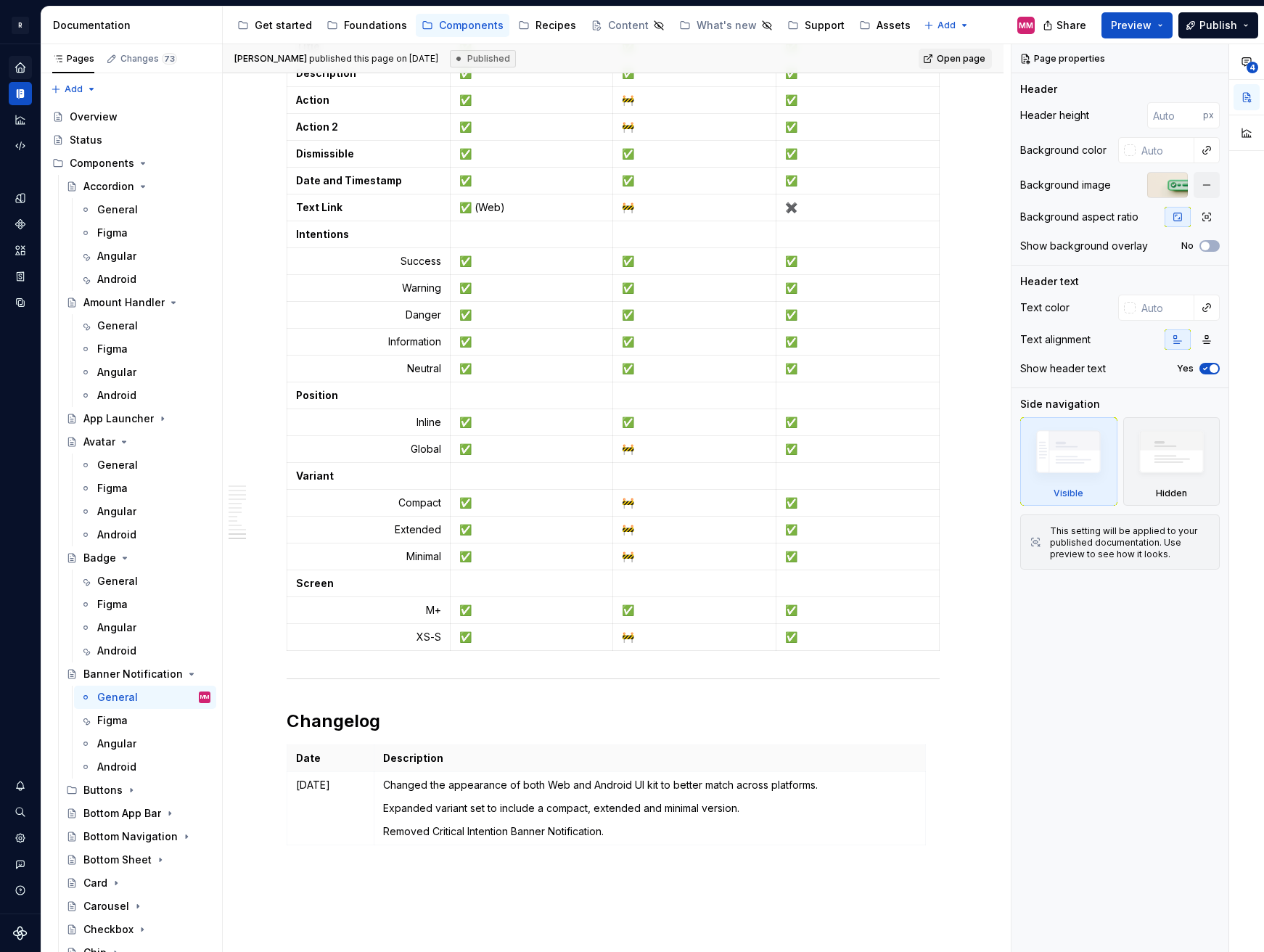
scroll to position [6234, 0]
click at [105, 791] on div "Buttons" at bounding box center [103, 790] width 39 height 14
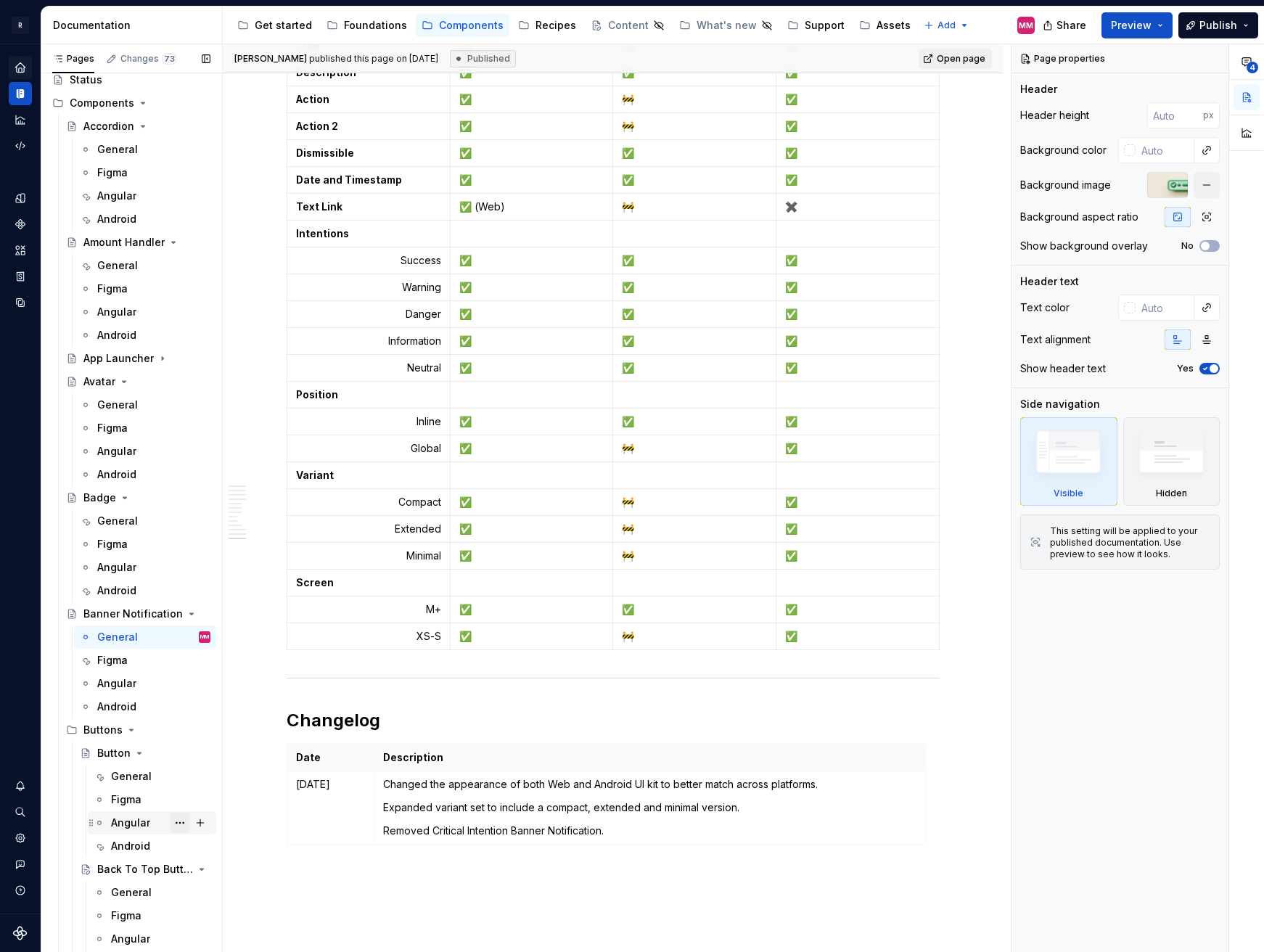
scroll to position [124, 0]
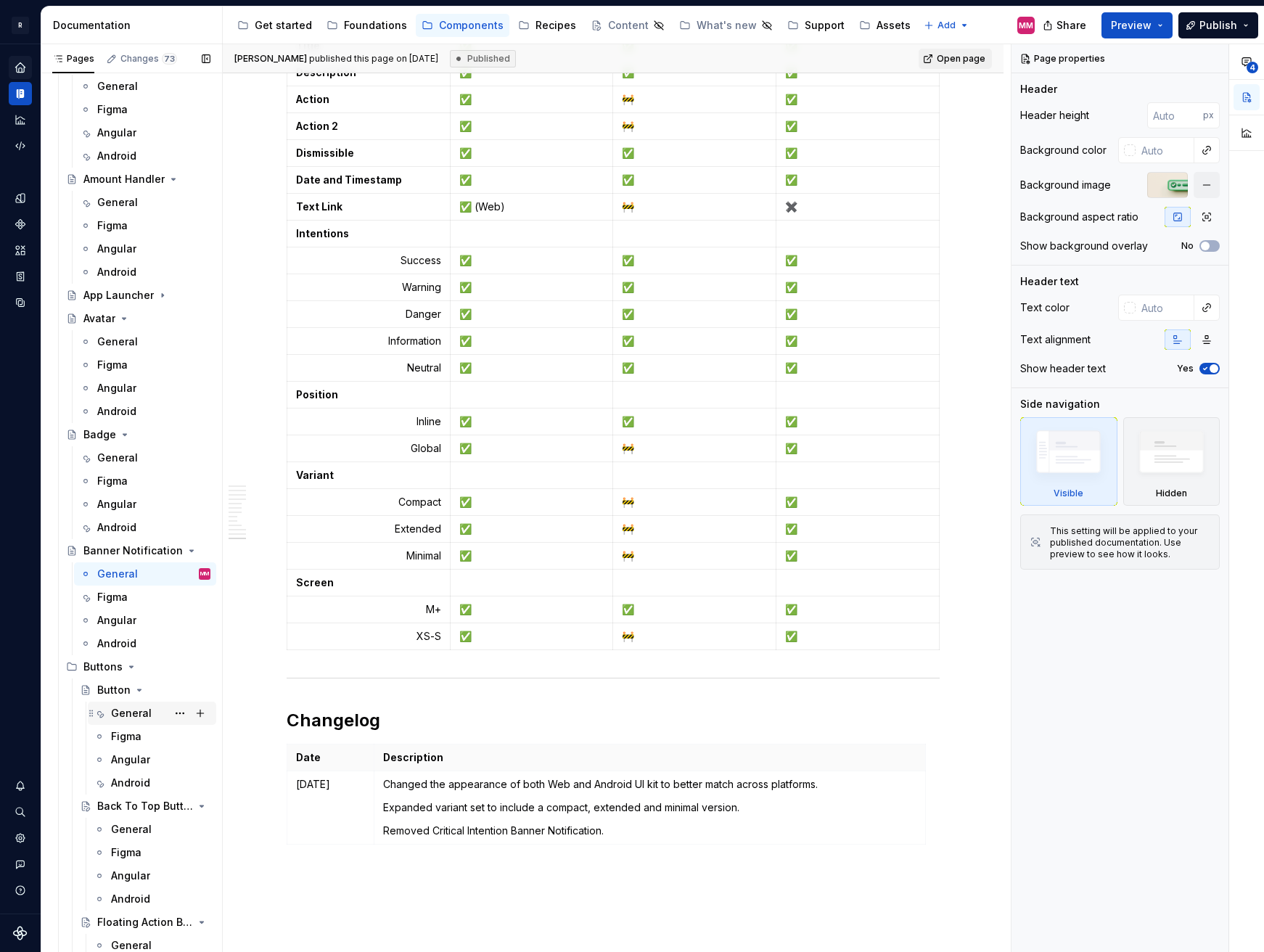
click at [144, 717] on div "General" at bounding box center [131, 713] width 40 height 14
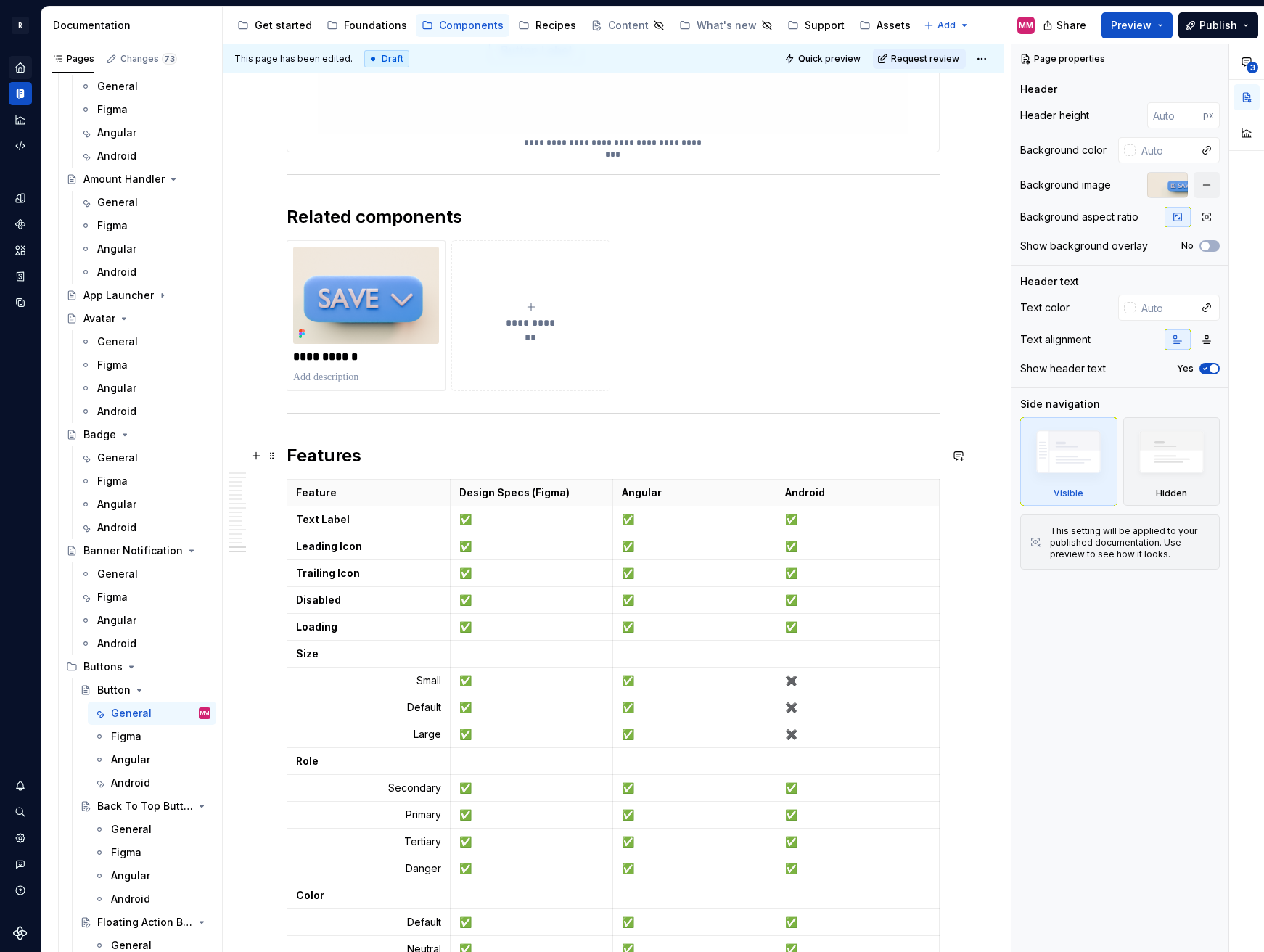
scroll to position [6684, 0]
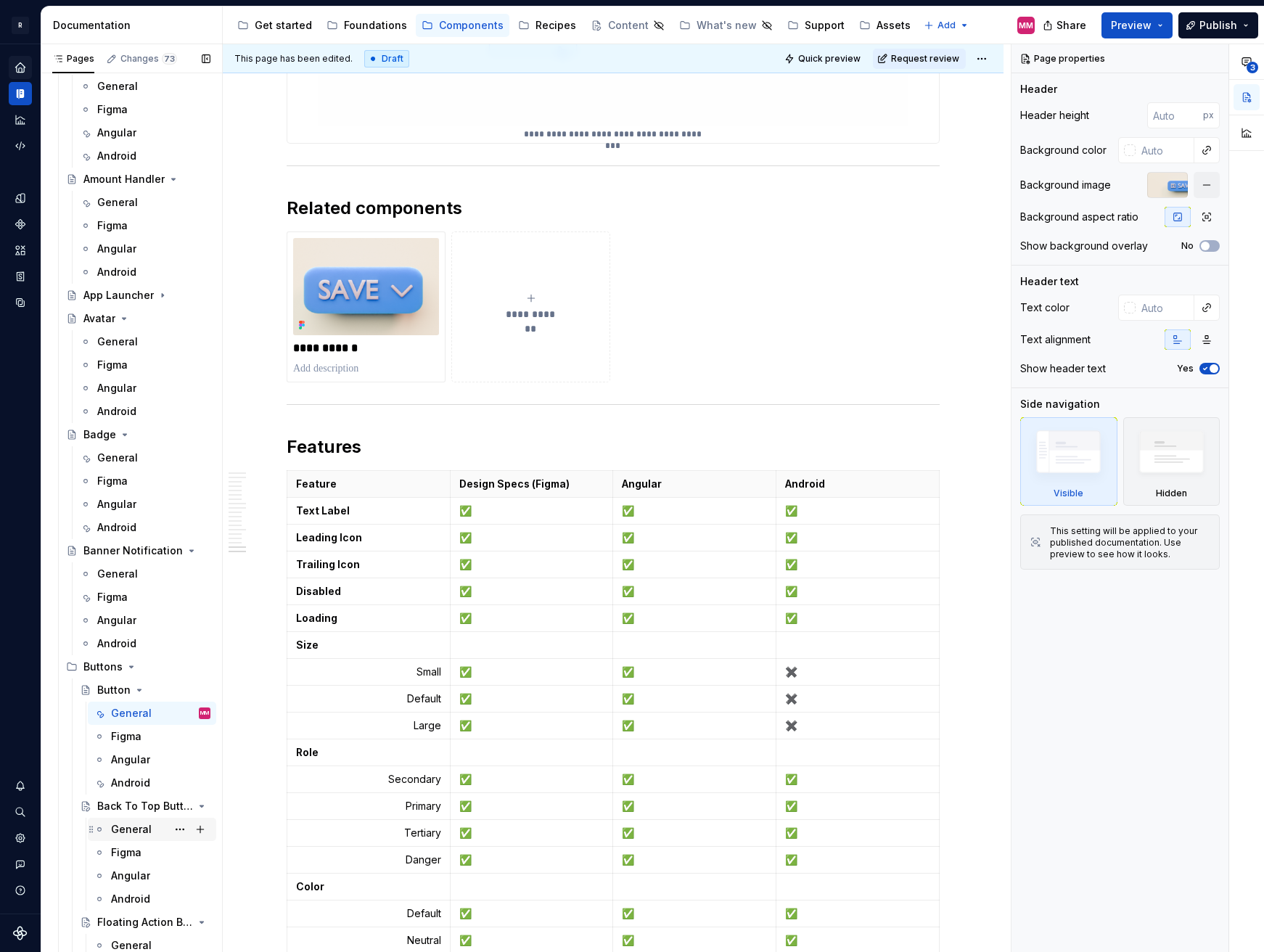
click at [125, 832] on div "General" at bounding box center [131, 829] width 40 height 14
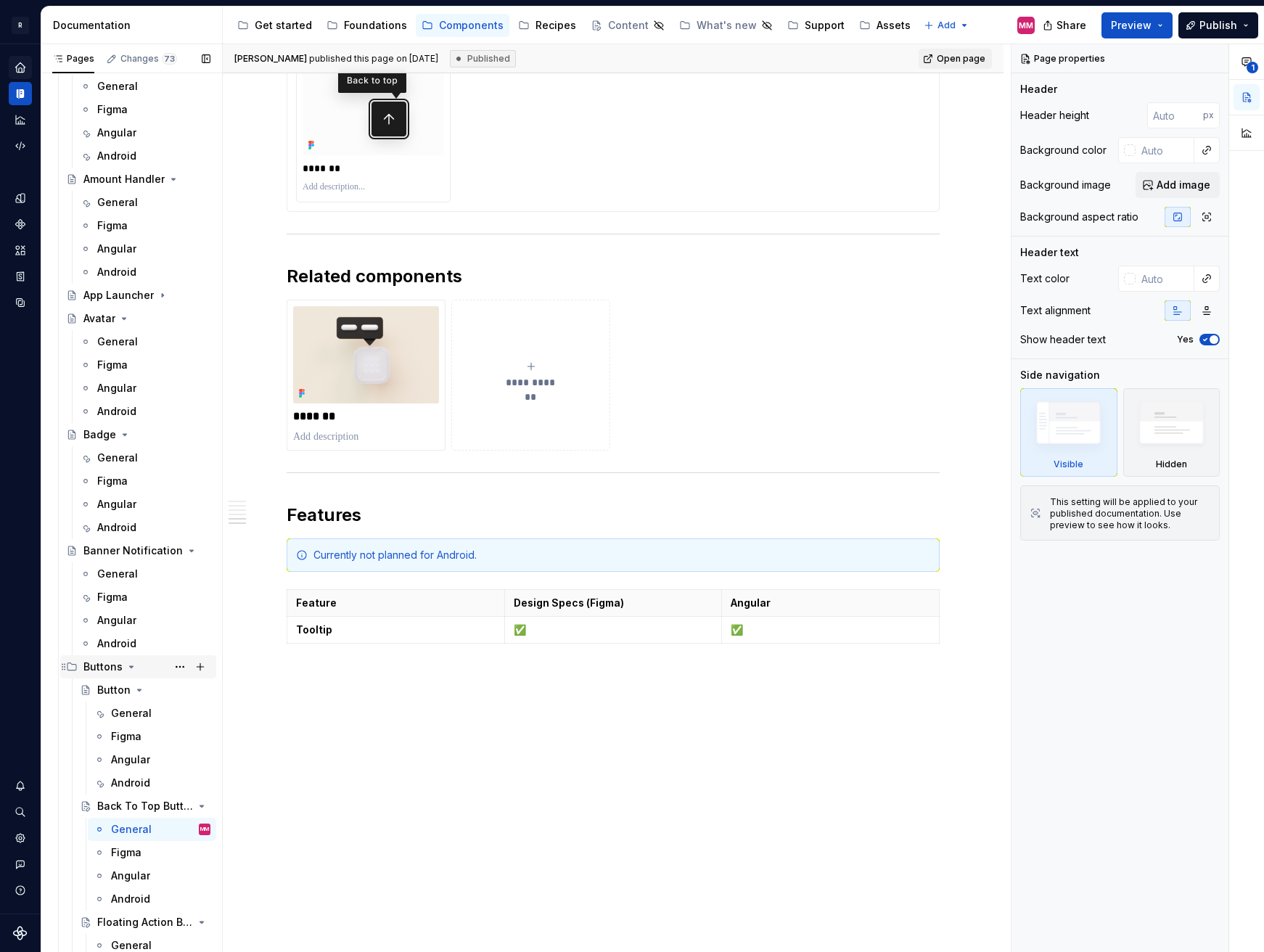
scroll to position [536, 0]
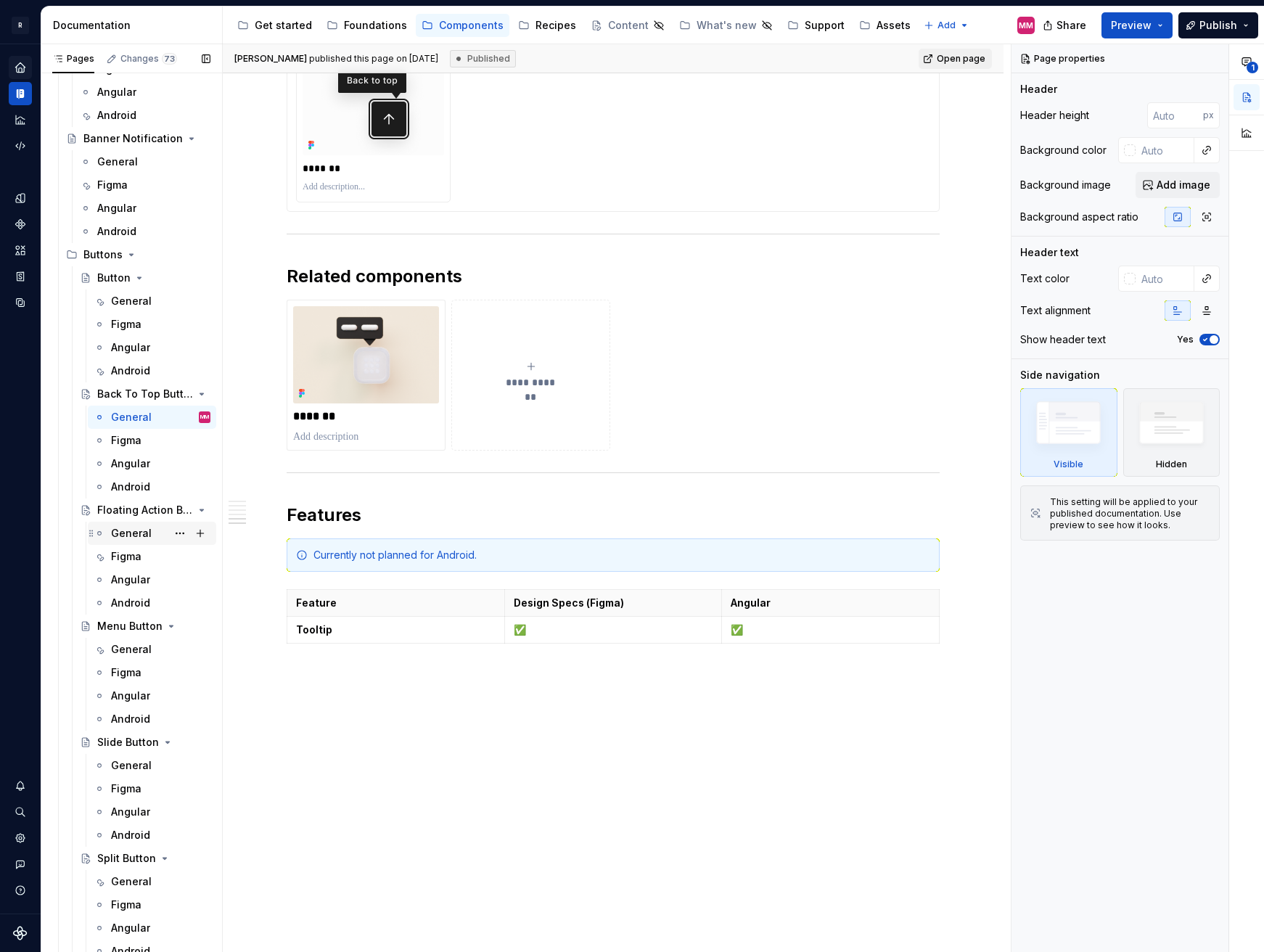
click at [135, 534] on div "General" at bounding box center [131, 533] width 40 height 14
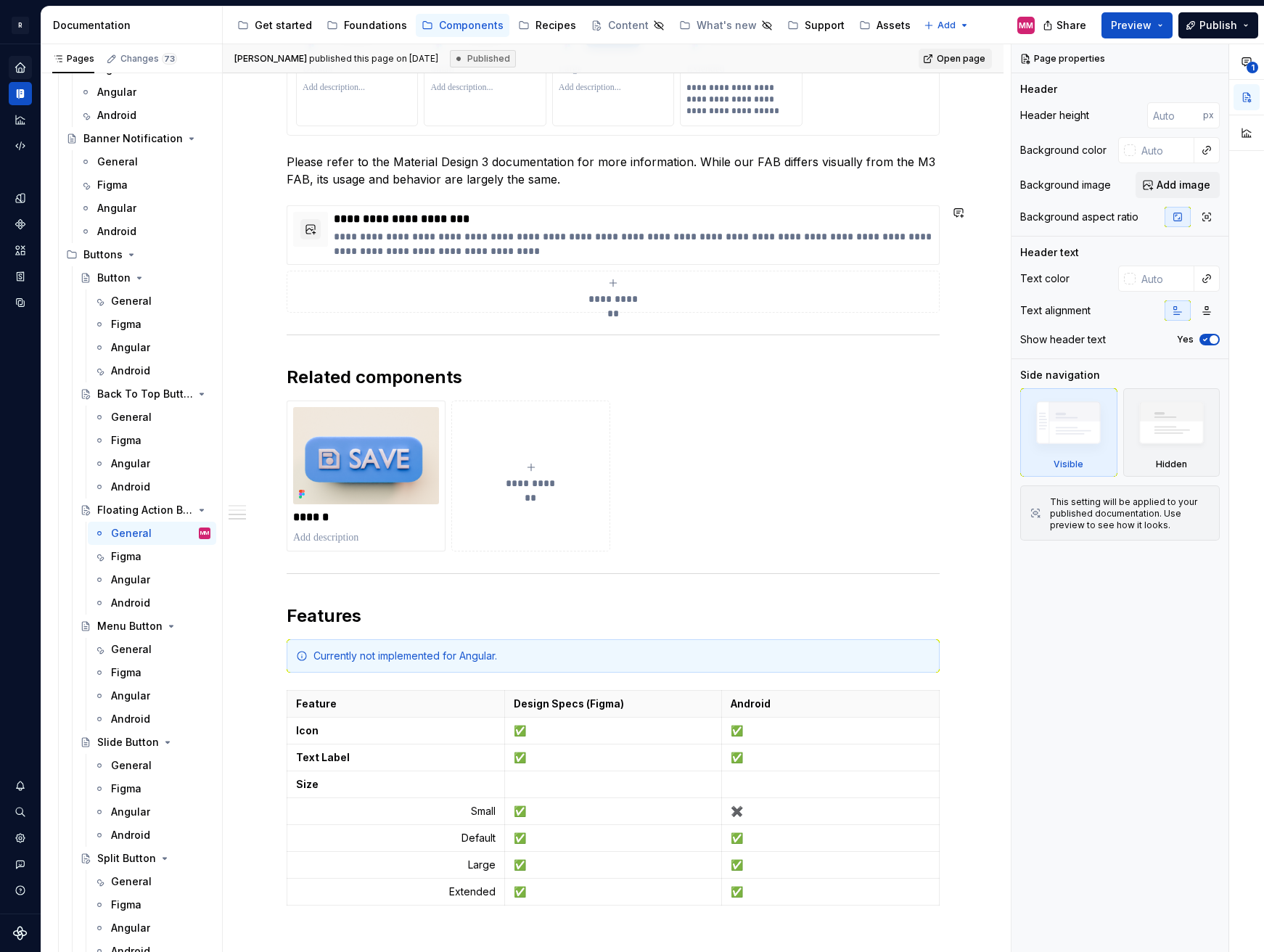
scroll to position [1134, 0]
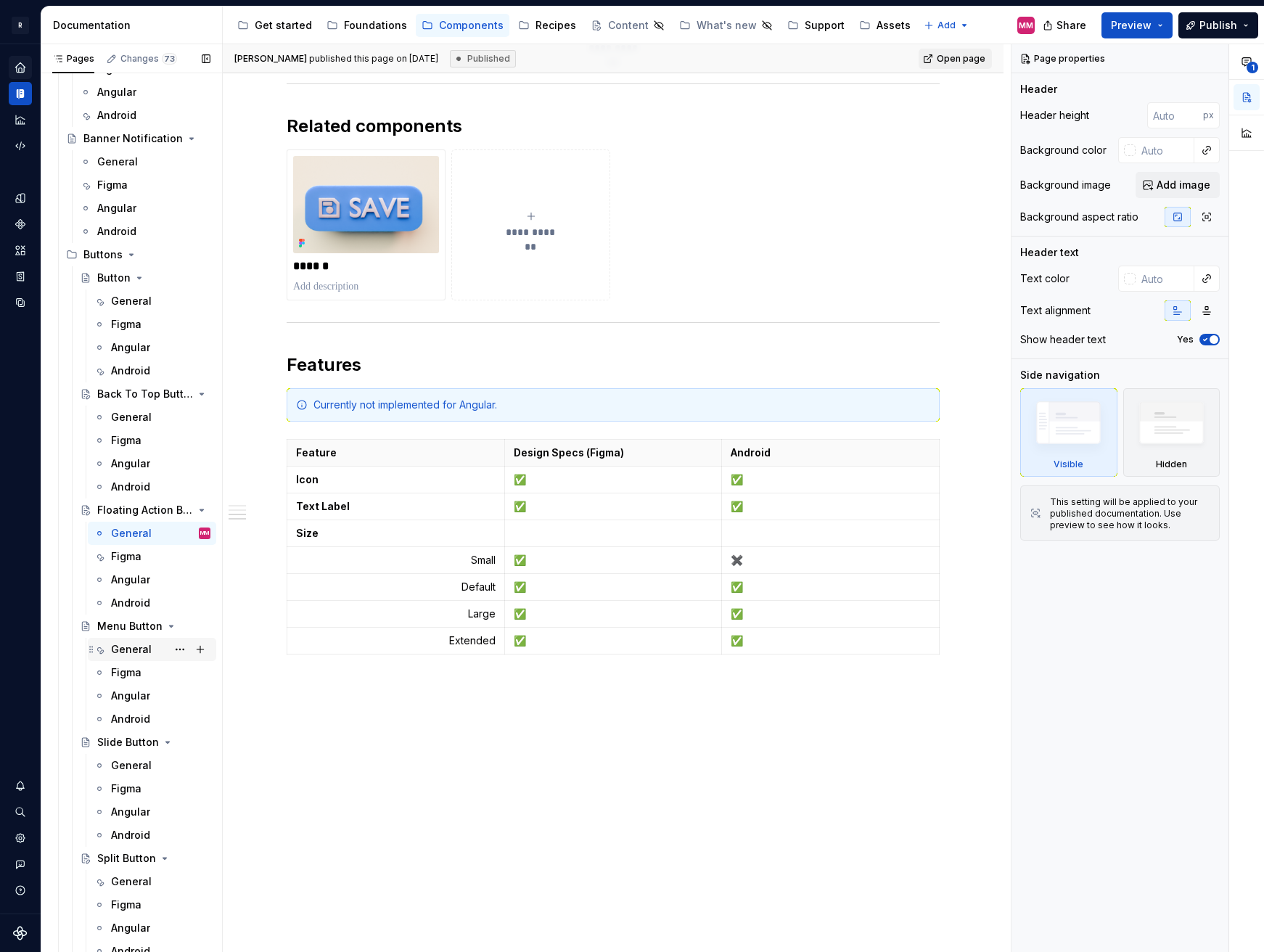
click at [125, 651] on div "General" at bounding box center [131, 649] width 40 height 14
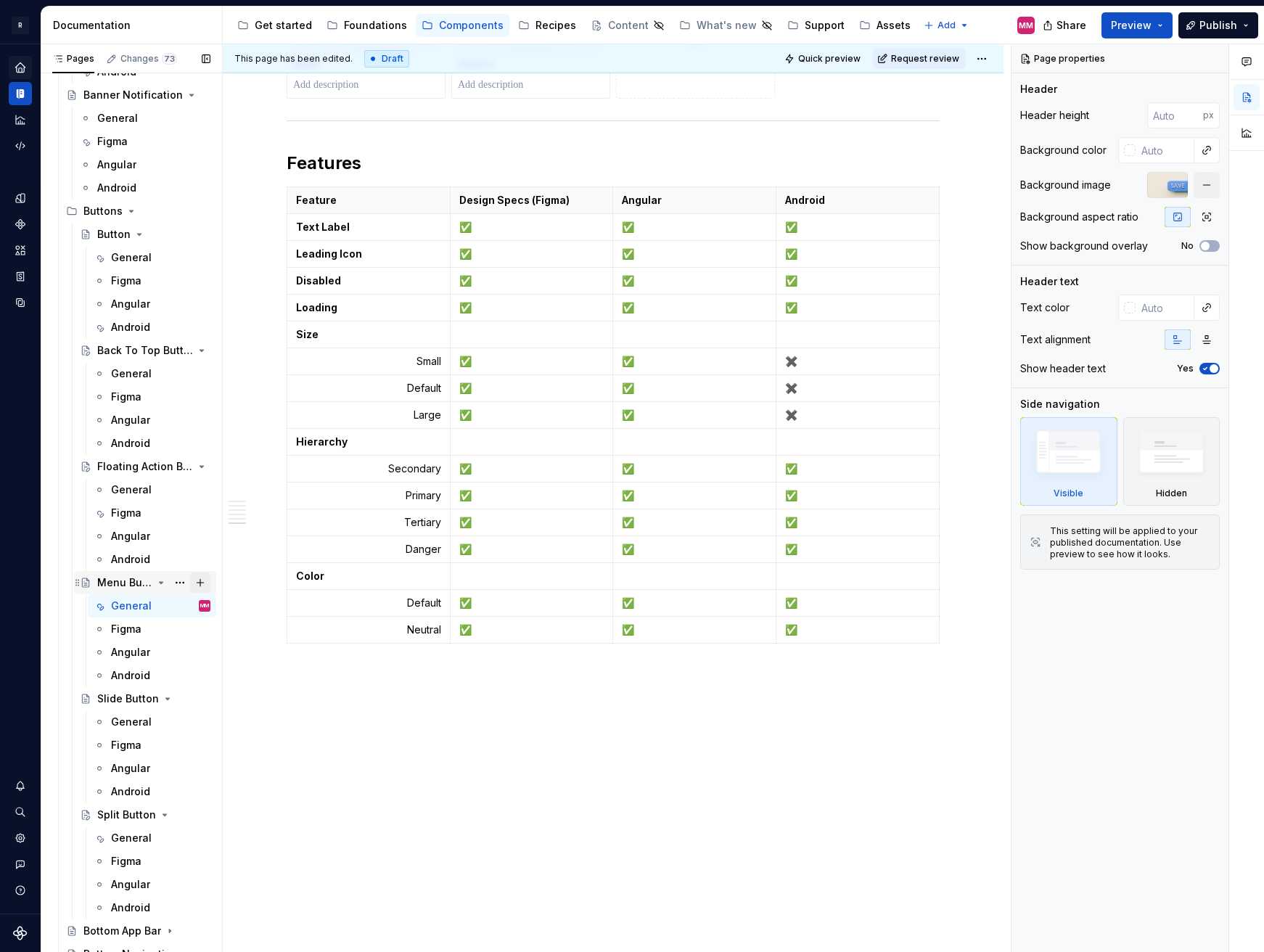
scroll to position [596, 0]
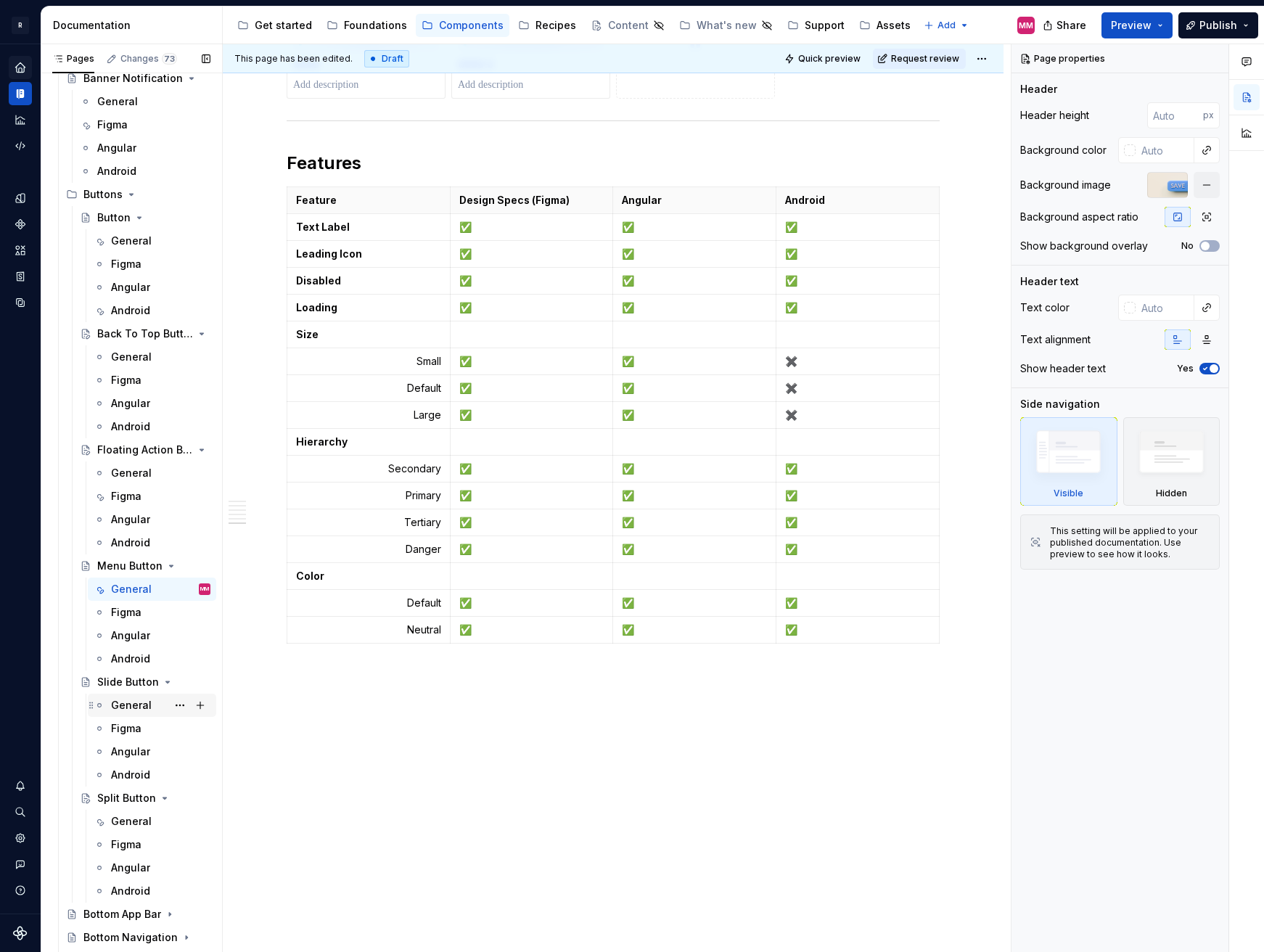
click at [133, 705] on div "General" at bounding box center [131, 705] width 40 height 14
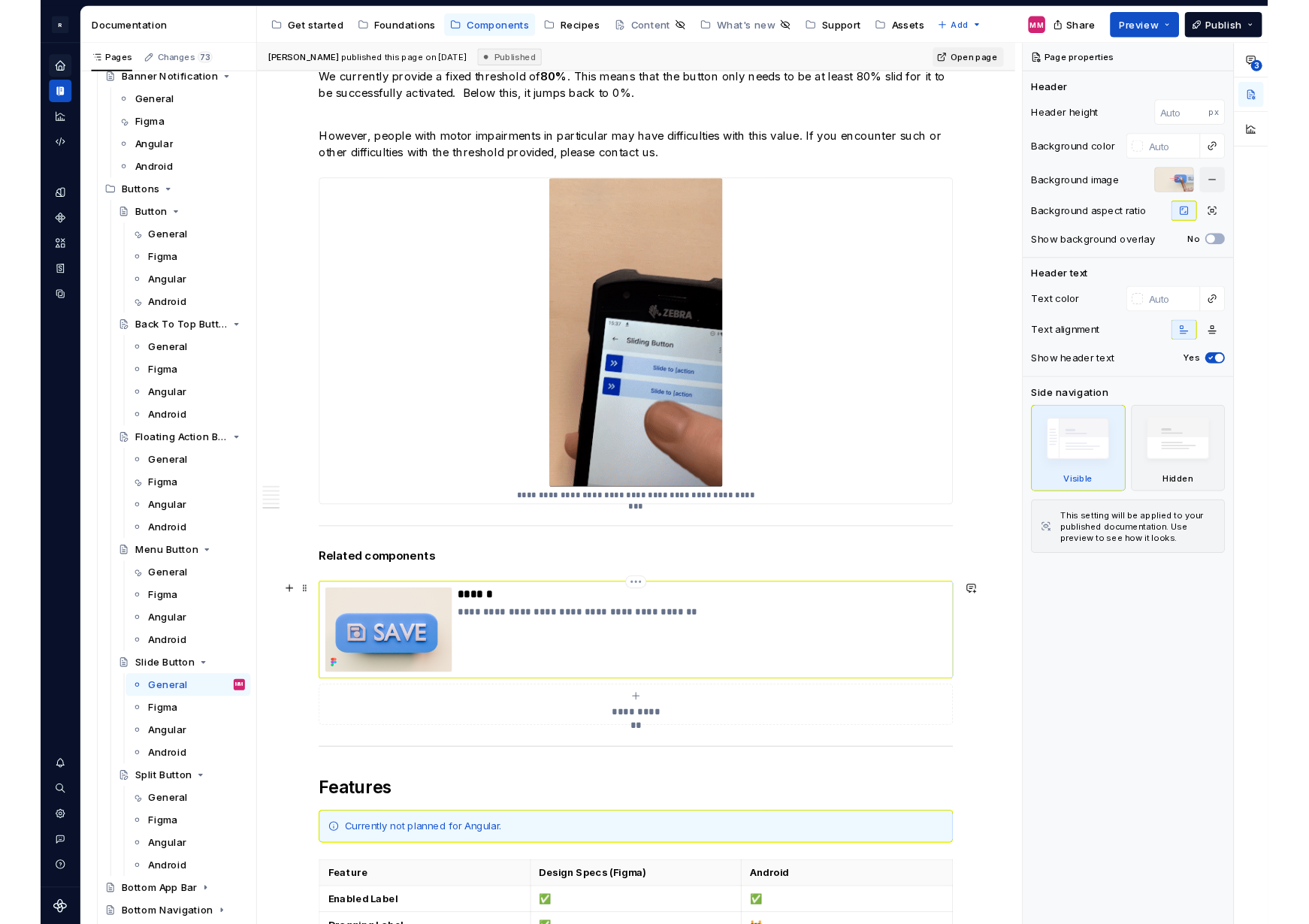
scroll to position [4221, 0]
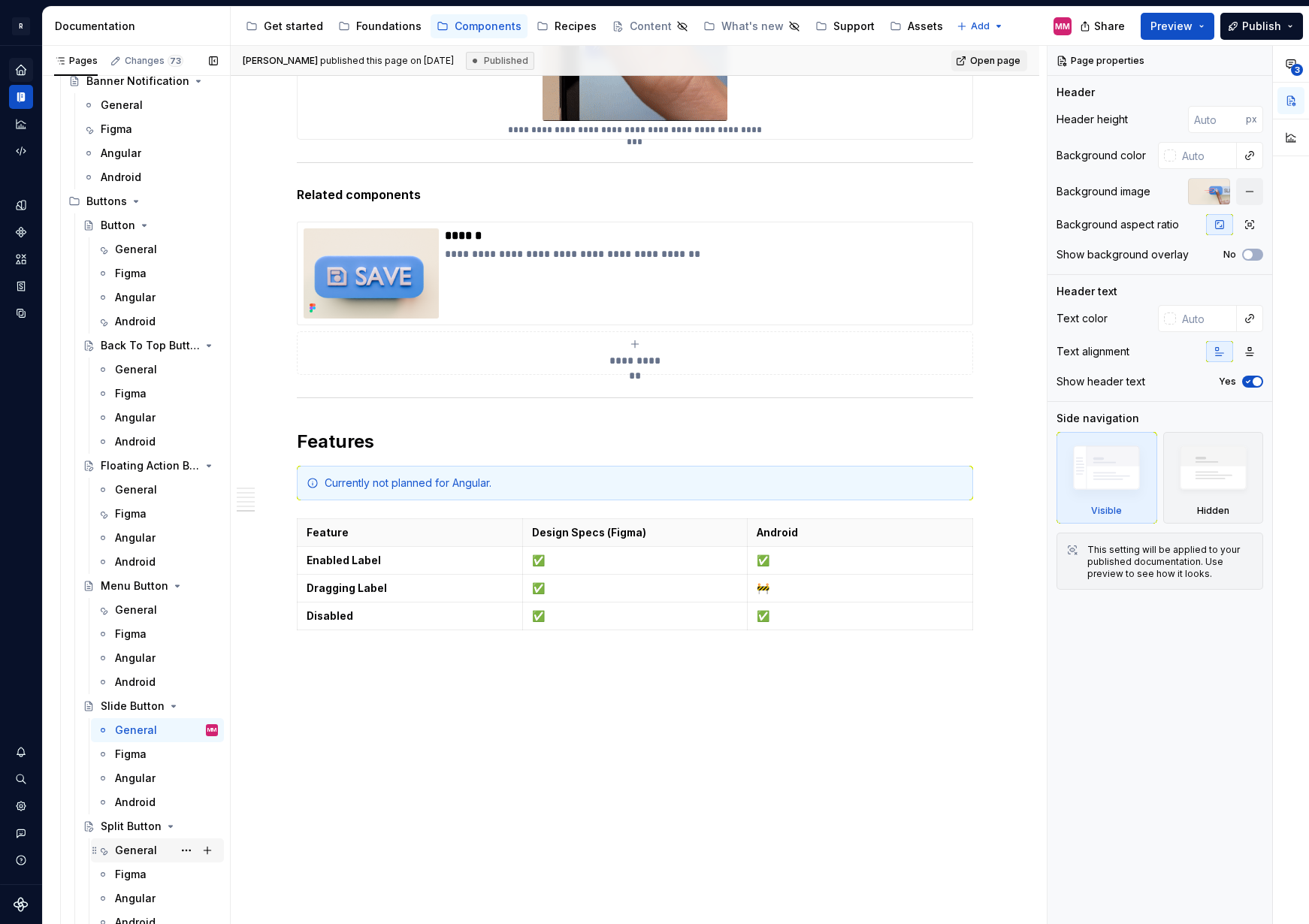
click at [130, 853] on div "General" at bounding box center [135, 851] width 42 height 15
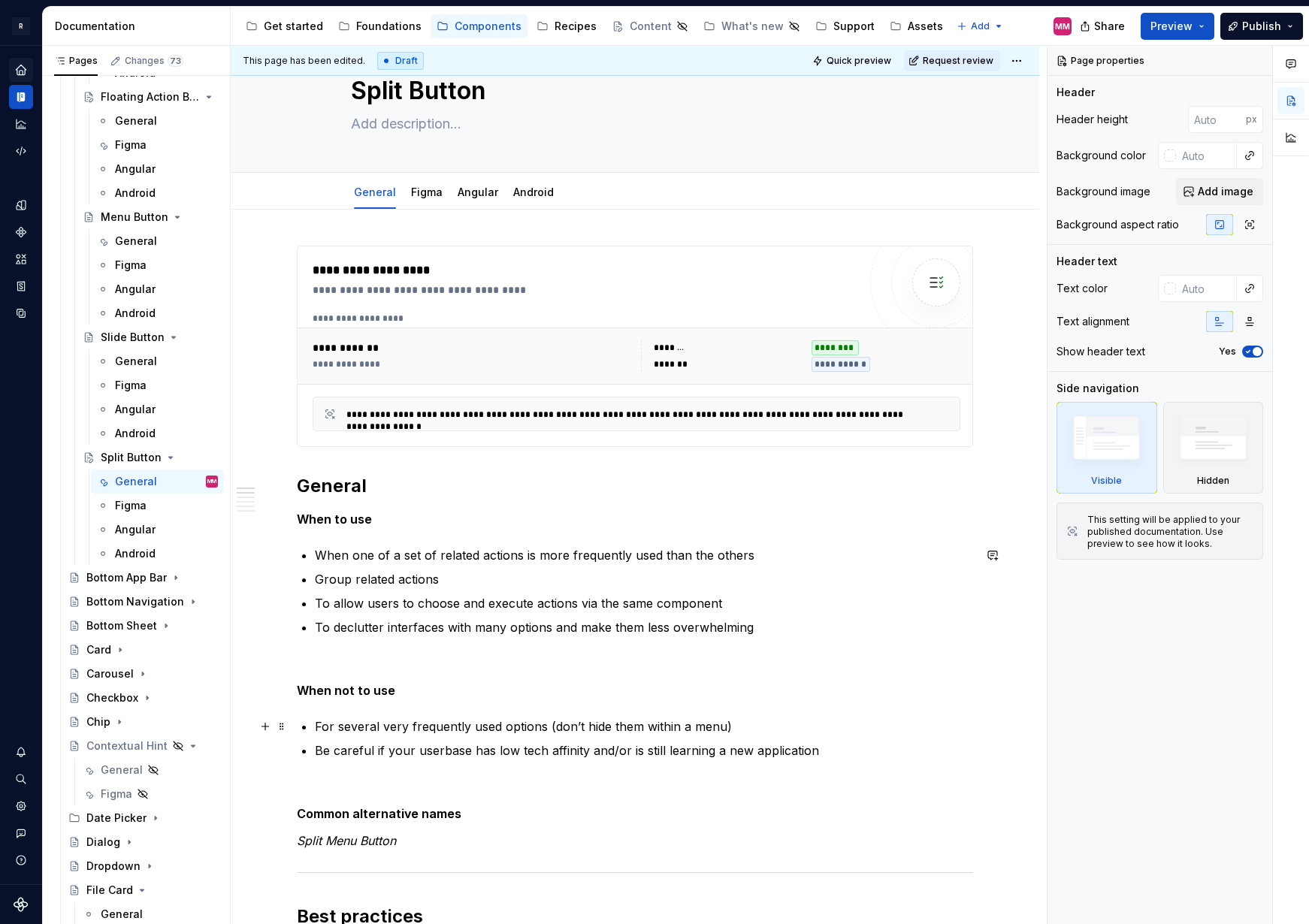
scroll to position [758, 0]
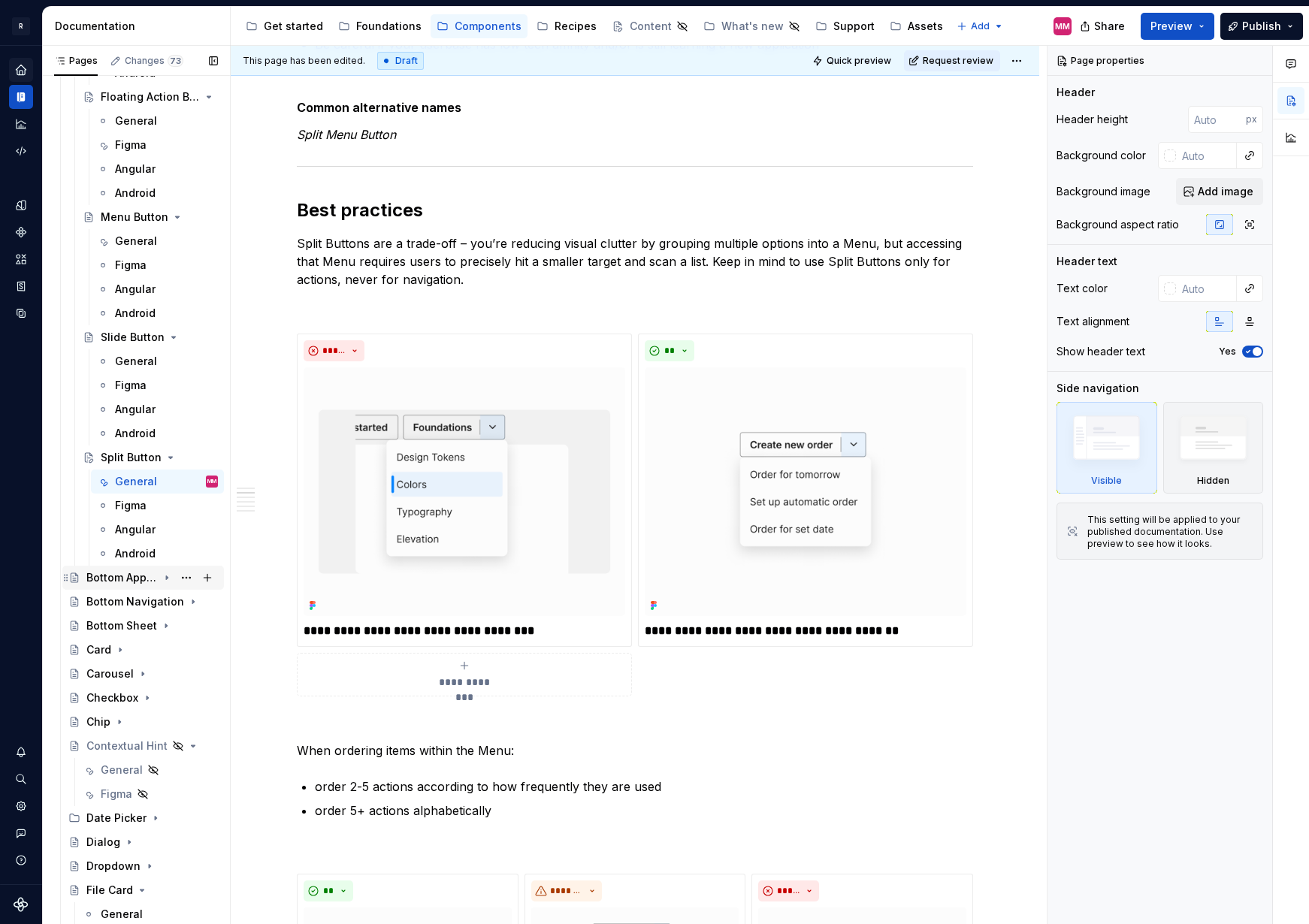
click at [160, 577] on icon "Page tree" at bounding box center [166, 577] width 12 height 12
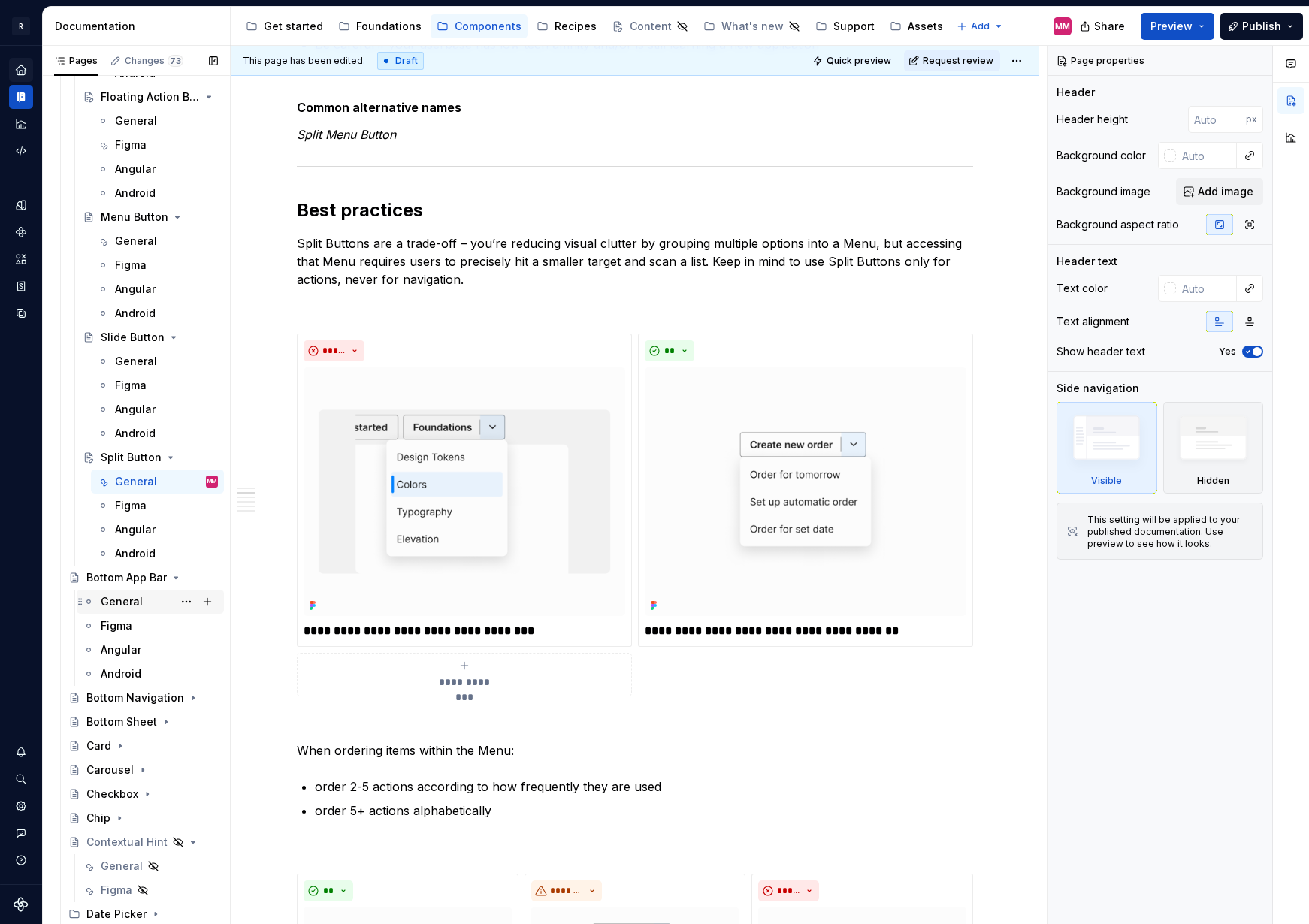
click at [110, 607] on div "General" at bounding box center [122, 602] width 42 height 15
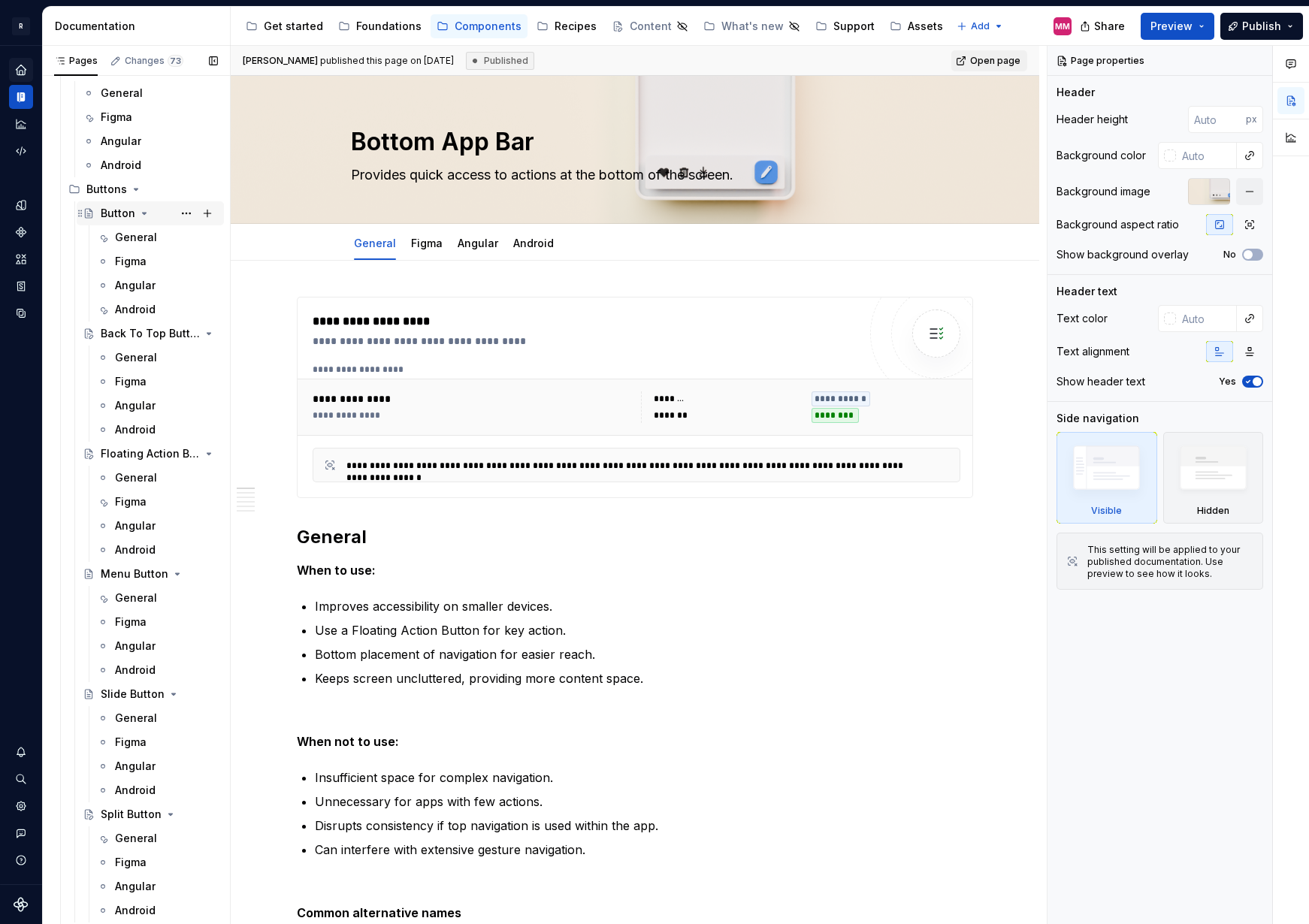
scroll to position [516, 0]
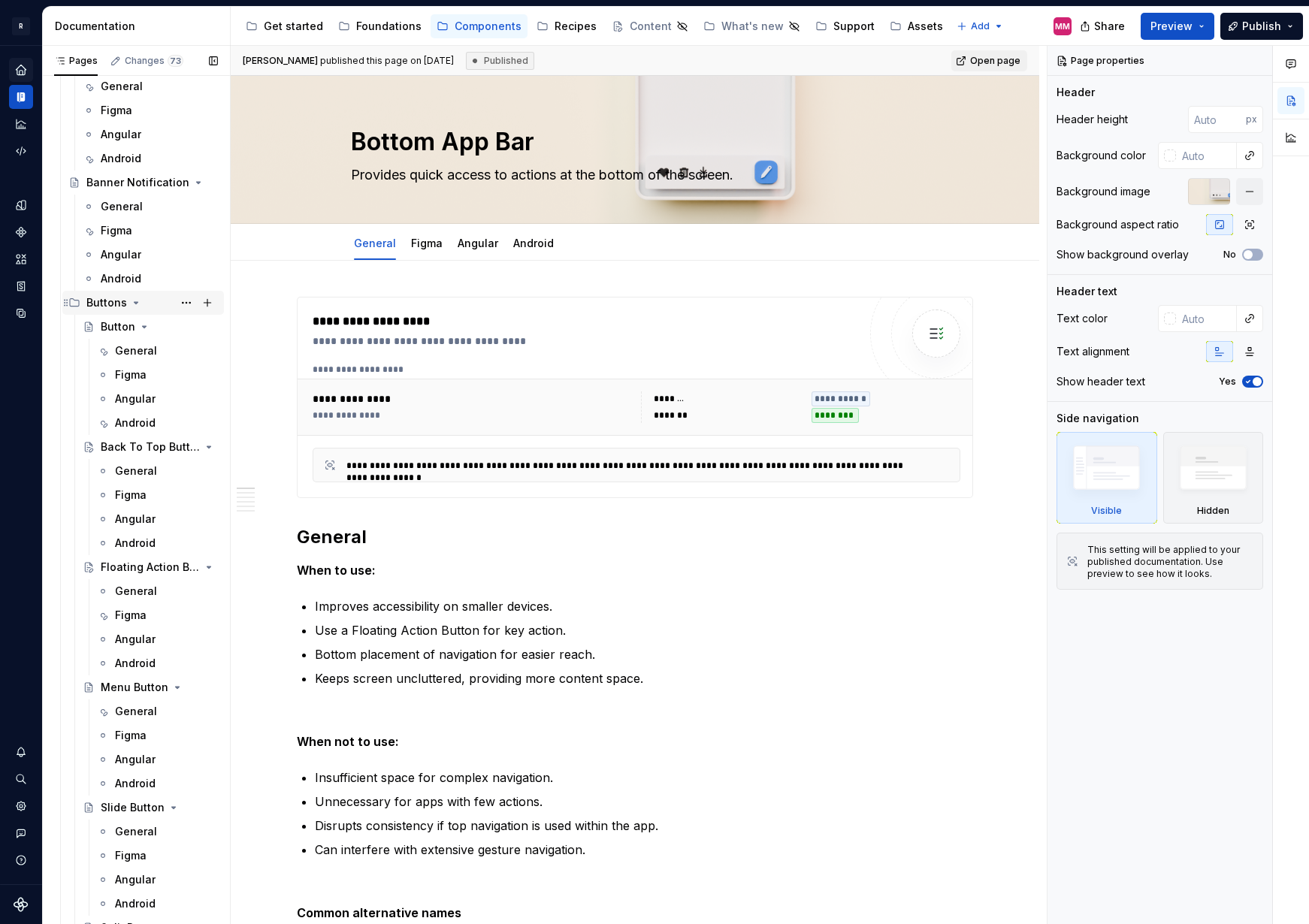
click at [135, 302] on icon "Page tree" at bounding box center [136, 303] width 4 height 2
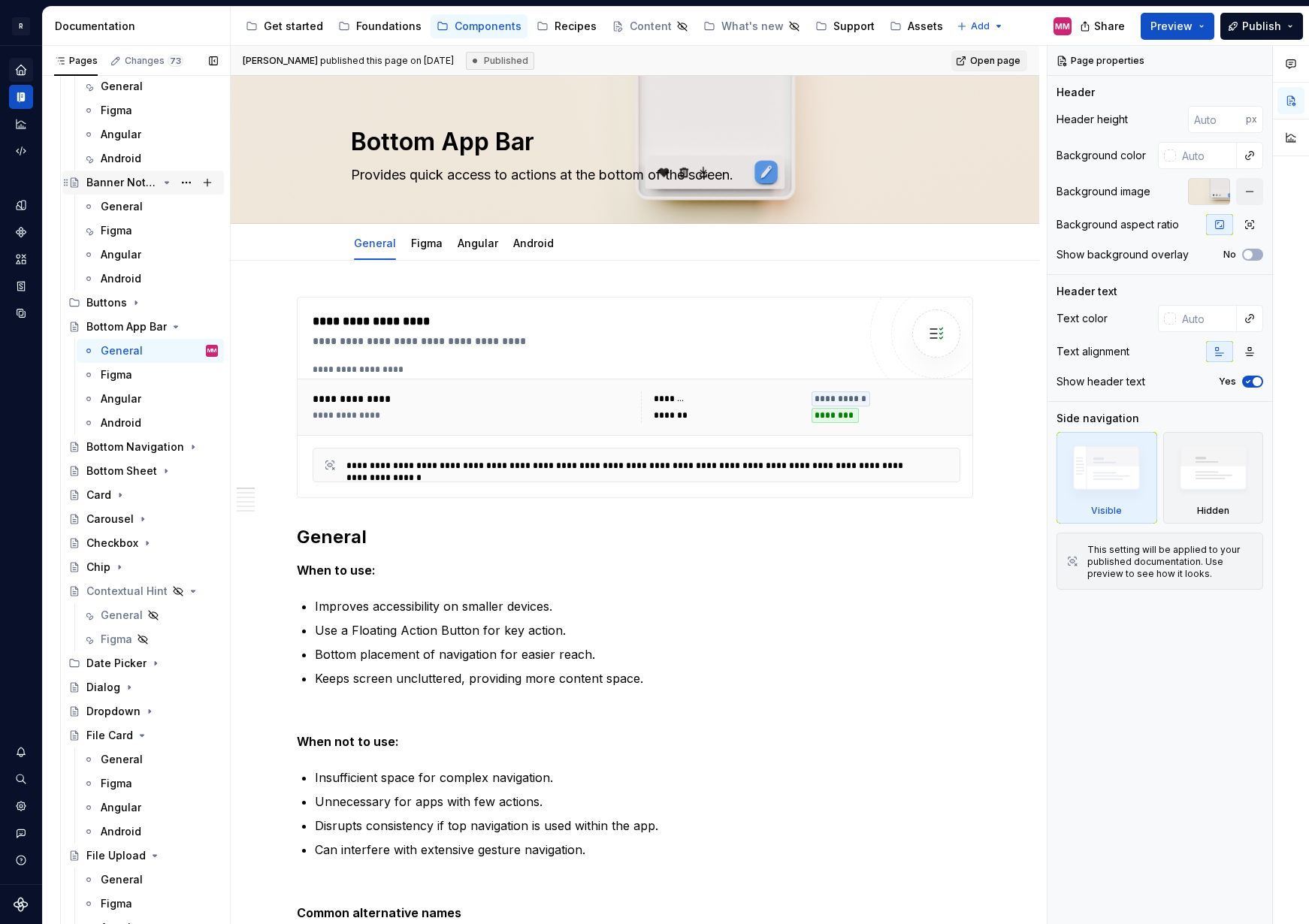
click at [160, 180] on icon "Page tree" at bounding box center [166, 182] width 12 height 12
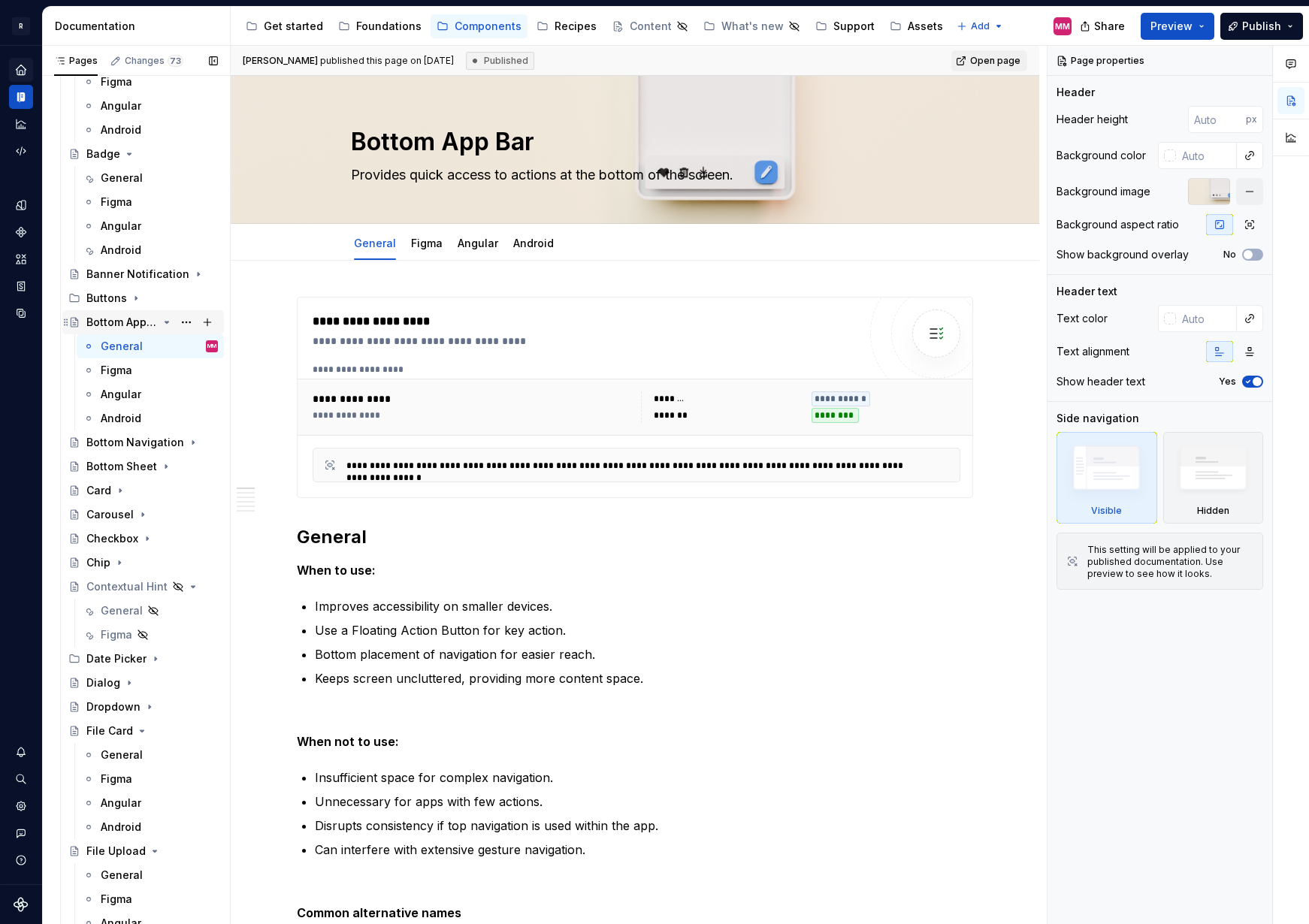
scroll to position [103, 0]
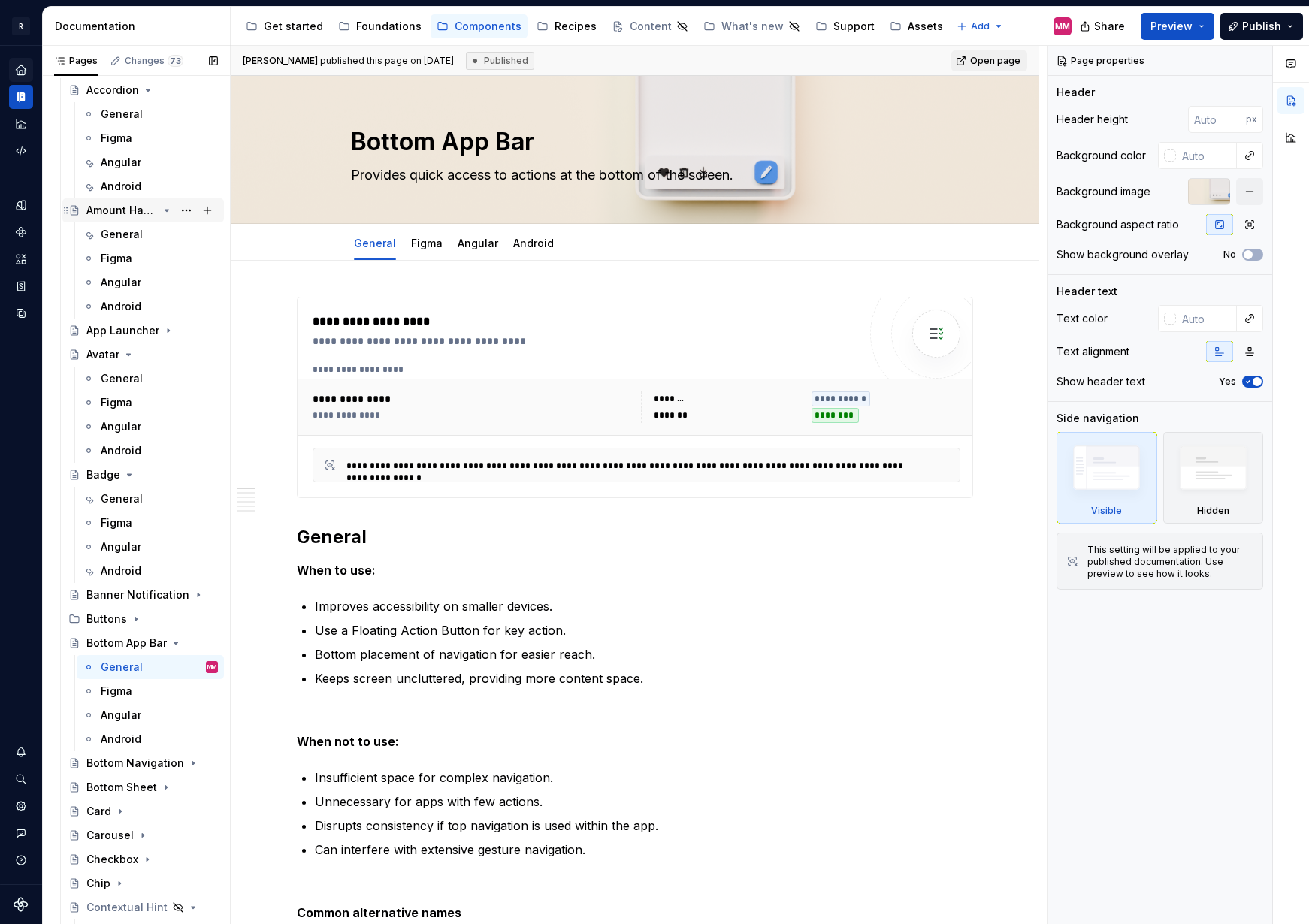
click at [160, 208] on icon "Page tree" at bounding box center [166, 210] width 12 height 12
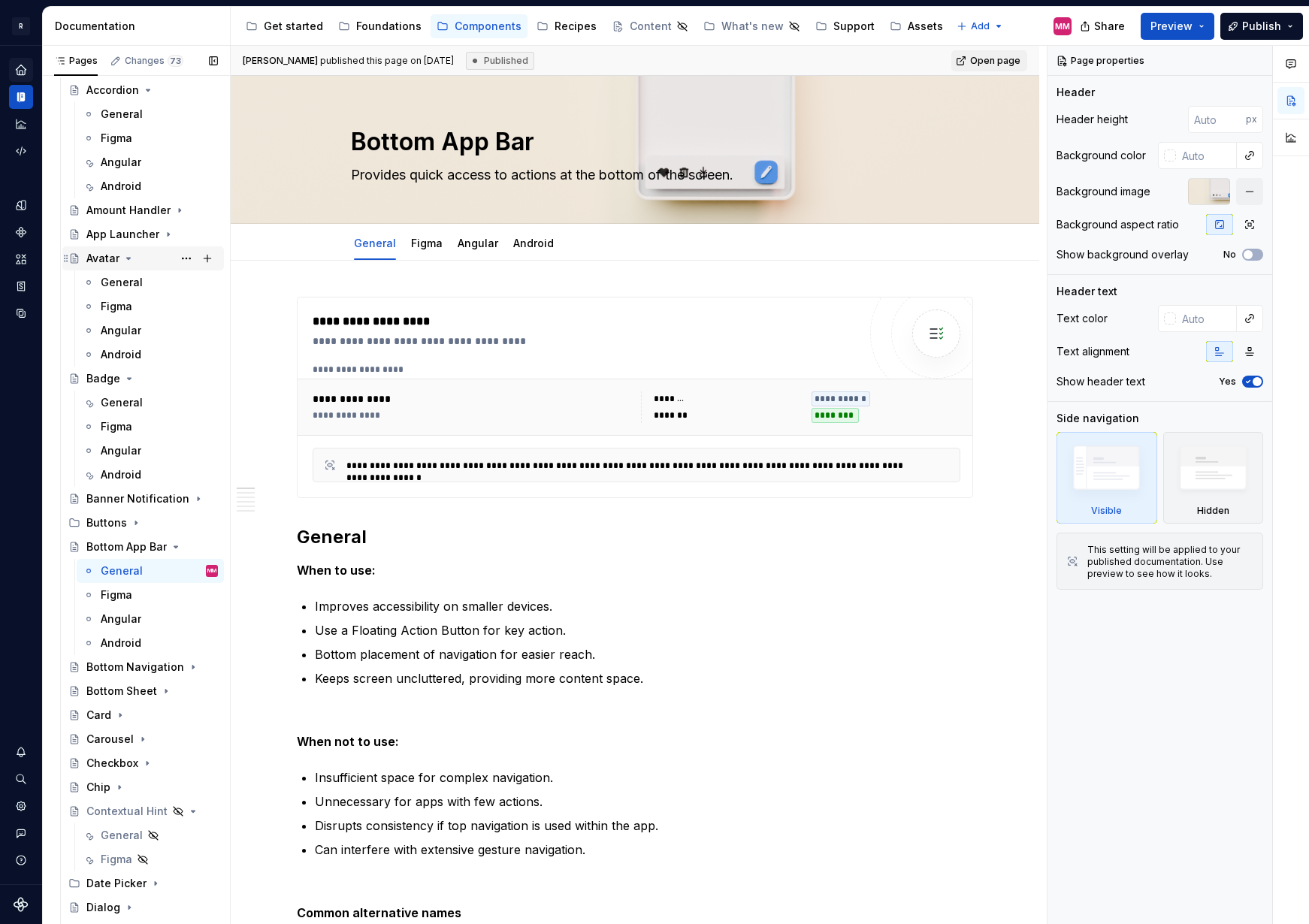
click at [128, 260] on icon "Page tree" at bounding box center [128, 258] width 12 height 12
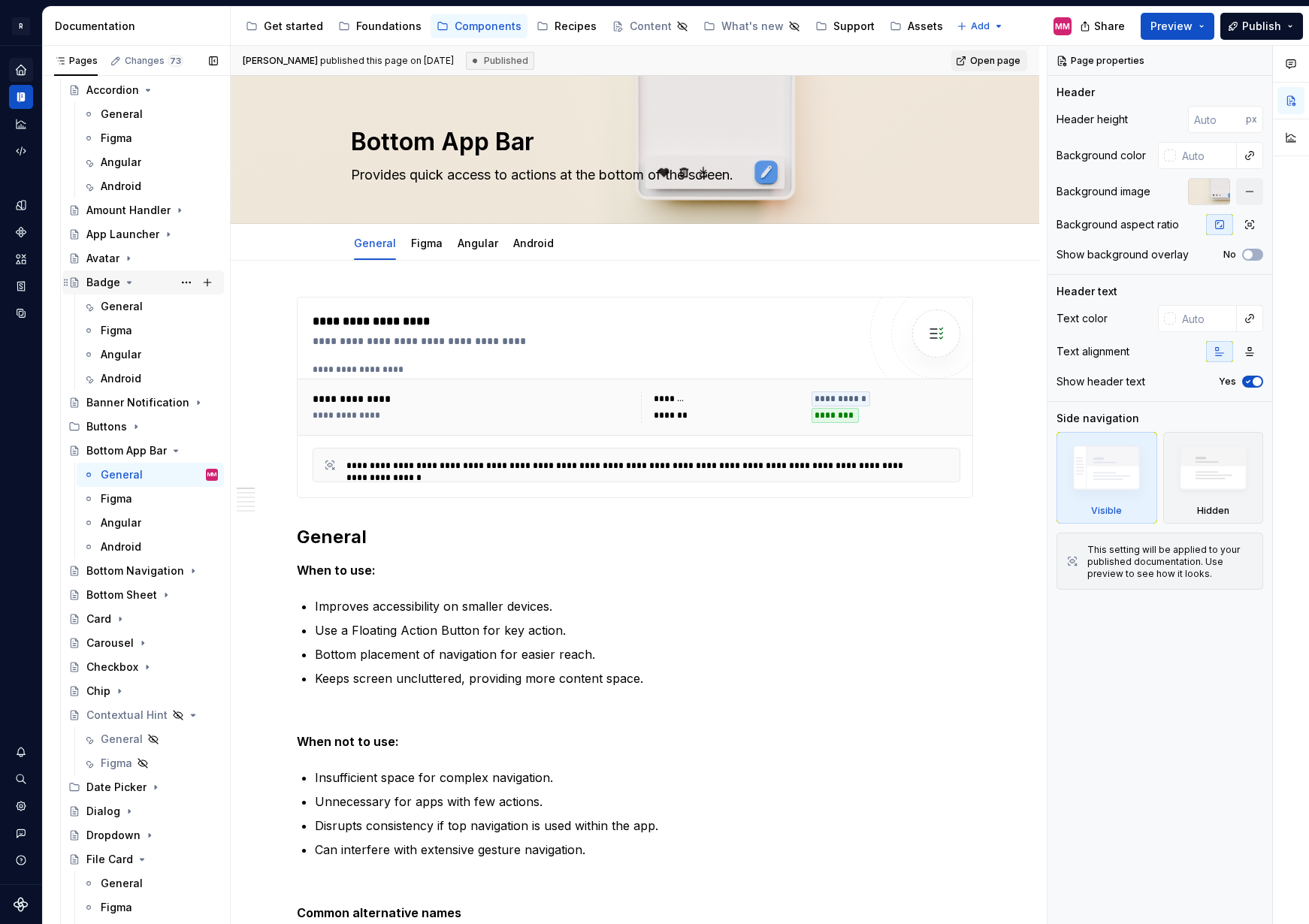
click at [129, 281] on icon "Page tree" at bounding box center [129, 282] width 12 height 12
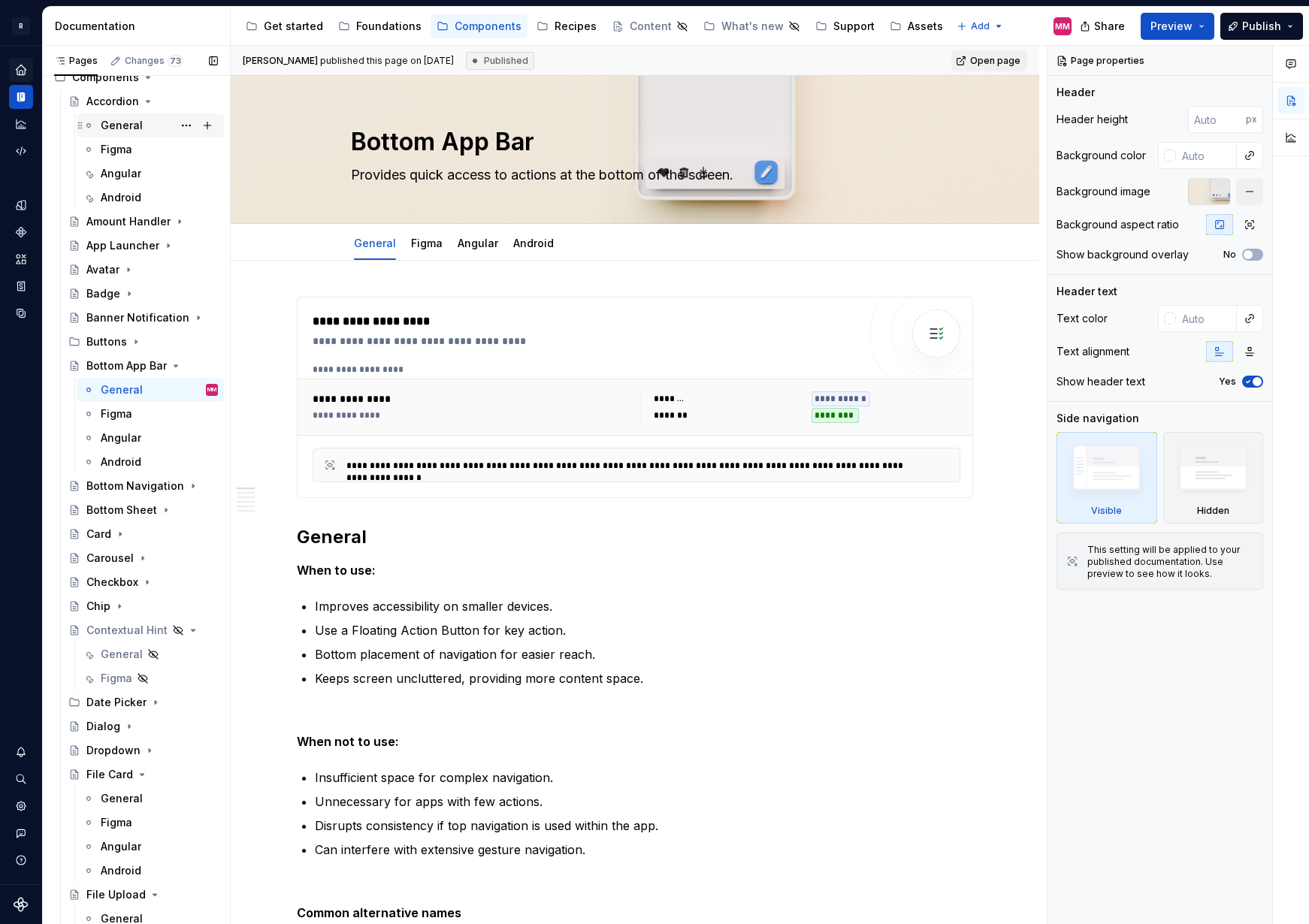
scroll to position [79, 0]
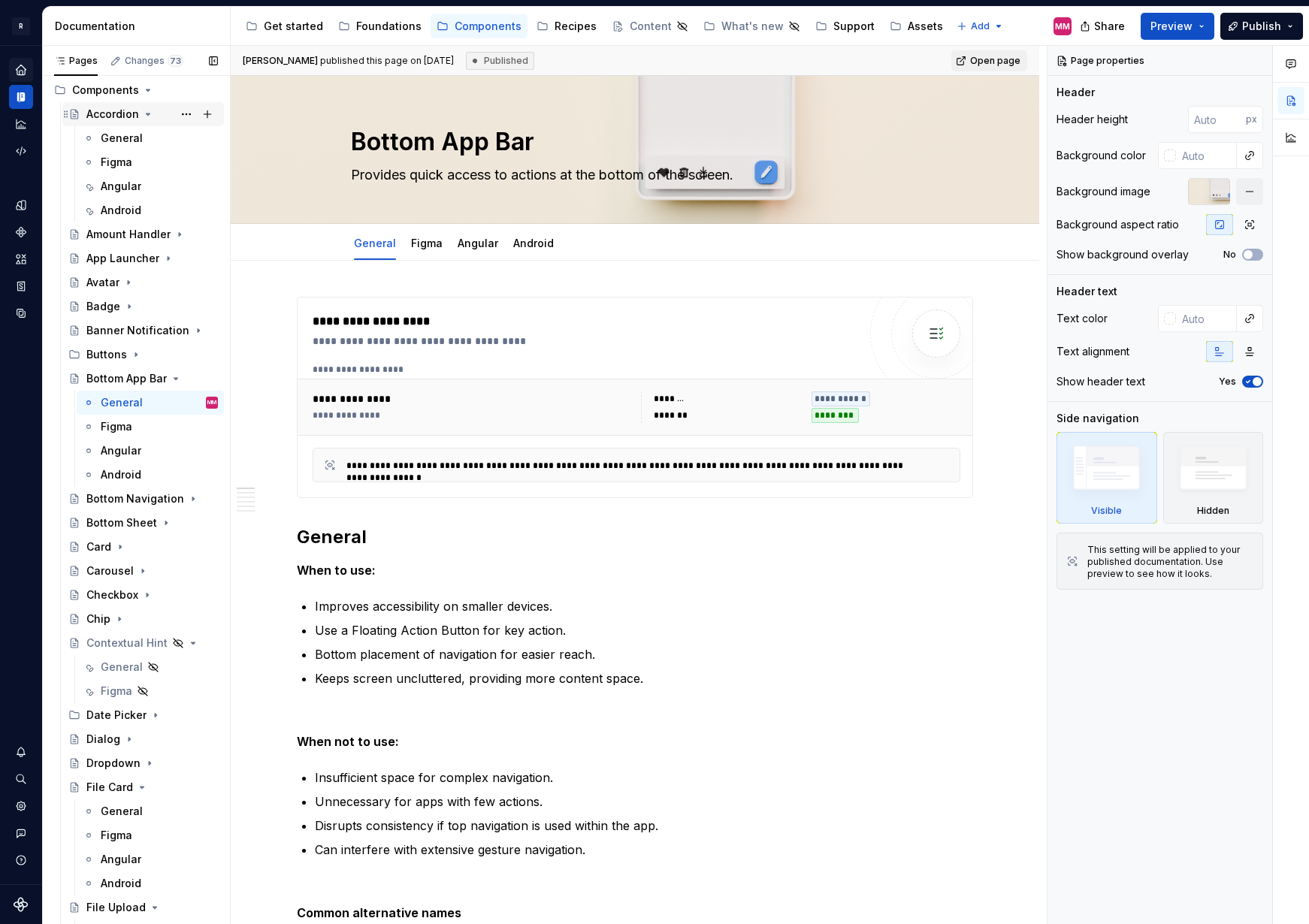
click at [143, 113] on icon "Page tree" at bounding box center [148, 114] width 12 height 12
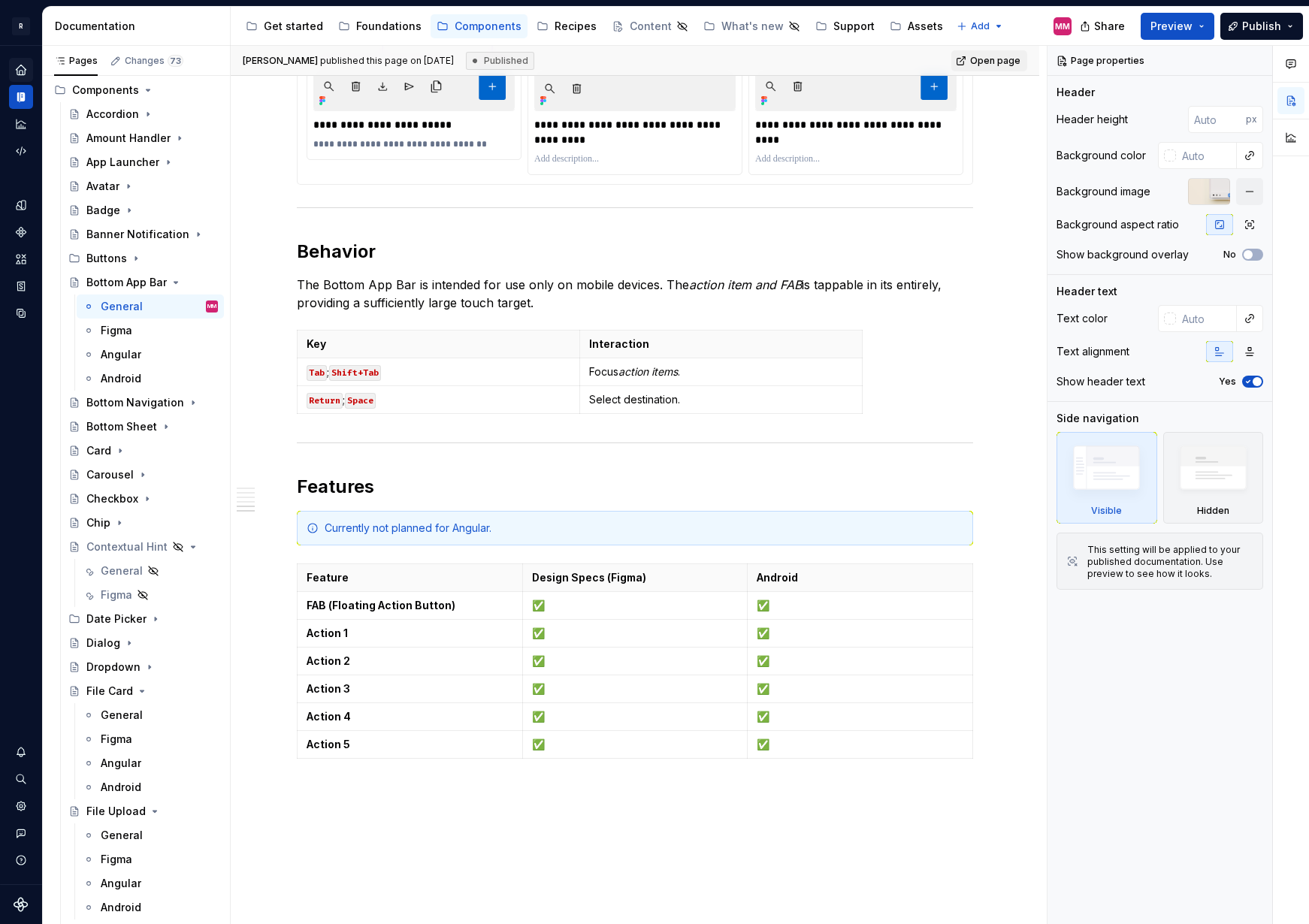
scroll to position [2518, 0]
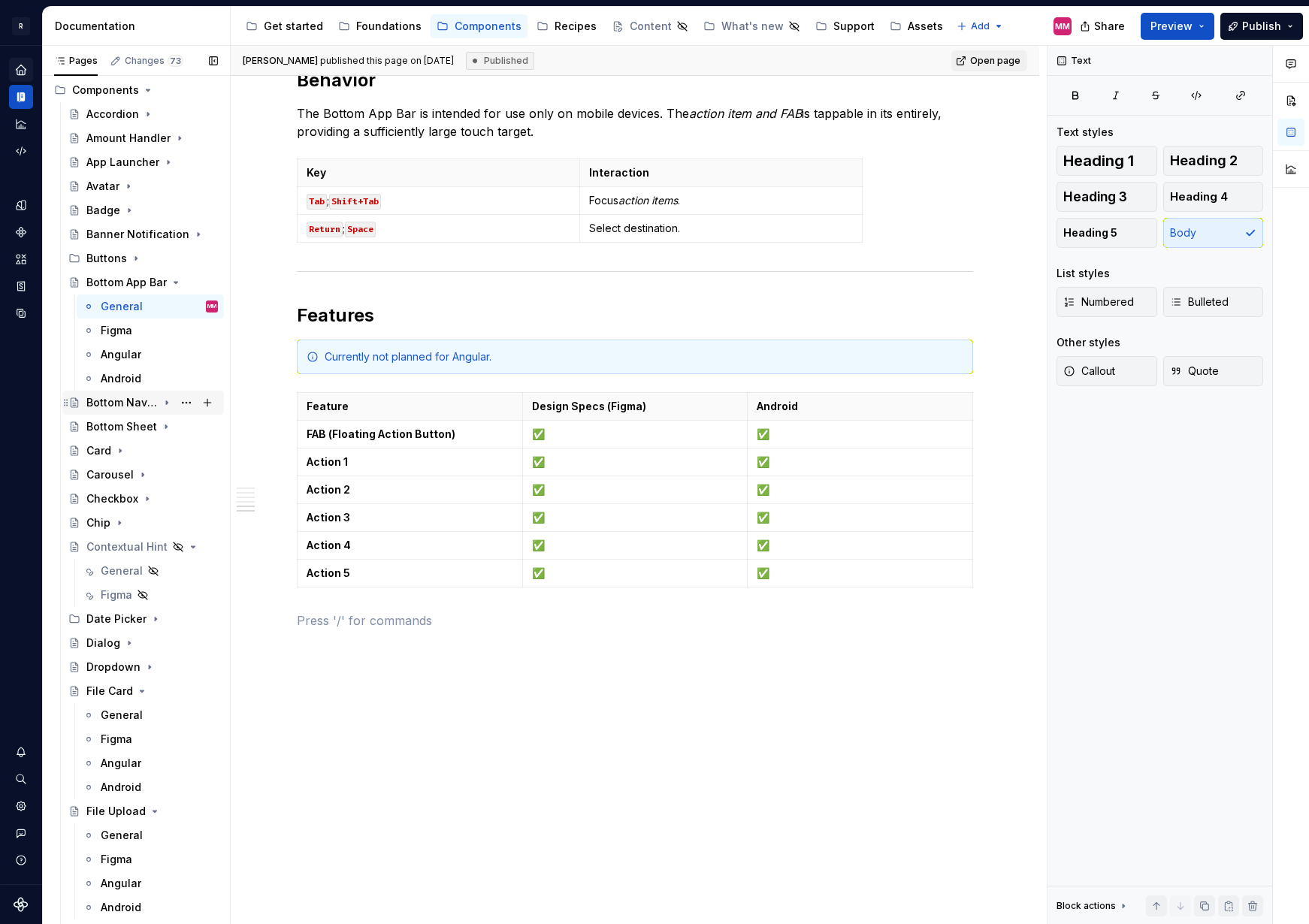
click at [137, 404] on div "Bottom Navigation" at bounding box center [122, 403] width 71 height 15
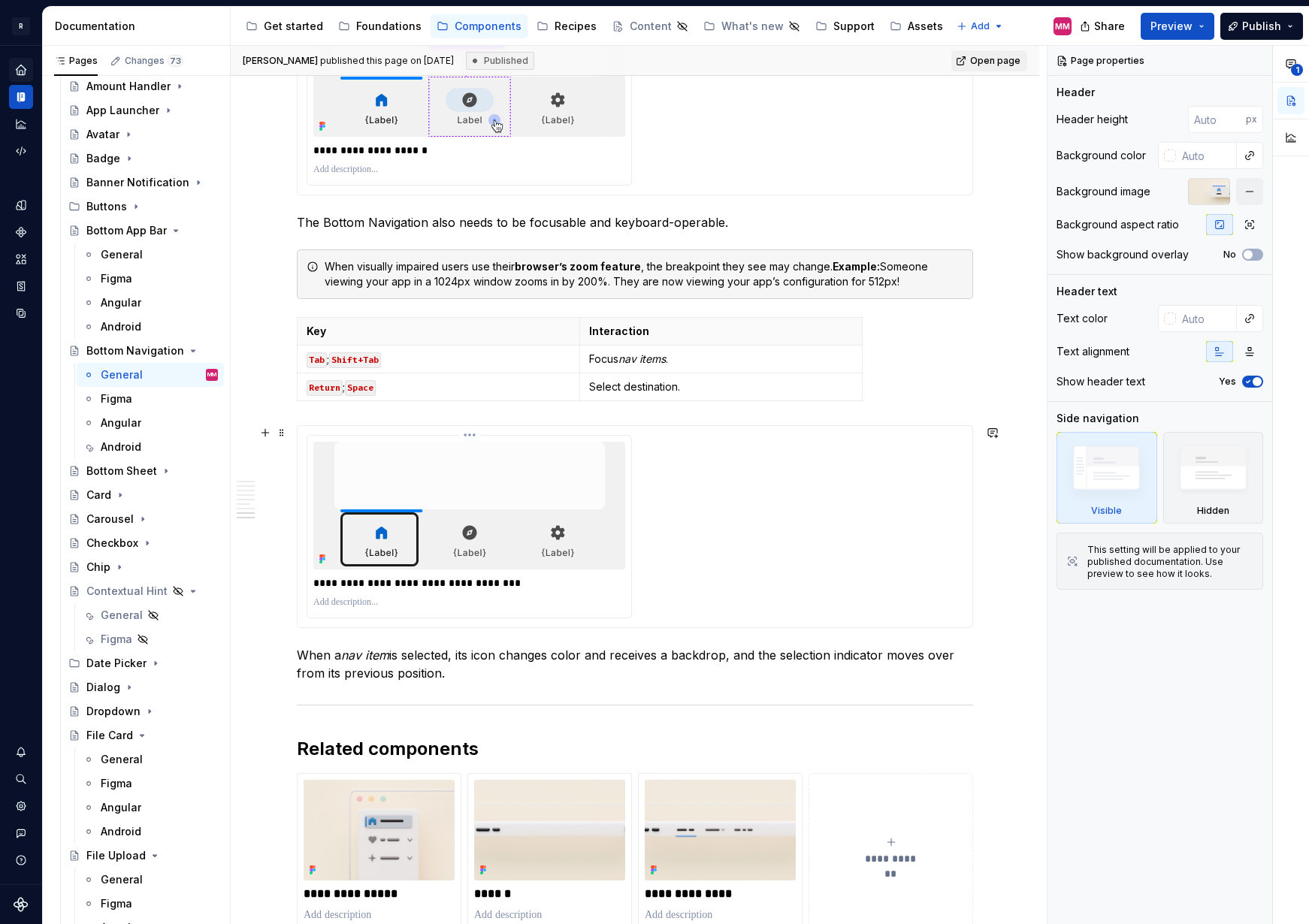
scroll to position [5667, 0]
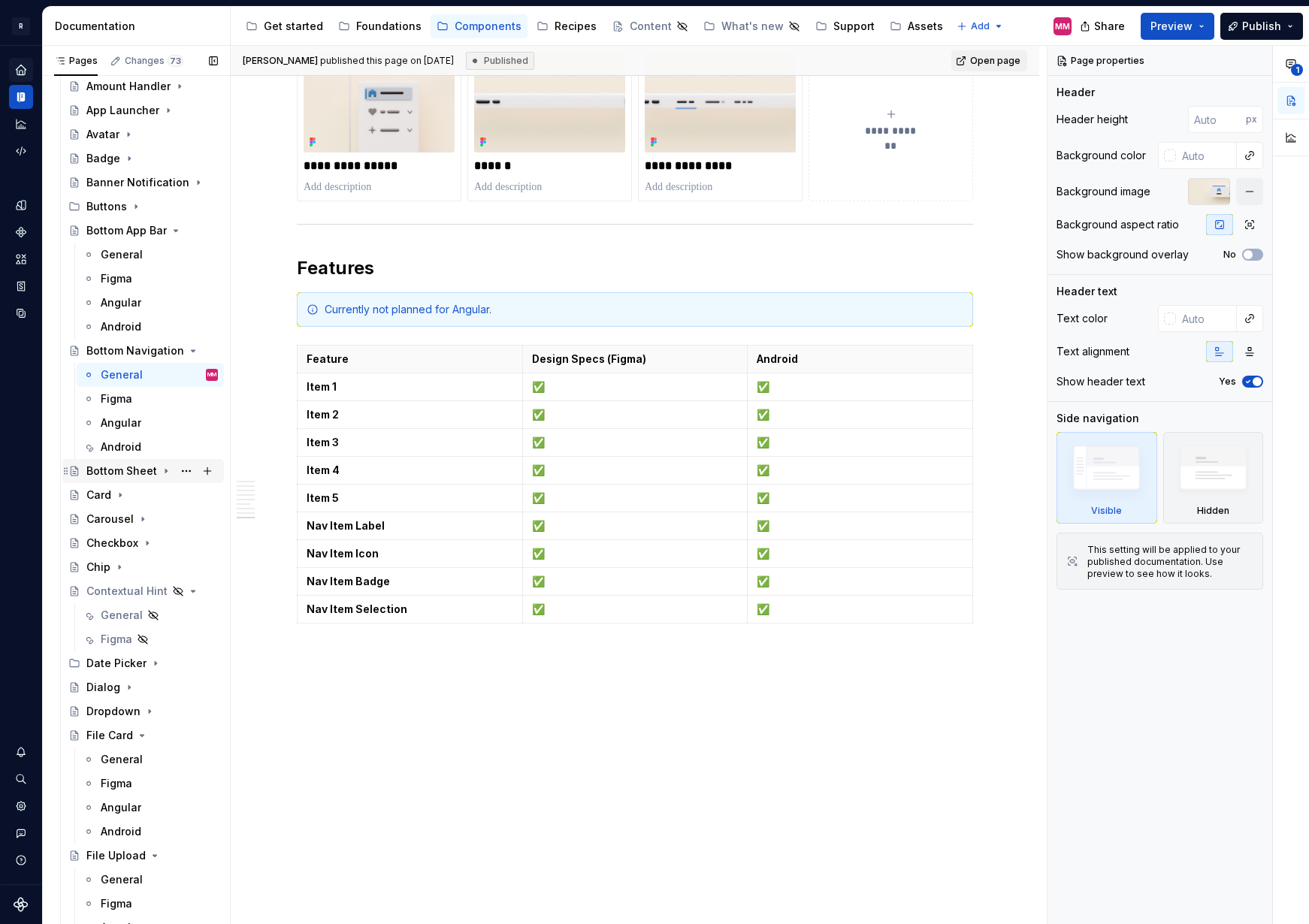
click at [121, 475] on div "Bottom Sheet" at bounding box center [122, 471] width 71 height 15
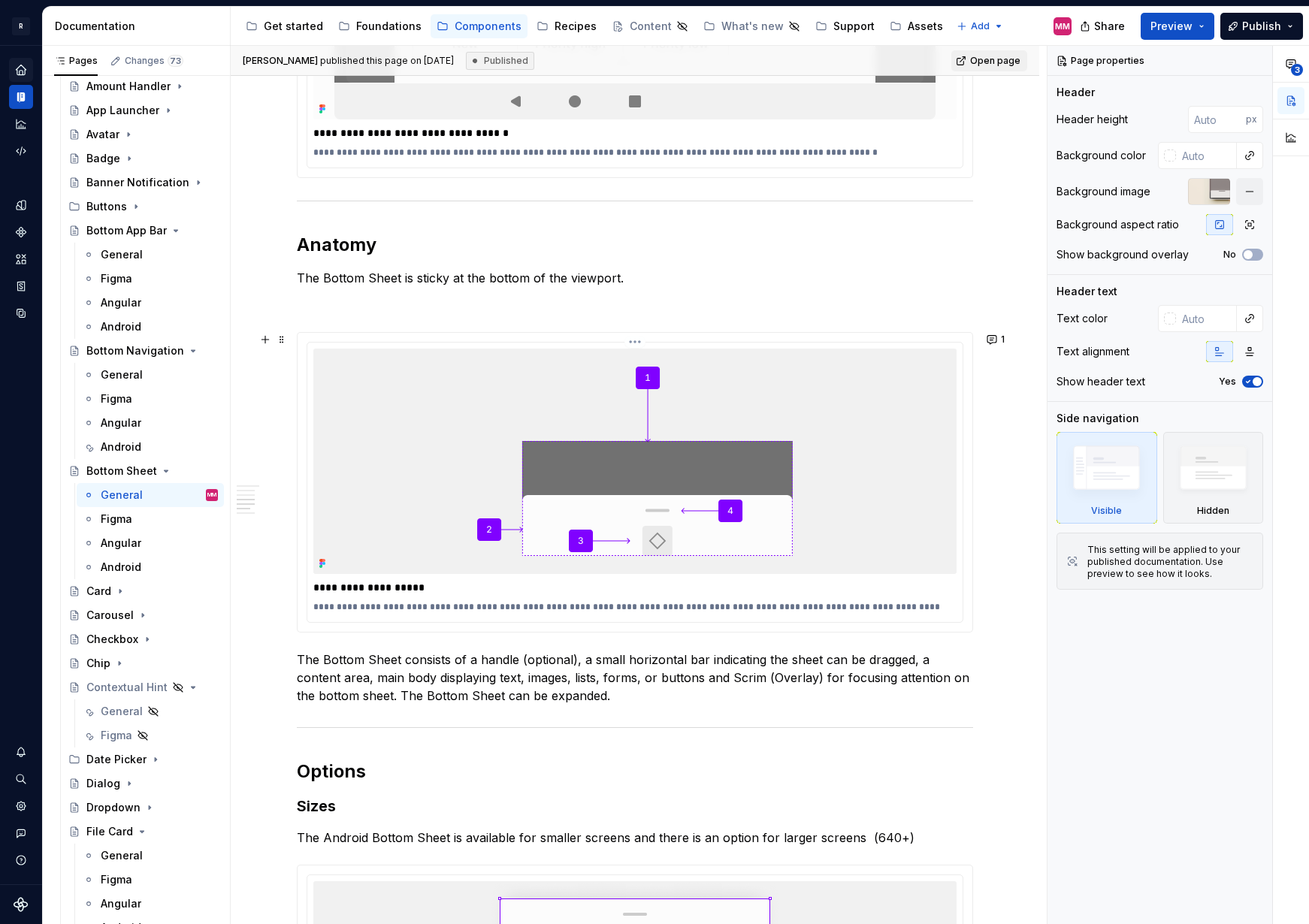
scroll to position [5088, 0]
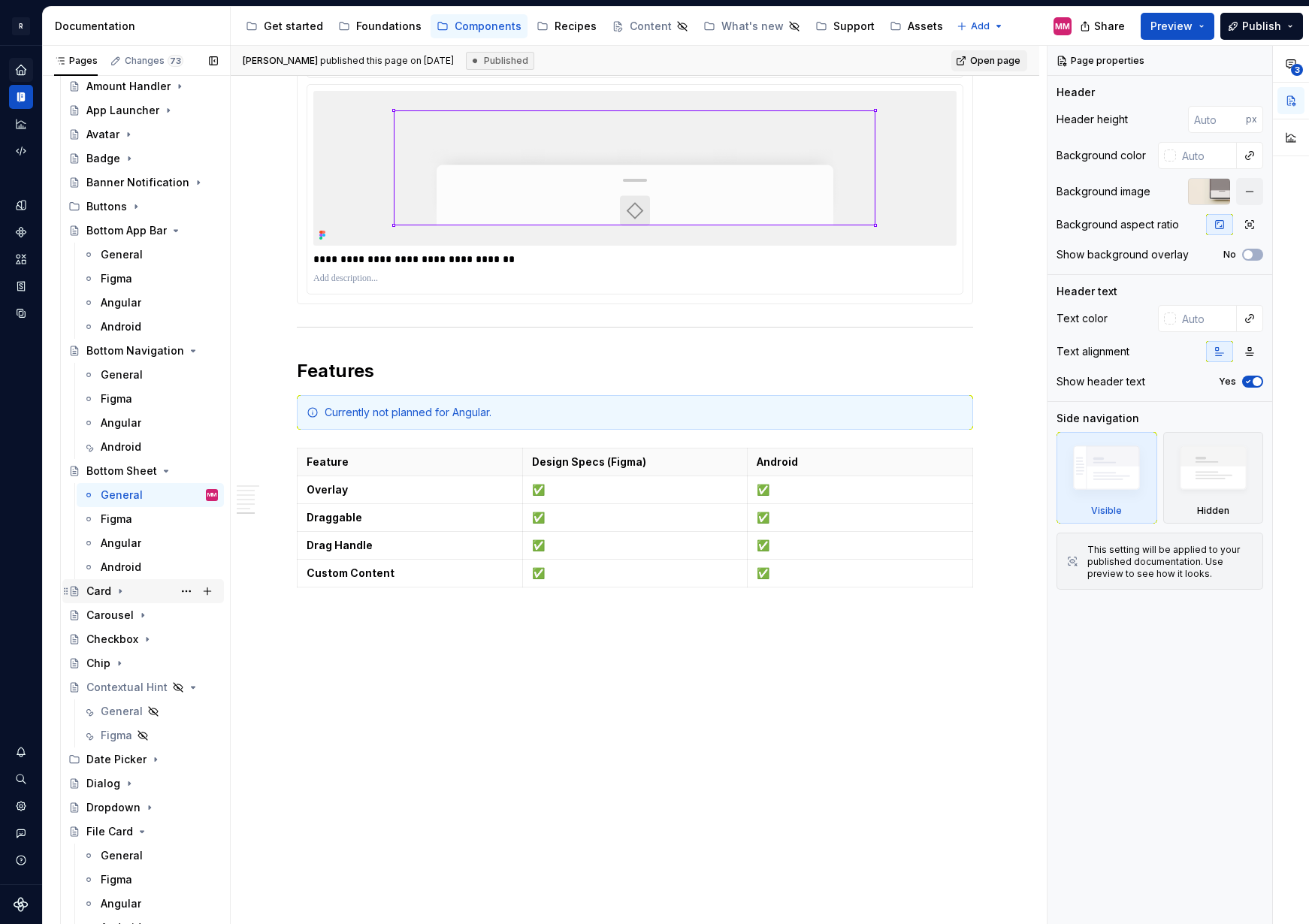
click at [117, 590] on icon "Page tree" at bounding box center [120, 591] width 12 height 12
click at [140, 608] on div "General" at bounding box center [160, 615] width 117 height 21
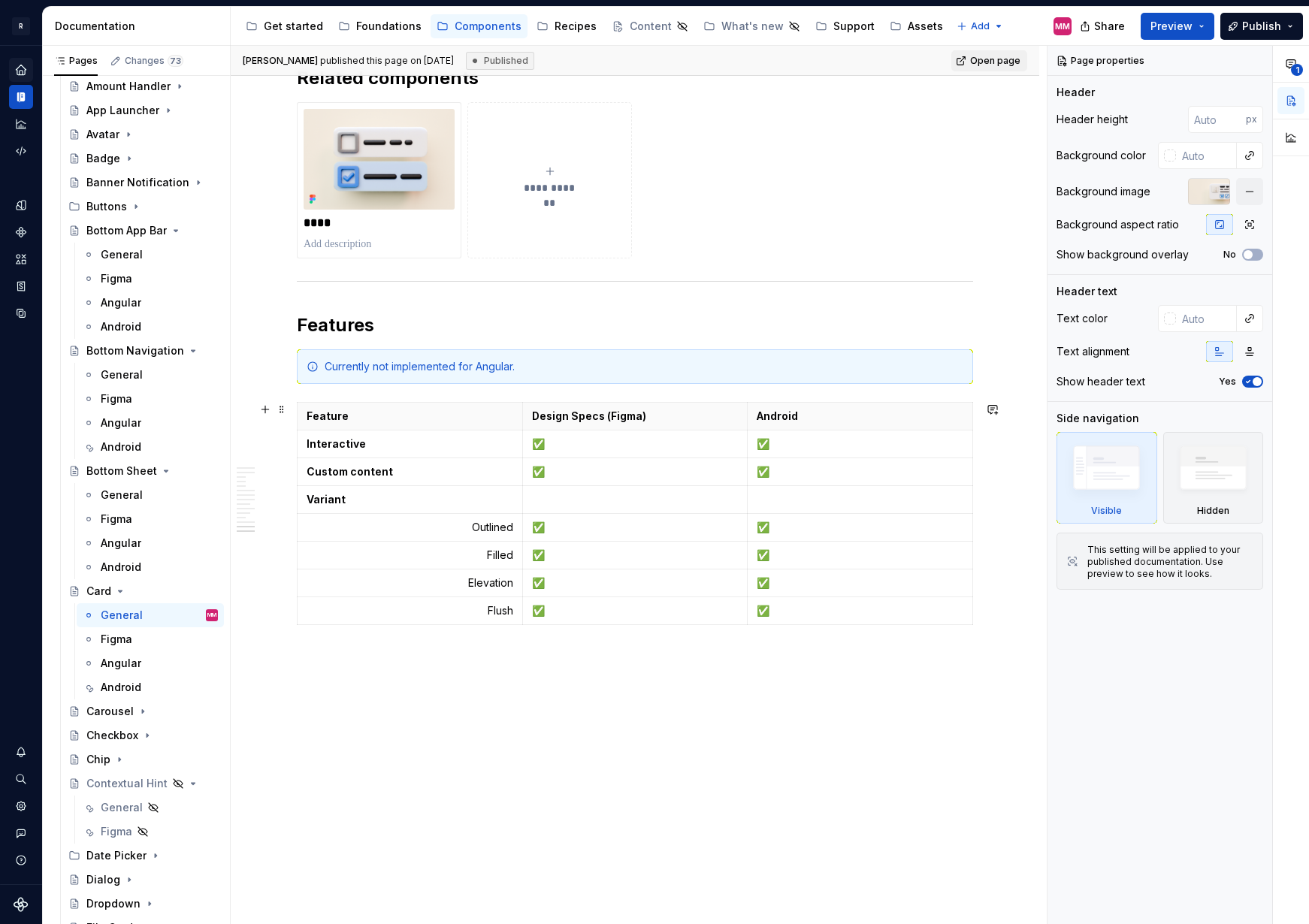
scroll to position [6680, 0]
click at [114, 708] on div "Carousel" at bounding box center [109, 712] width 47 height 15
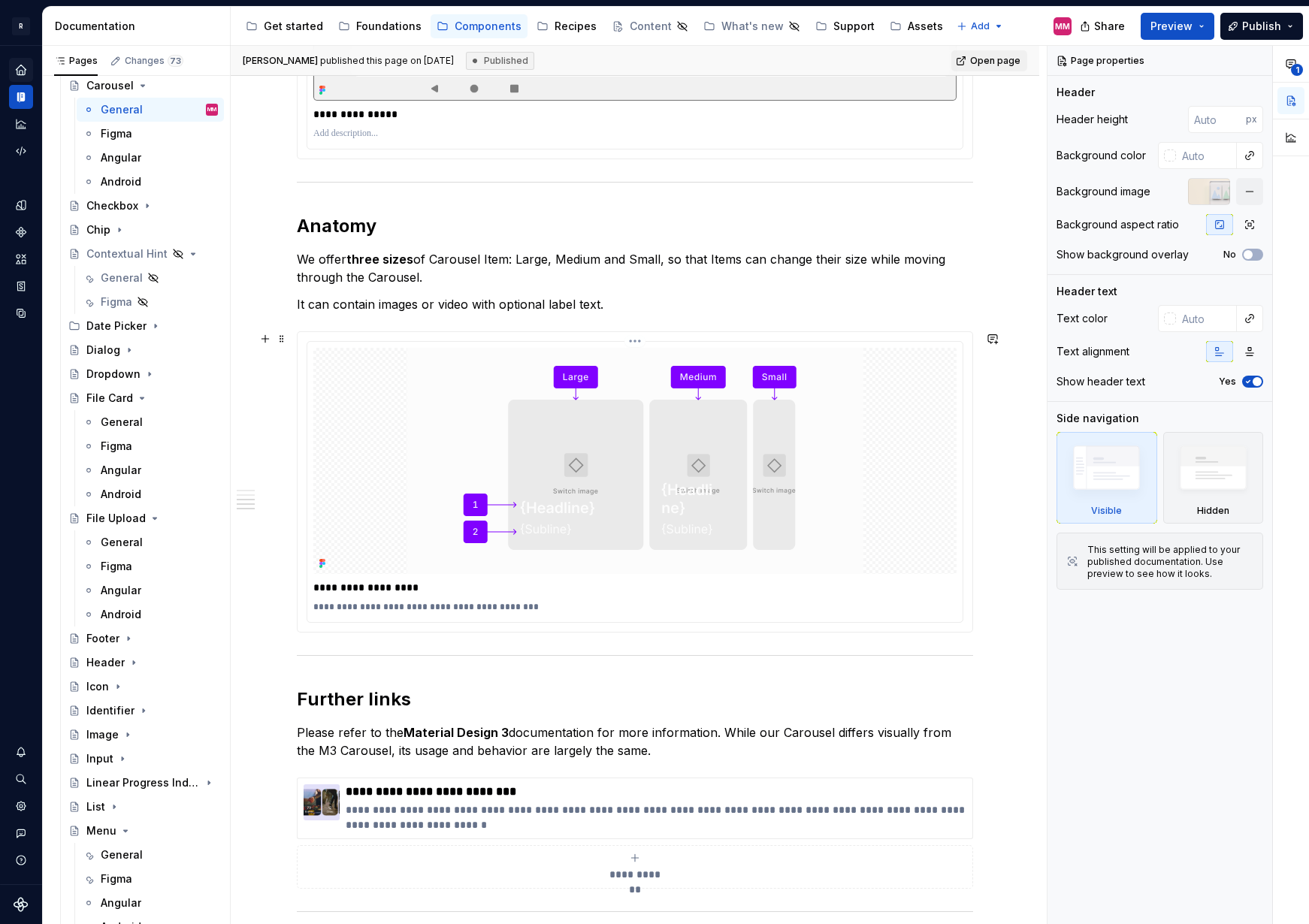
scroll to position [2957, 0]
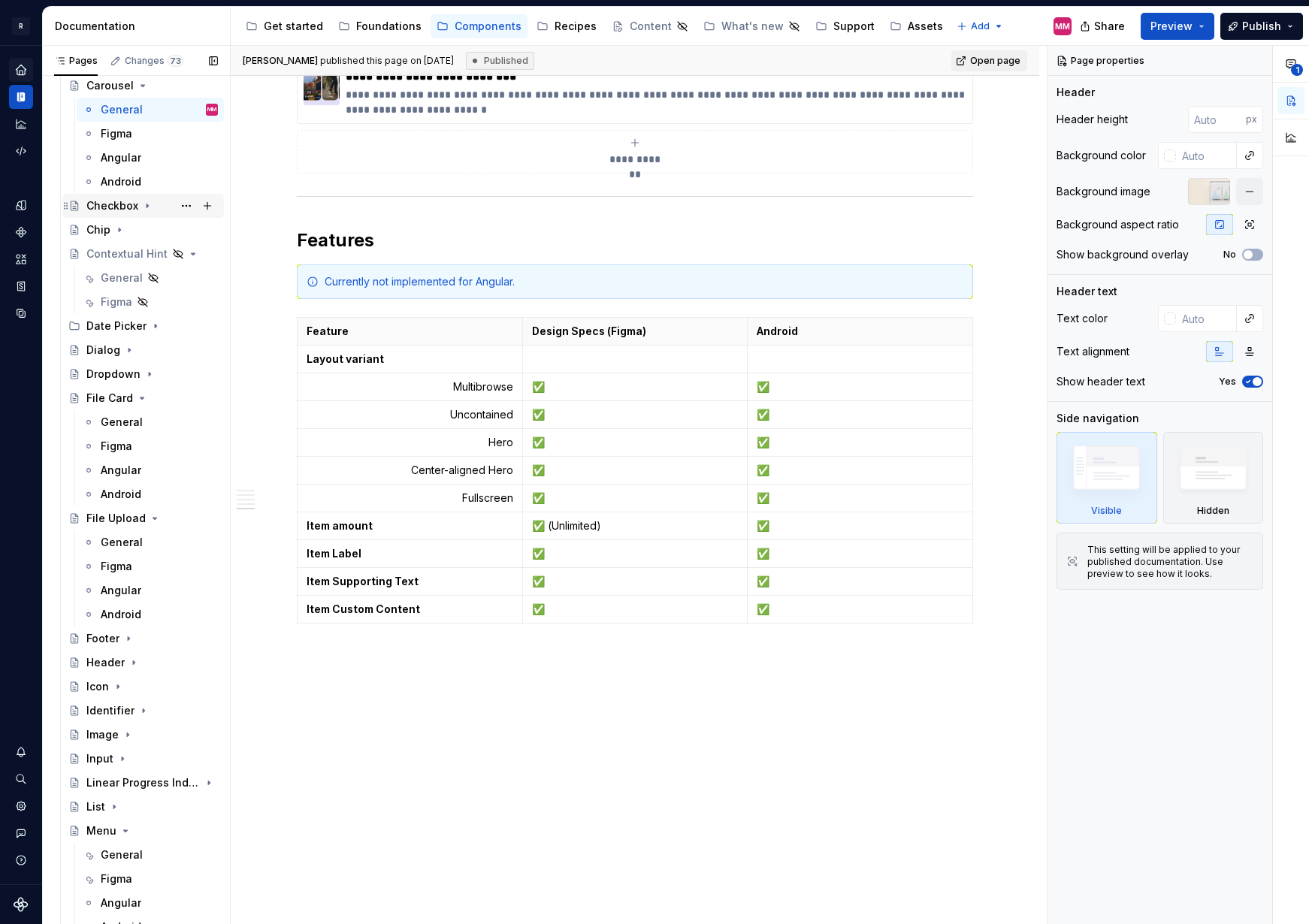
click at [113, 199] on div "Checkbox" at bounding box center [112, 206] width 52 height 15
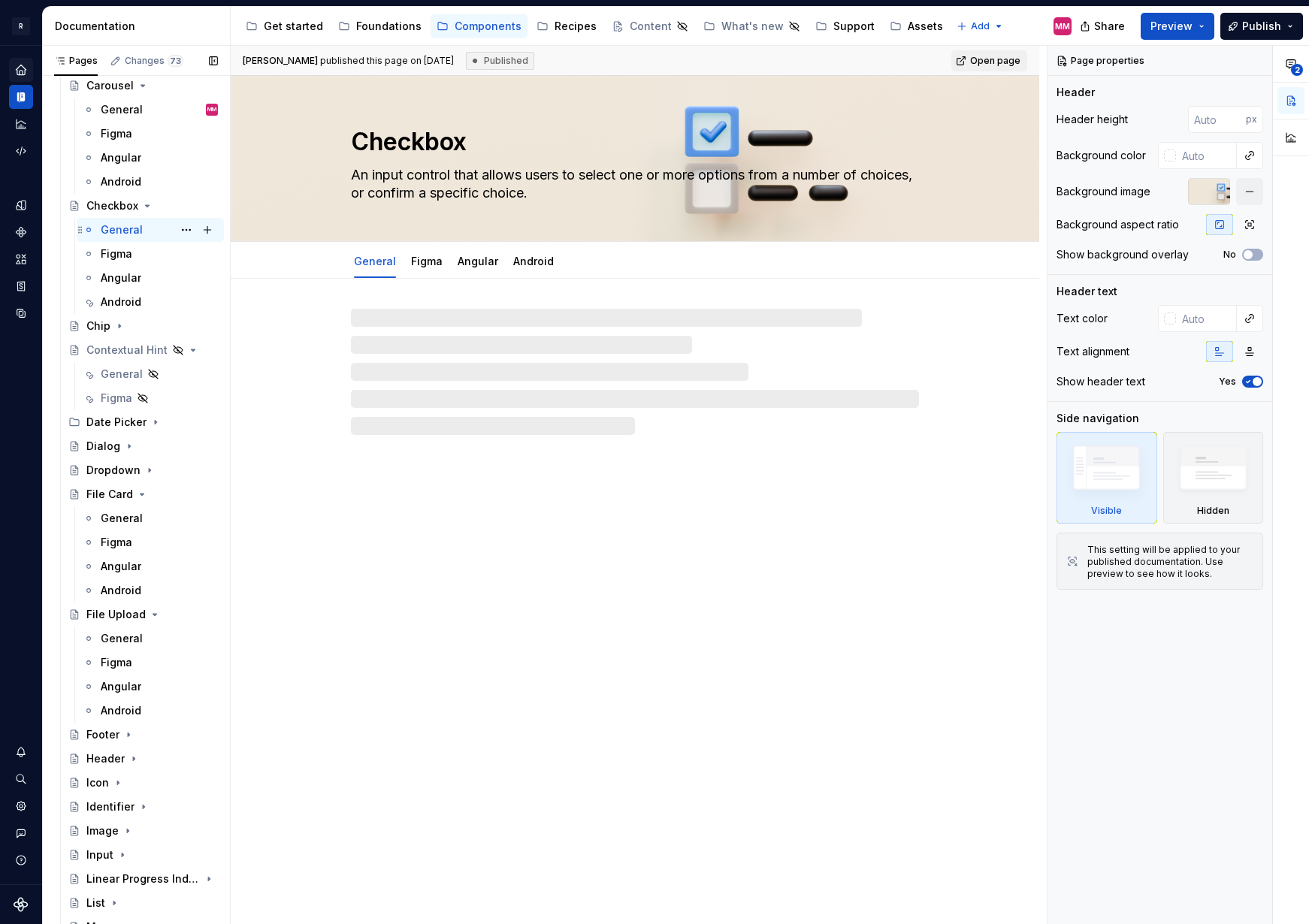
click at [125, 225] on div "General" at bounding box center [122, 230] width 42 height 15
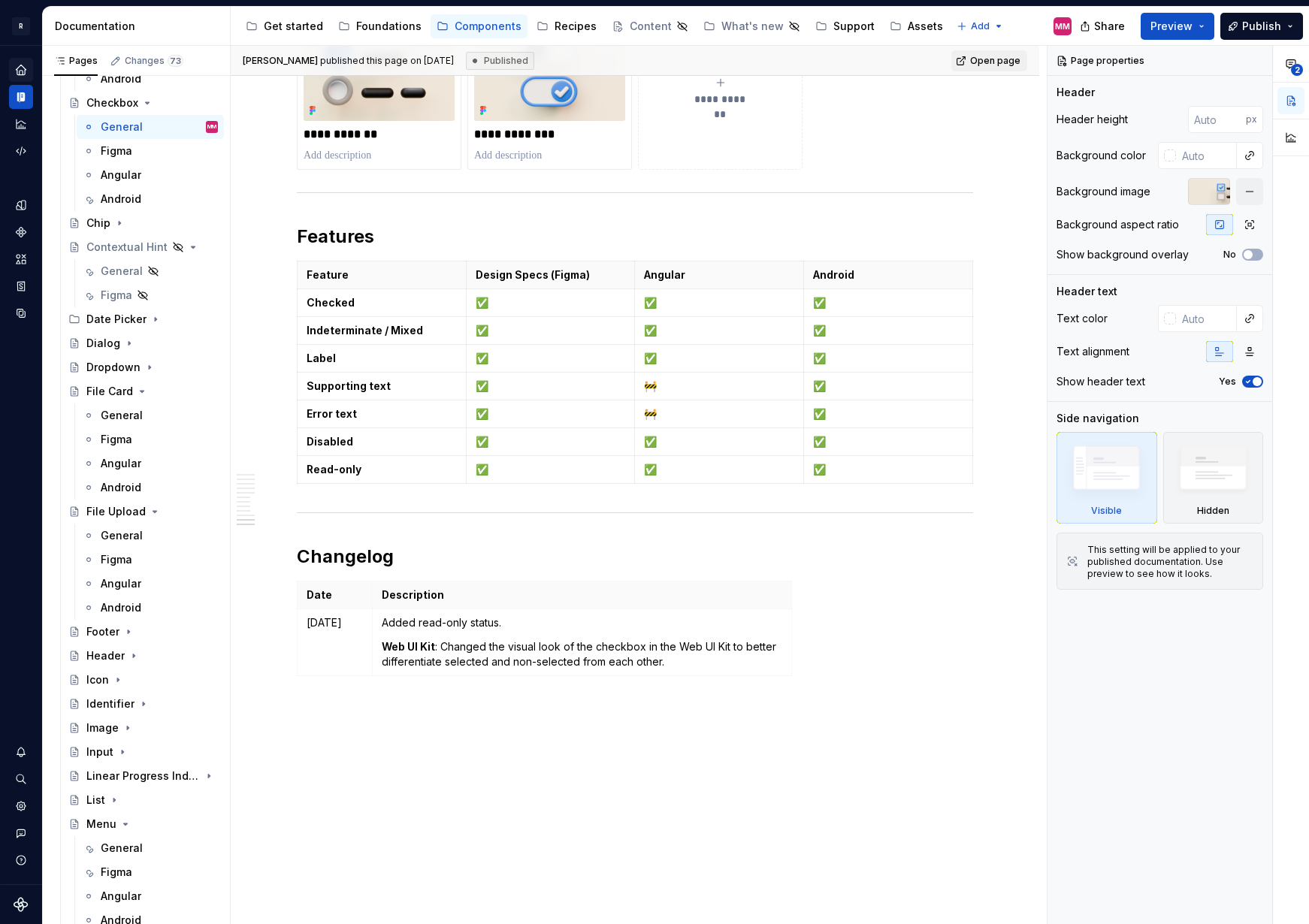
scroll to position [5665, 0]
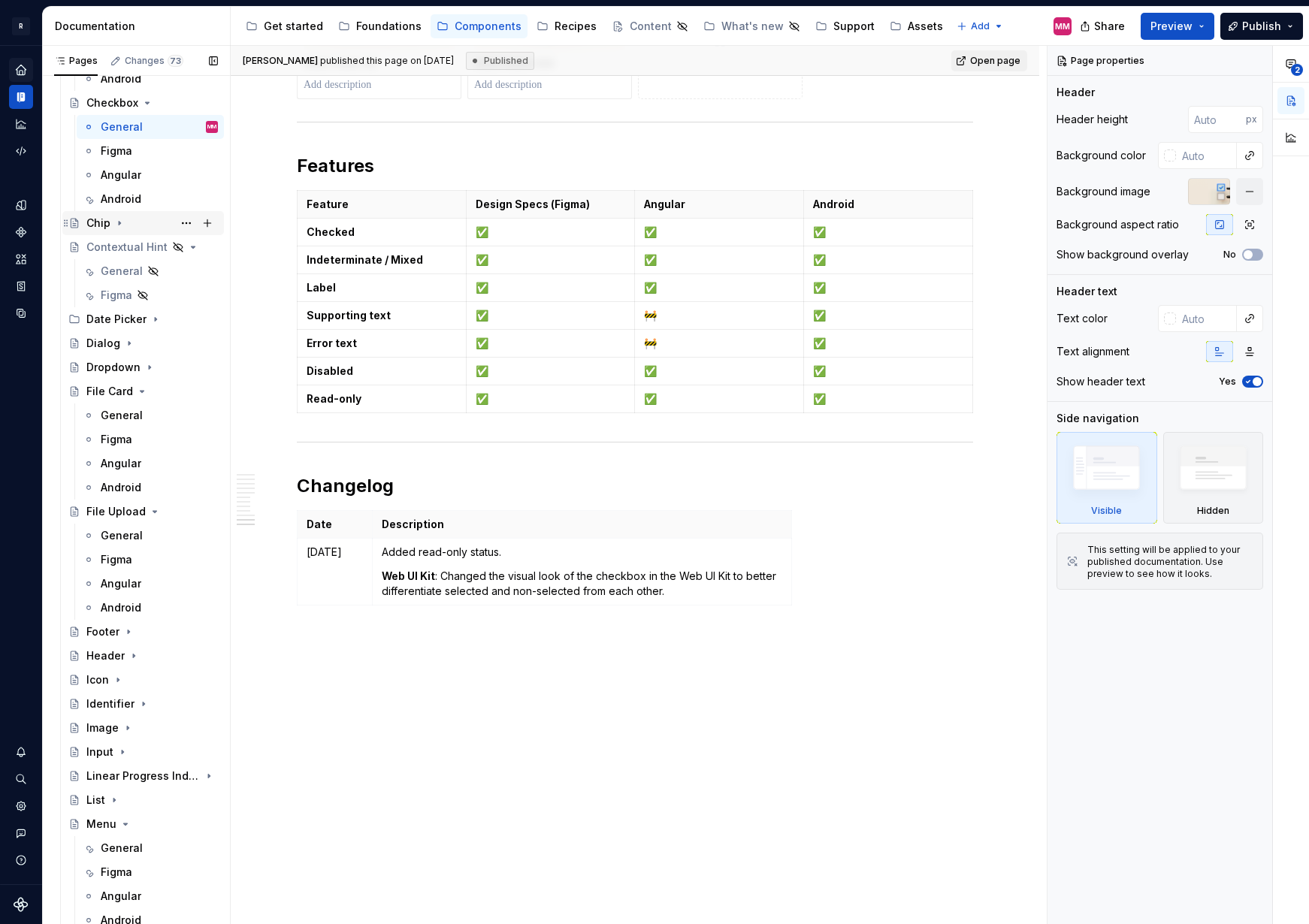
click at [121, 224] on icon "Page tree" at bounding box center [119, 223] width 12 height 12
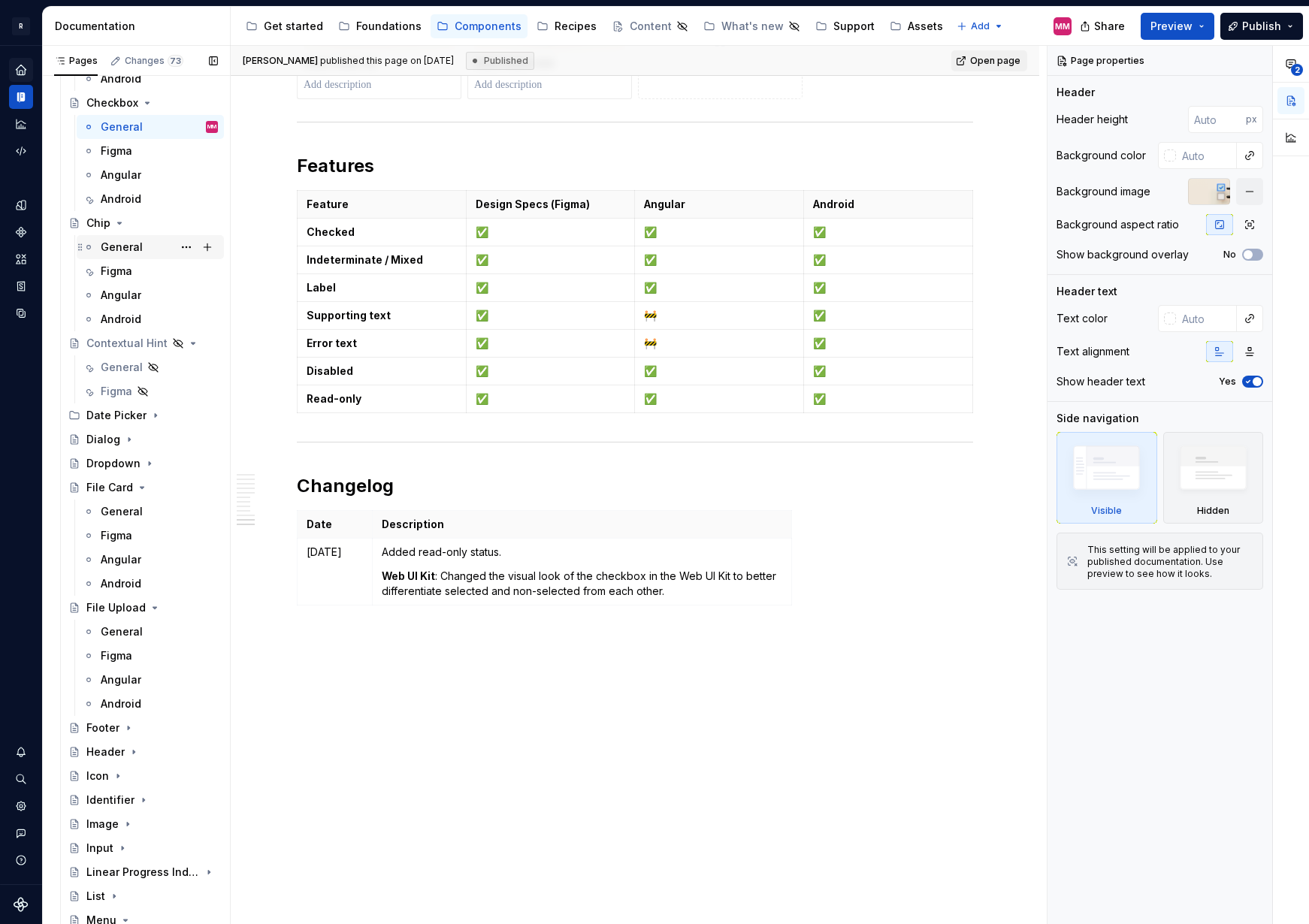
click at [139, 249] on div "General" at bounding box center [122, 247] width 42 height 15
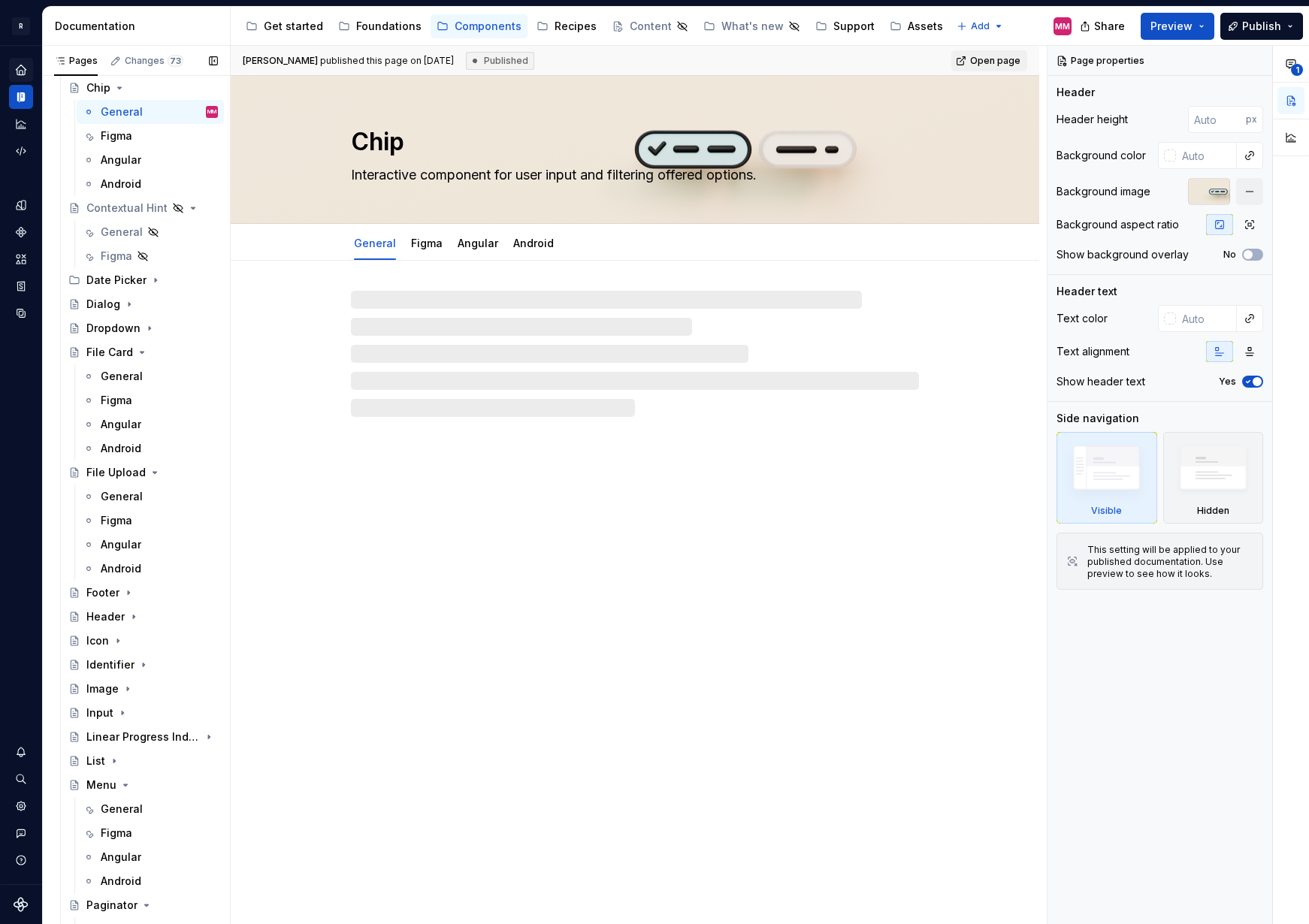
type textarea "*"
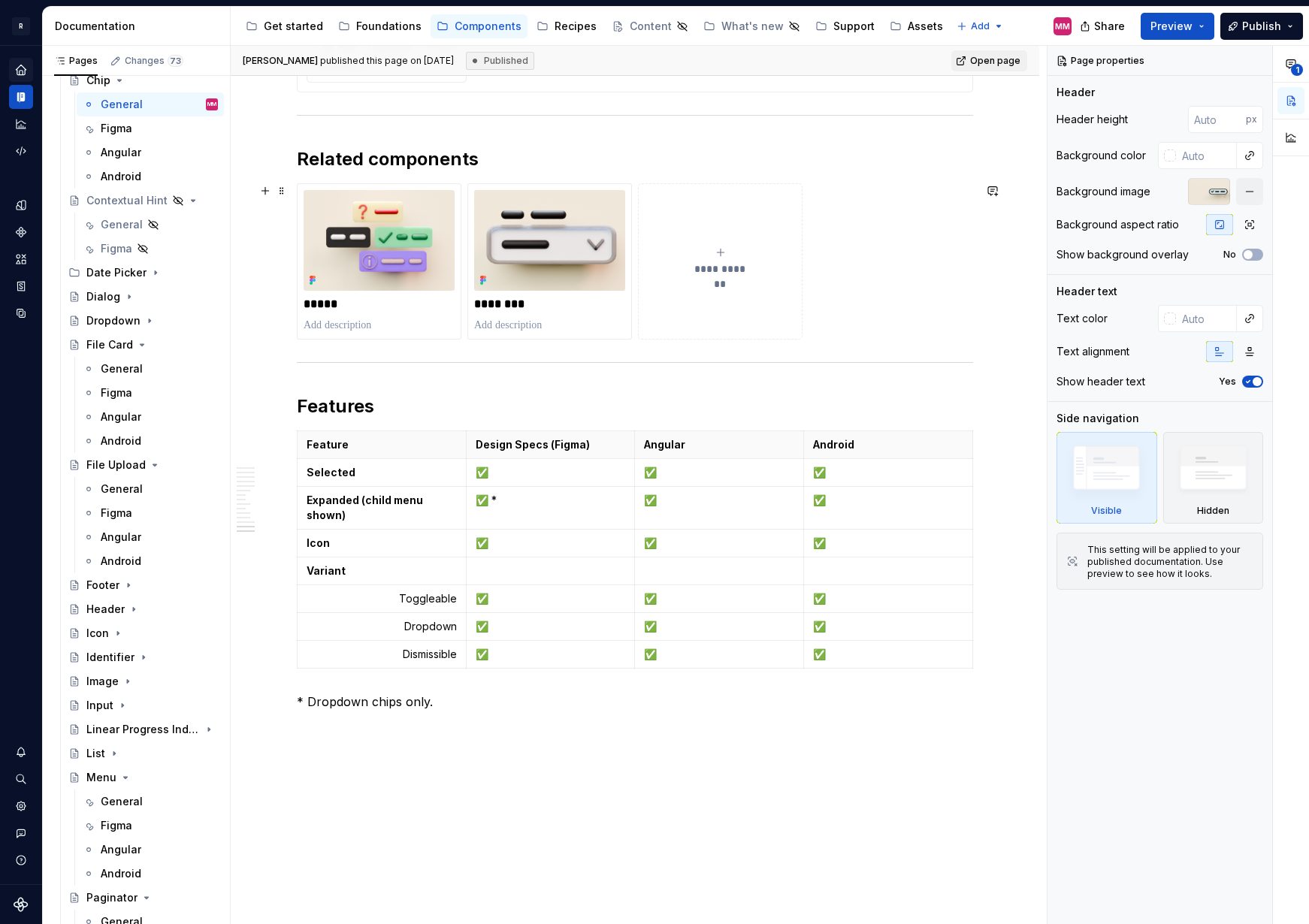
scroll to position [5377, 0]
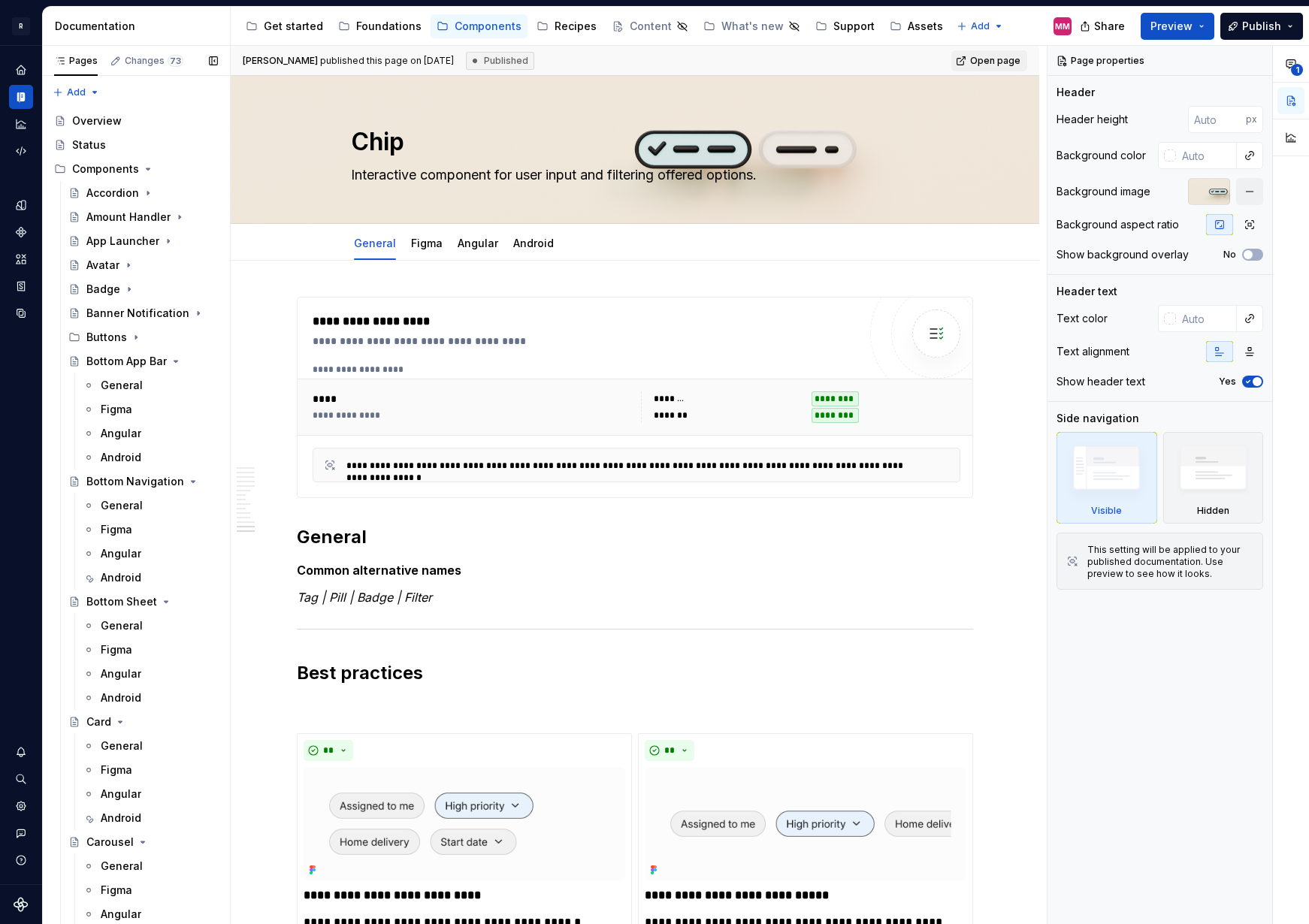
scroll to position [5377, 0]
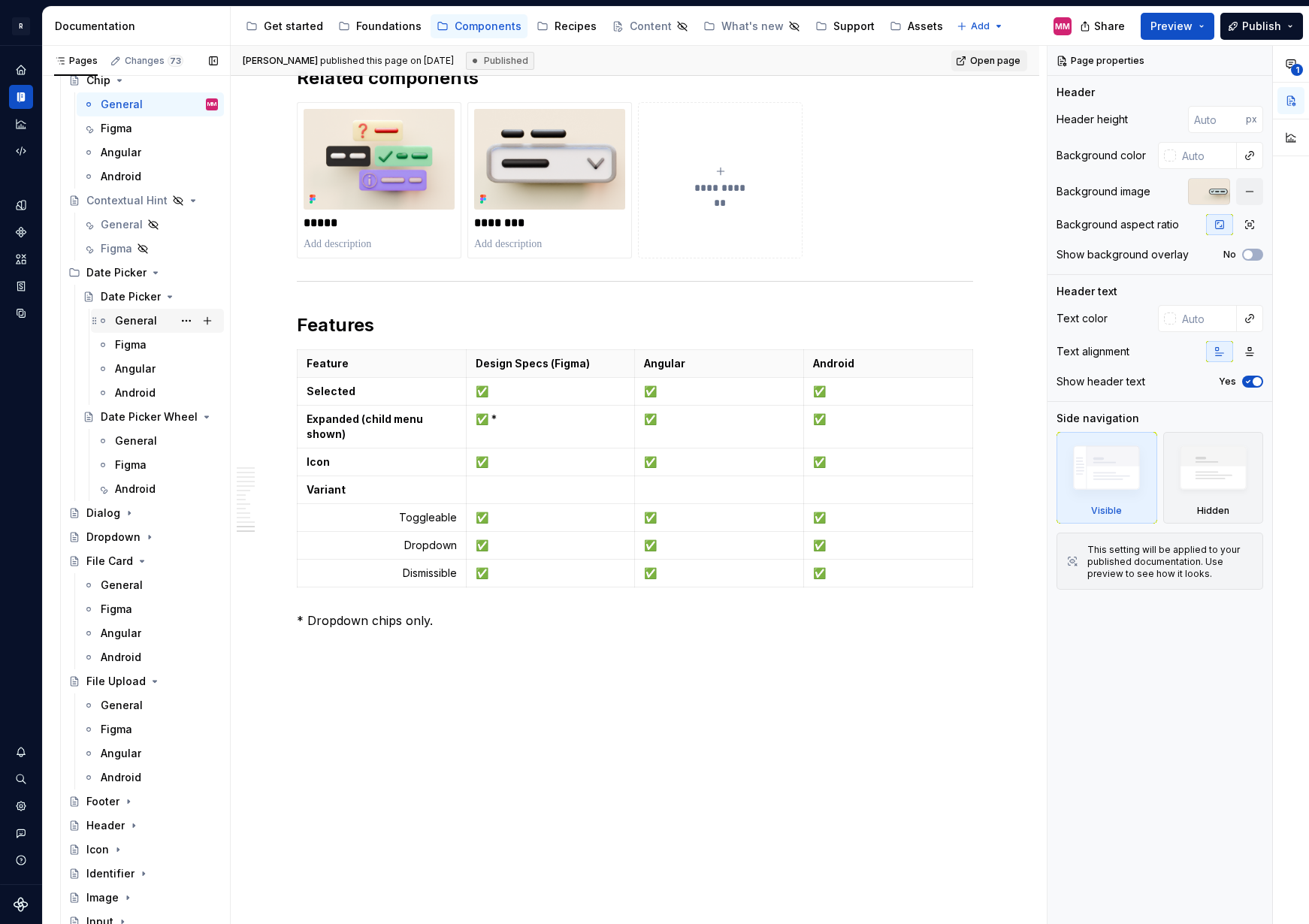
click at [129, 311] on div "General" at bounding box center [166, 321] width 103 height 21
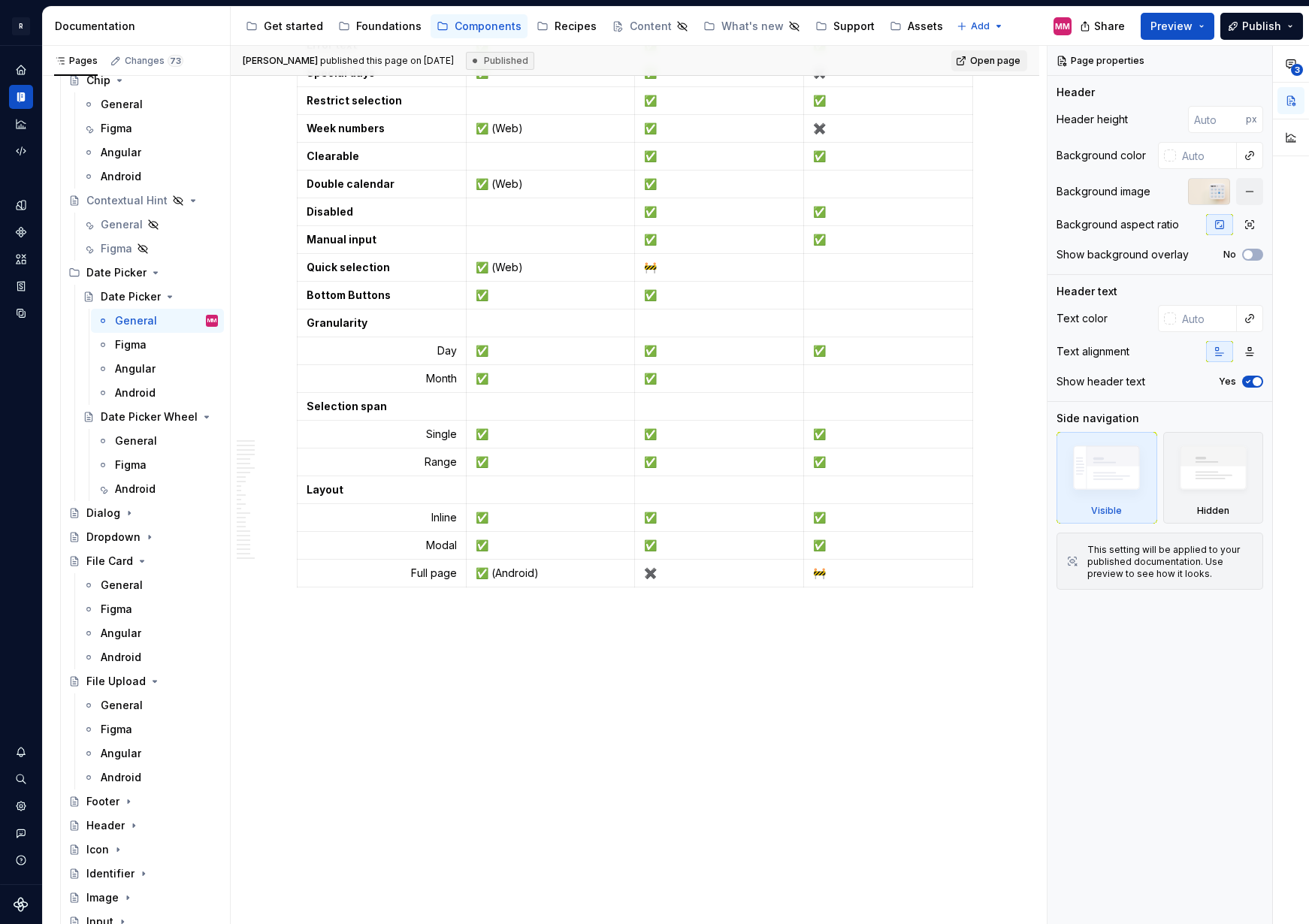
scroll to position [9985, 0]
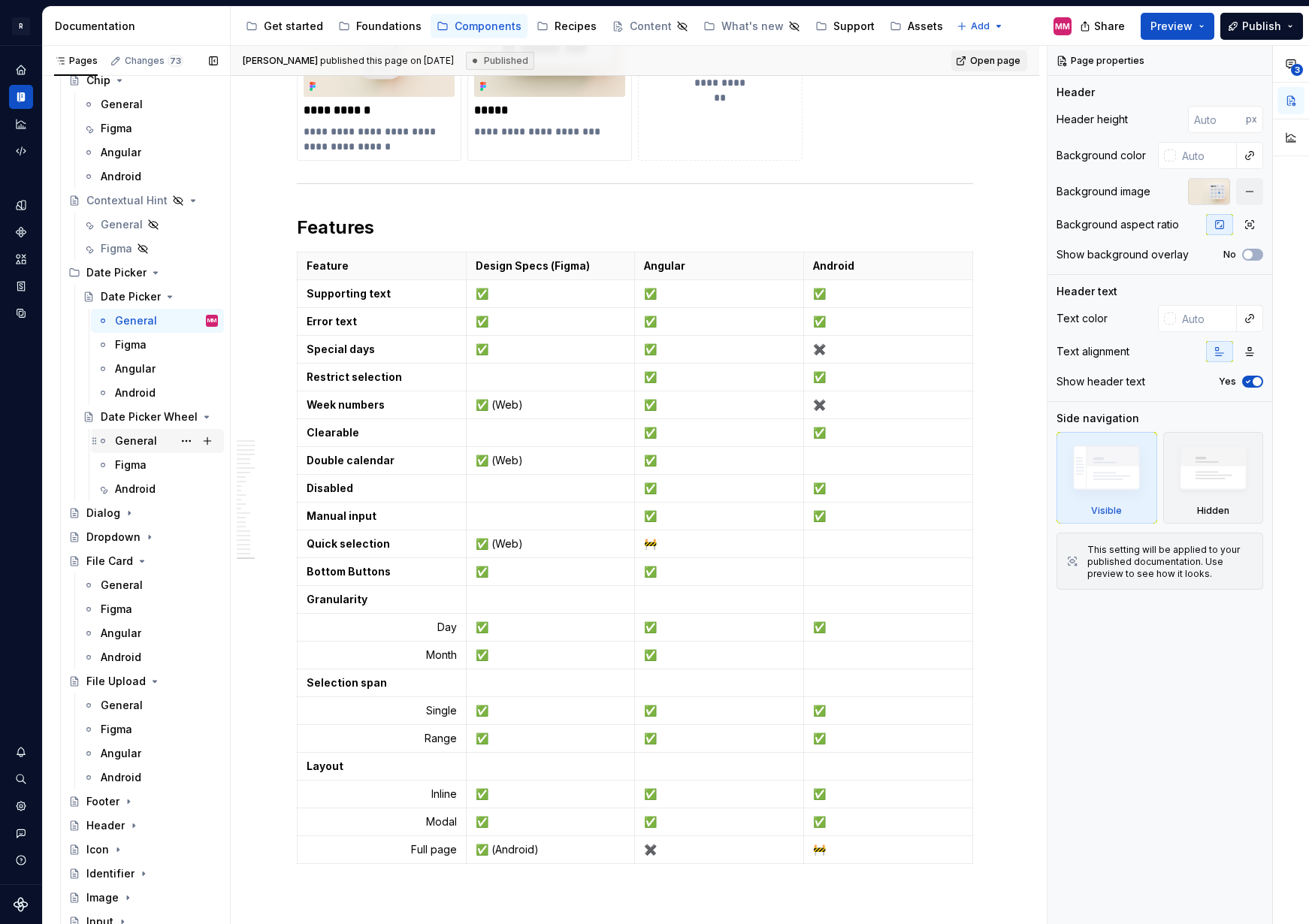
click at [113, 443] on div "General" at bounding box center [157, 441] width 121 height 21
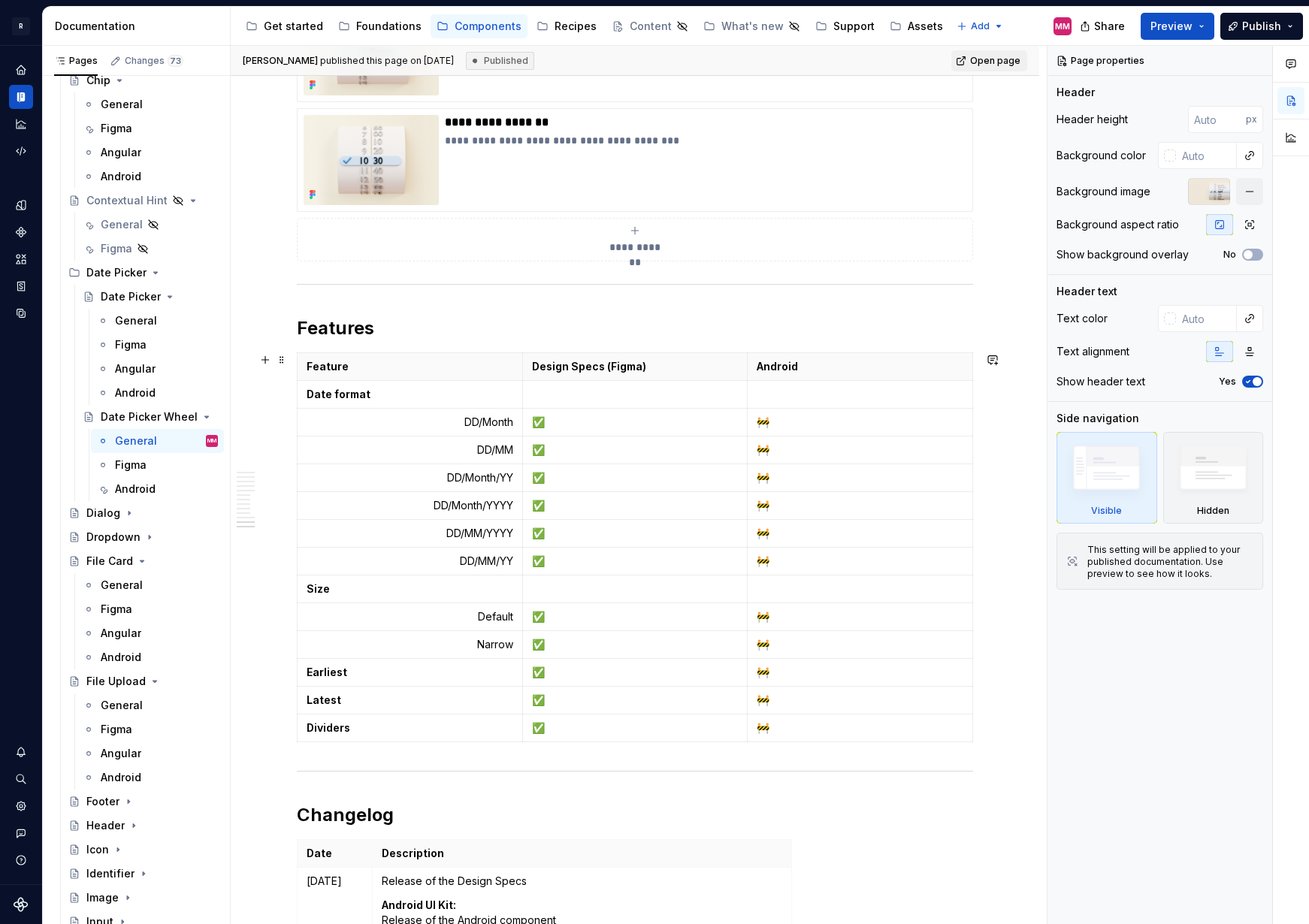
scroll to position [6442, 0]
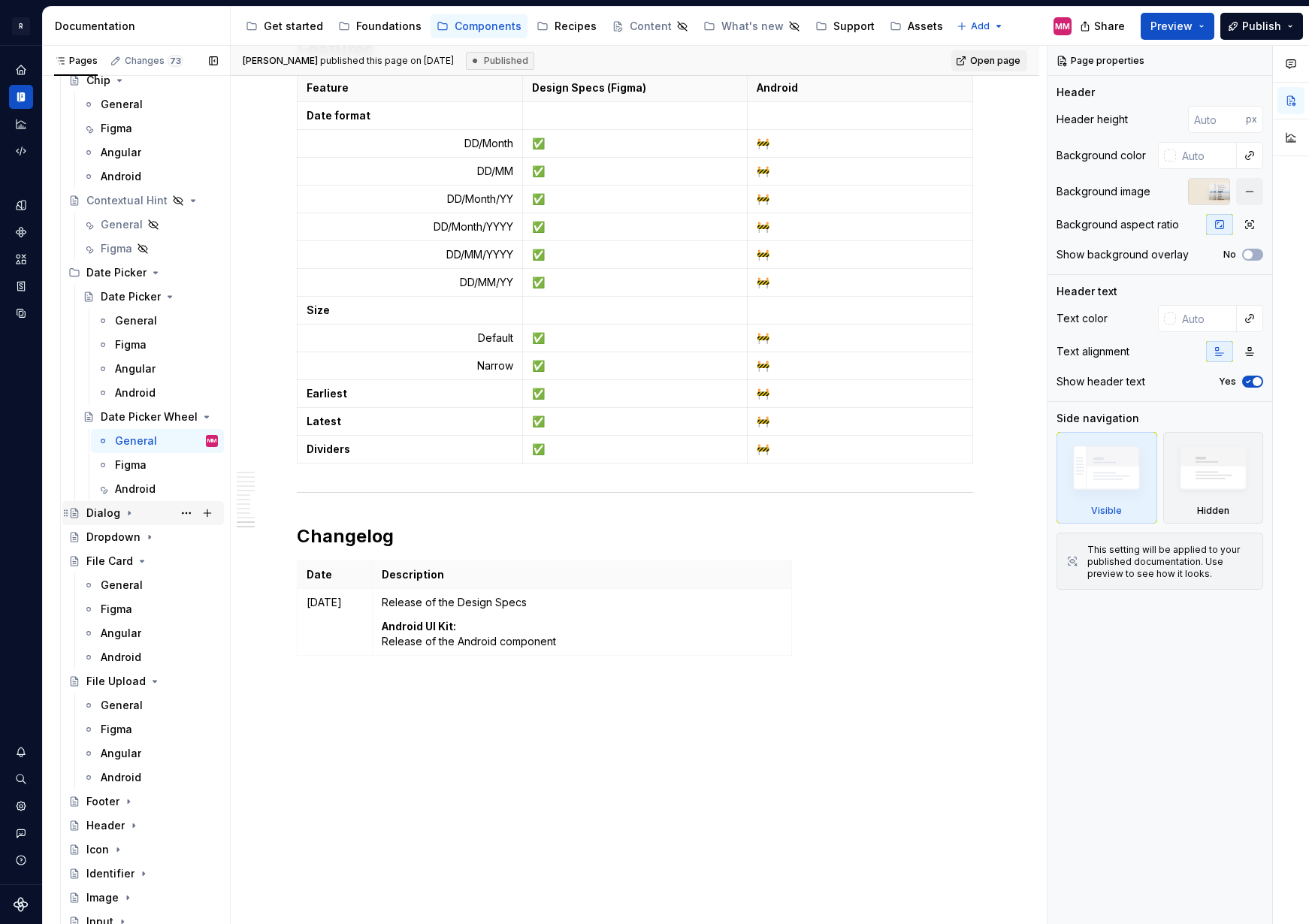
click at [125, 516] on icon "Page tree" at bounding box center [129, 513] width 12 height 12
click at [136, 535] on div "General" at bounding box center [122, 537] width 42 height 15
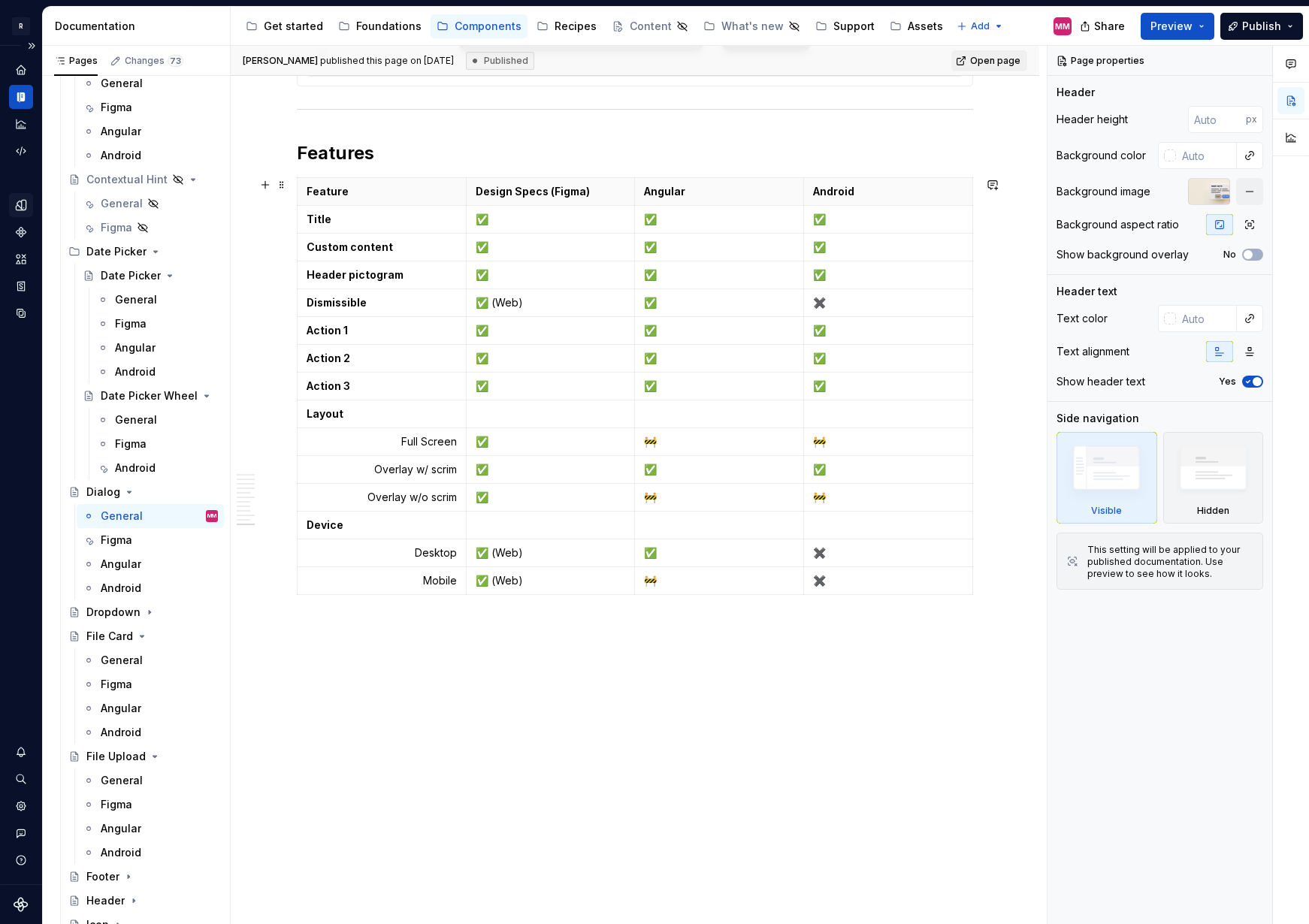
scroll to position [5100, 0]
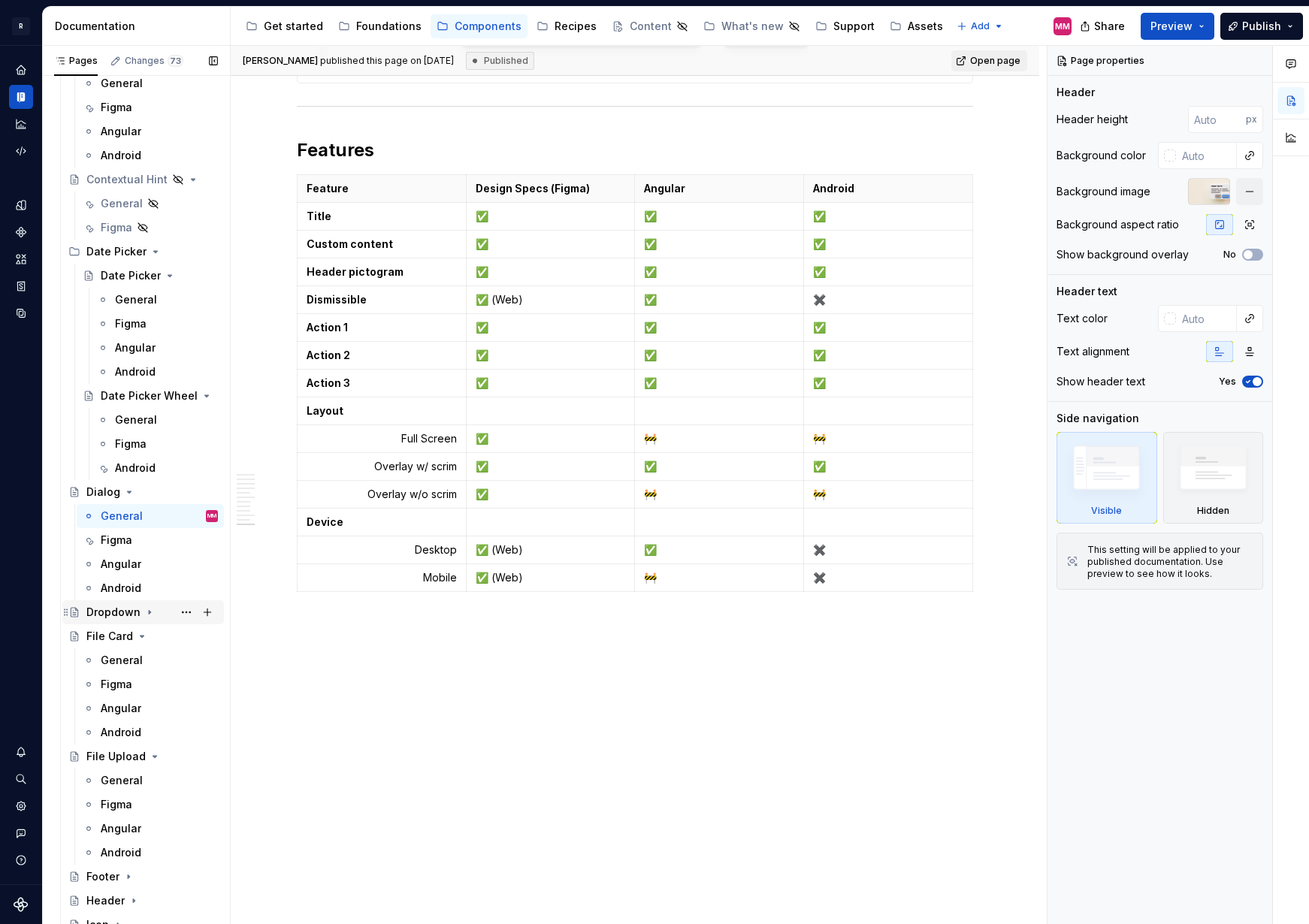
click at [144, 614] on icon "Page tree" at bounding box center [149, 612] width 12 height 12
click at [105, 640] on div "General" at bounding box center [122, 636] width 42 height 15
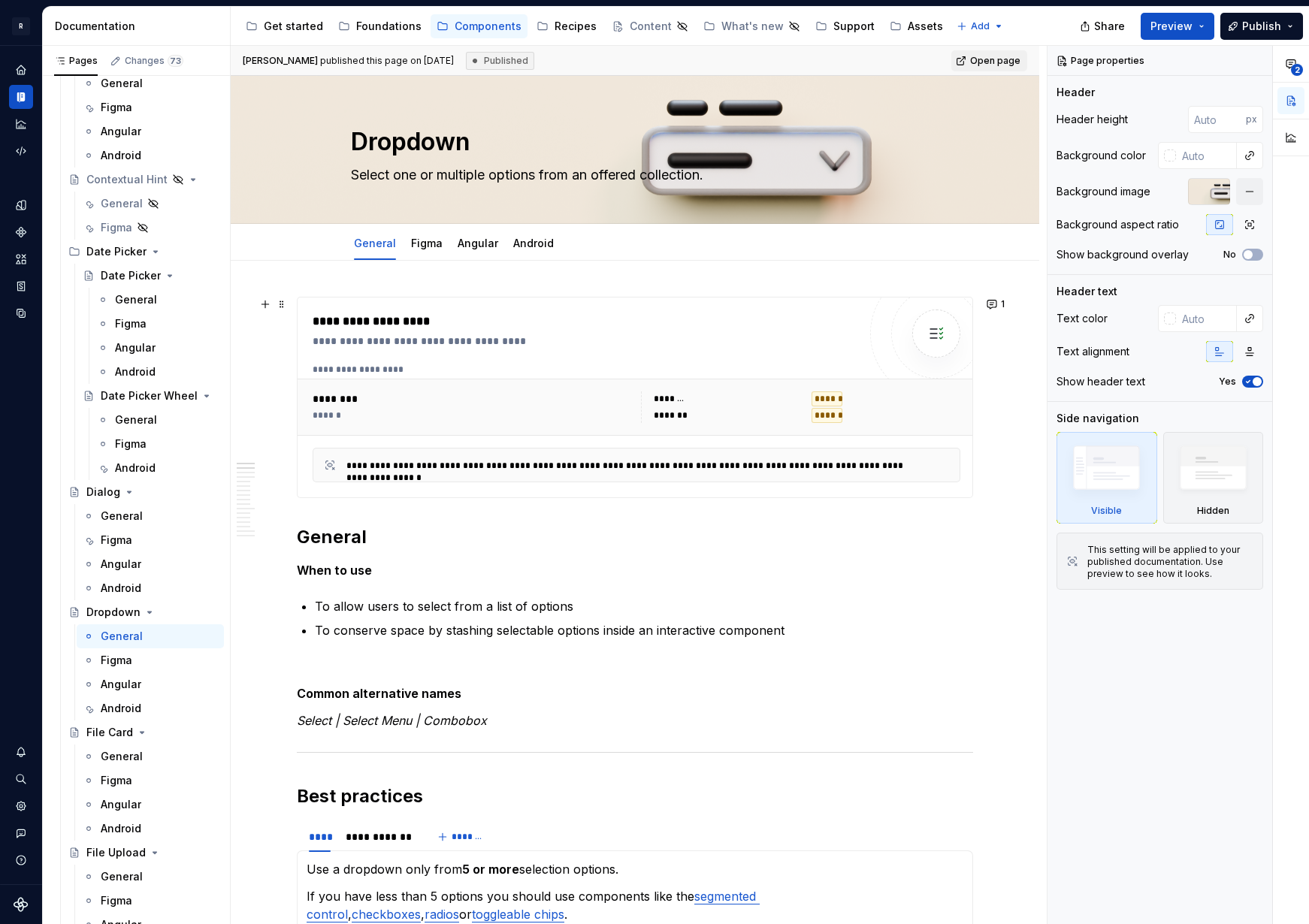
type textarea "*"
